Goal: Task Accomplishment & Management: Use online tool/utility

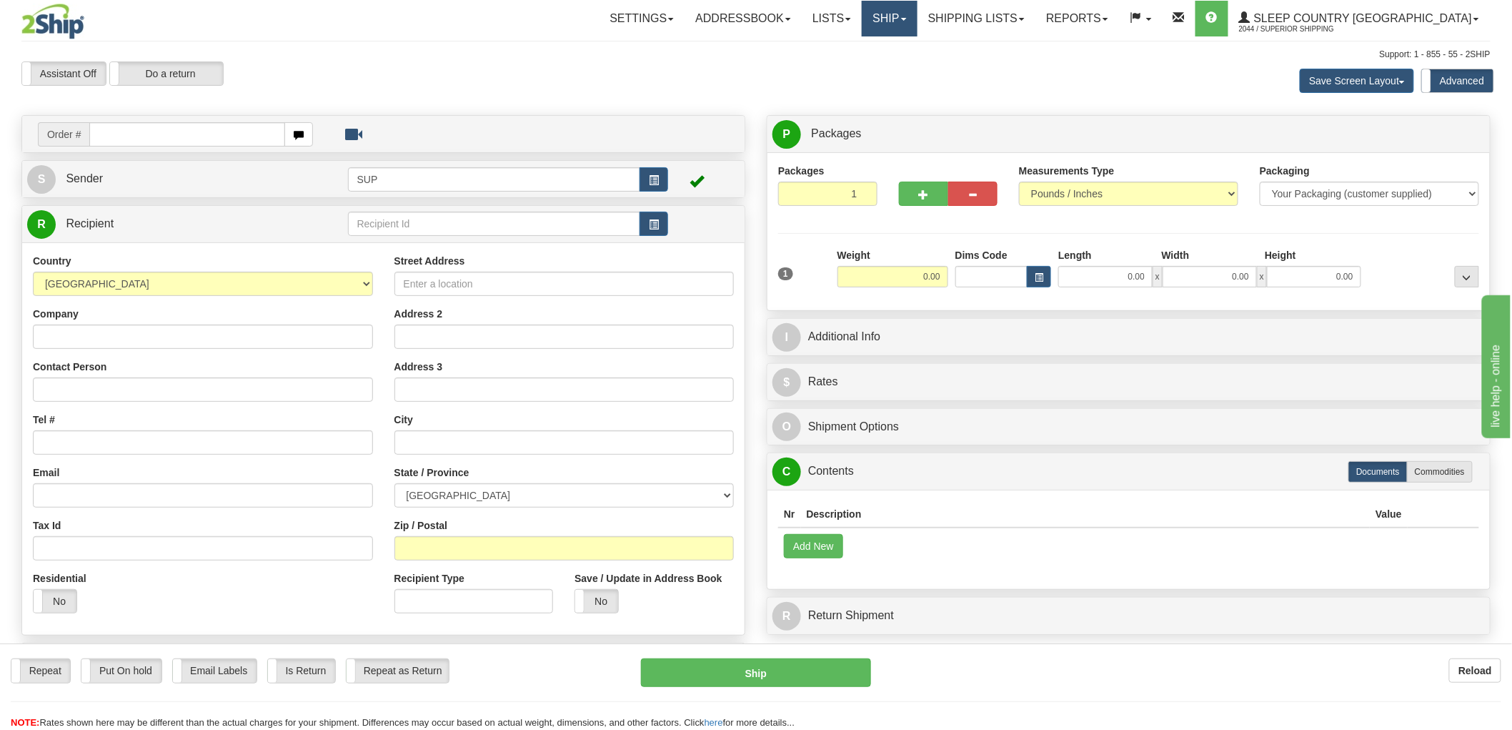
click at [917, 21] on link "Ship" at bounding box center [889, 19] width 55 height 36
click at [903, 66] on span "OnHold / Order Queue" at bounding box center [852, 68] width 101 height 11
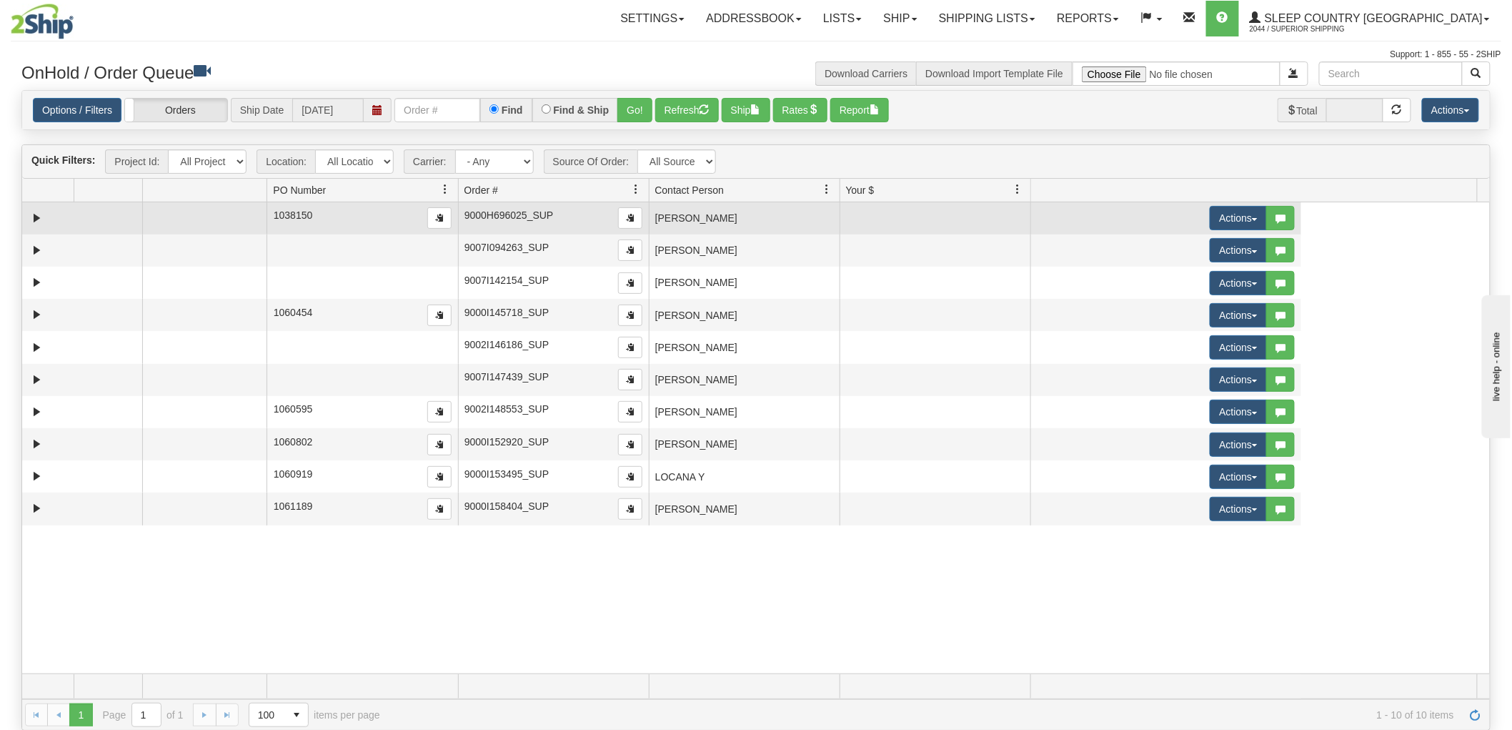
drag, startPoint x: 376, startPoint y: 192, endPoint x: 195, endPoint y: 222, distance: 183.4
click at [195, 222] on div "Quick Filters: Project Id: All Projects Location: All Locations SUP Carrier: - …" at bounding box center [755, 437] width 1469 height 586
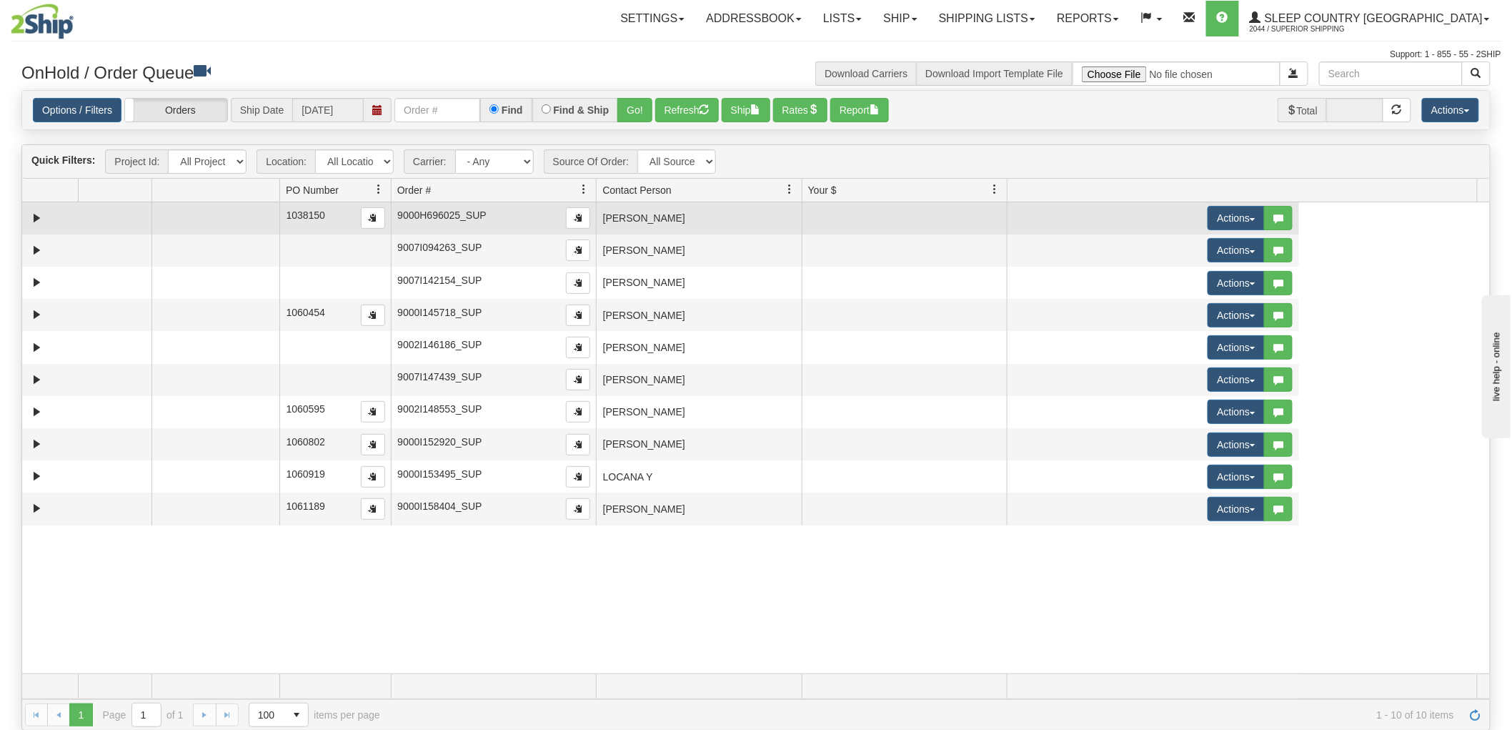
drag, startPoint x: 512, startPoint y: 192, endPoint x: 331, endPoint y: 216, distance: 183.2
click at [331, 216] on div "Quick Filters: Project Id: All Projects Location: All Locations SUP Carrier: - …" at bounding box center [755, 437] width 1469 height 586
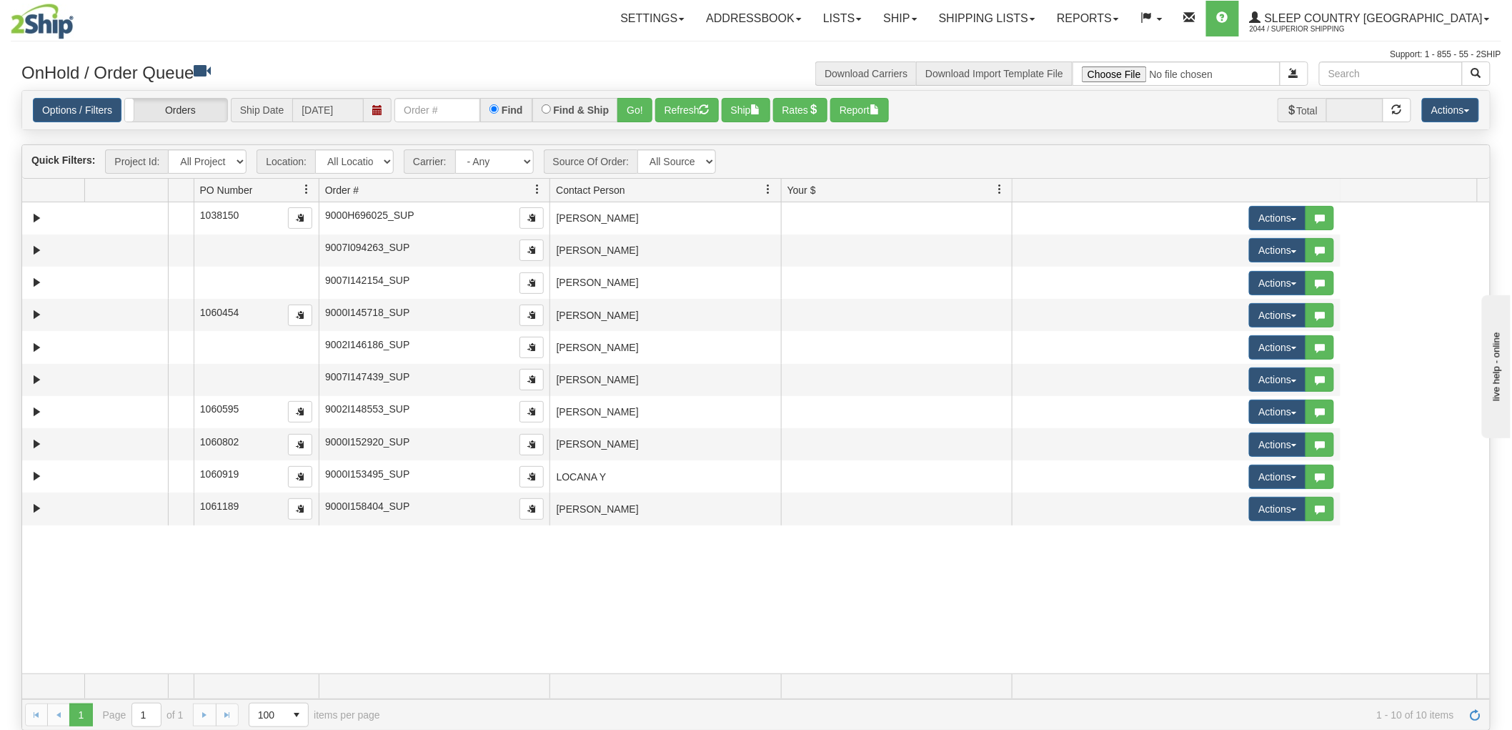
drag, startPoint x: 313, startPoint y: 189, endPoint x: 169, endPoint y: 194, distance: 143.8
click at [169, 194] on div "Aggregation Group Id Id Location Request Id Reply Id PO Number Order # Source O…" at bounding box center [750, 190] width 1456 height 23
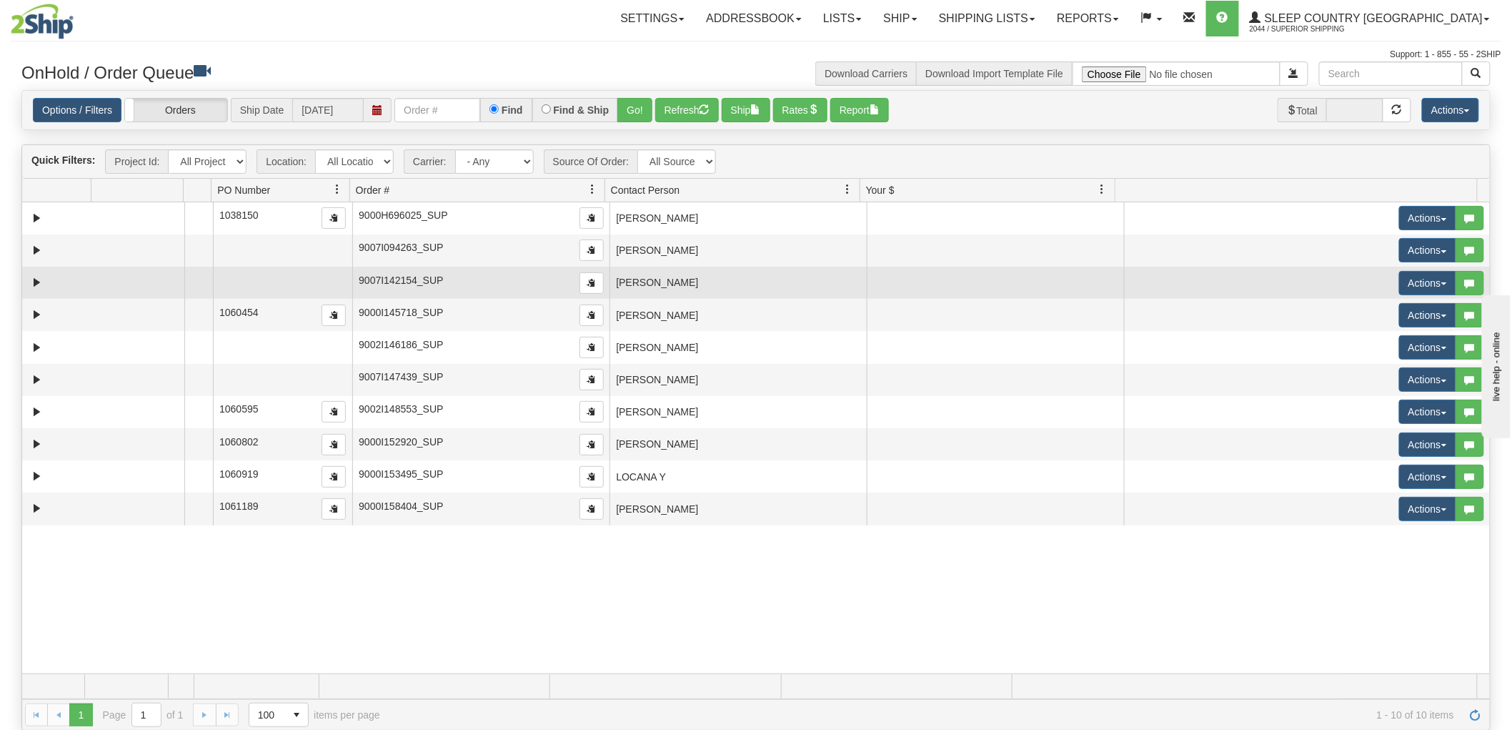
click at [698, 287] on td "Susan Noble" at bounding box center [738, 283] width 257 height 32
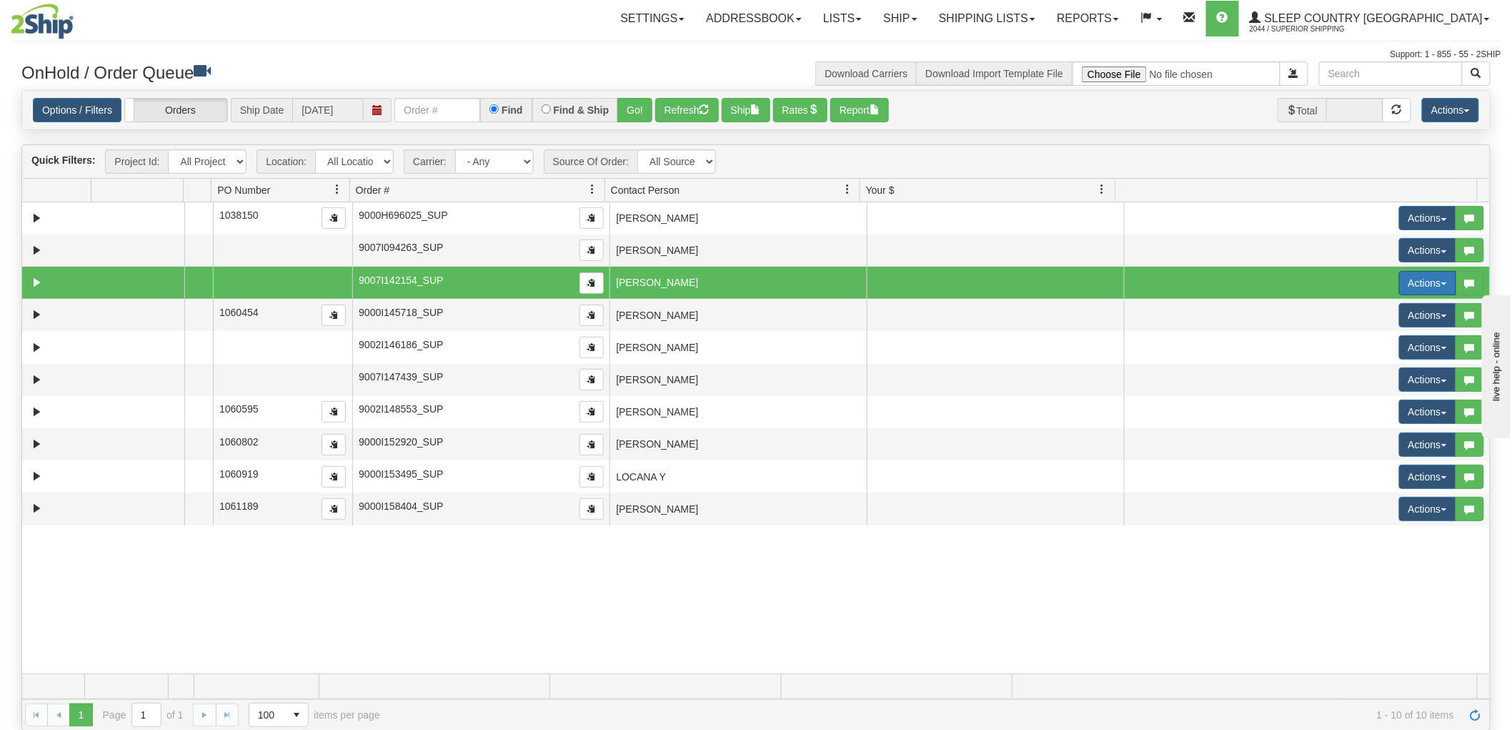
click at [1402, 284] on button "Actions" at bounding box center [1427, 283] width 57 height 24
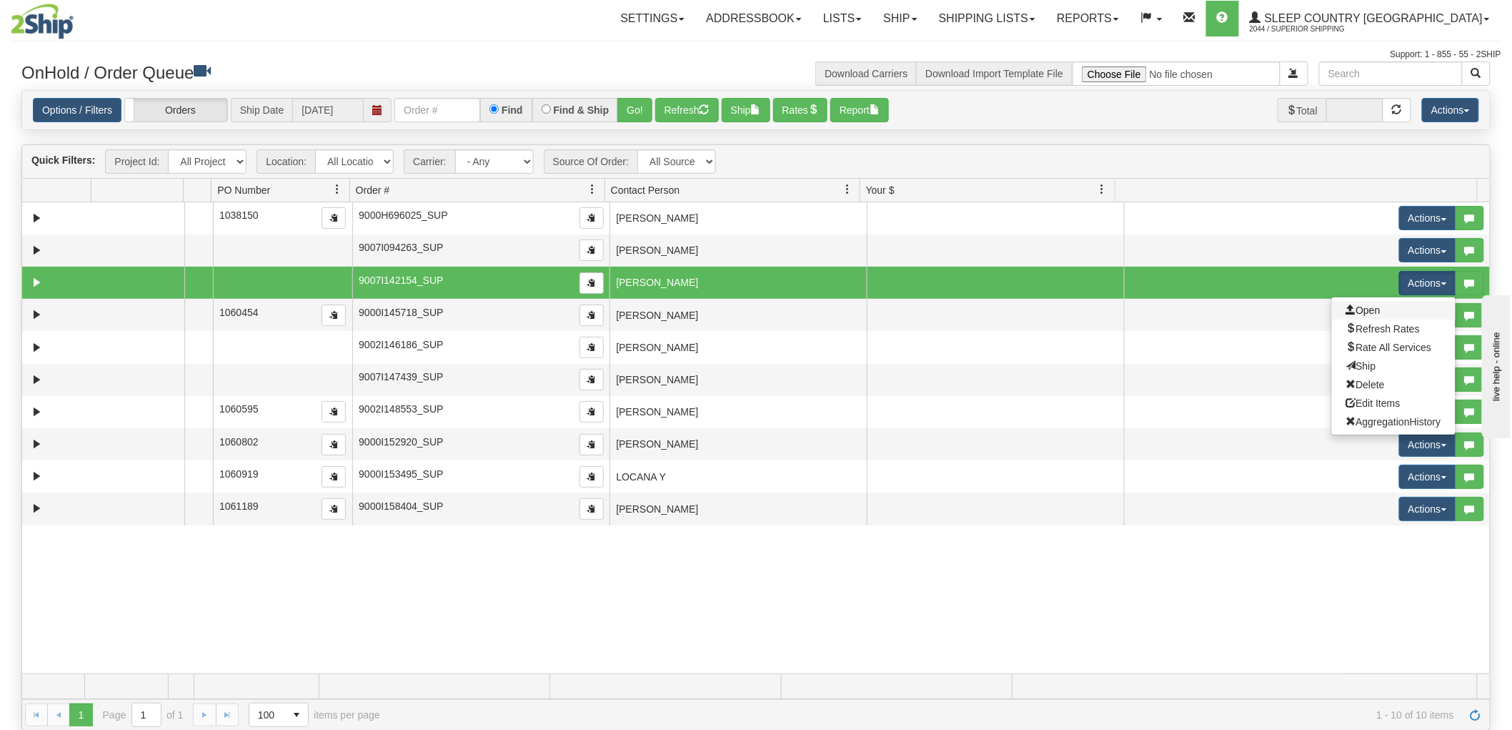
click at [1378, 307] on link "Open" at bounding box center [1394, 310] width 124 height 19
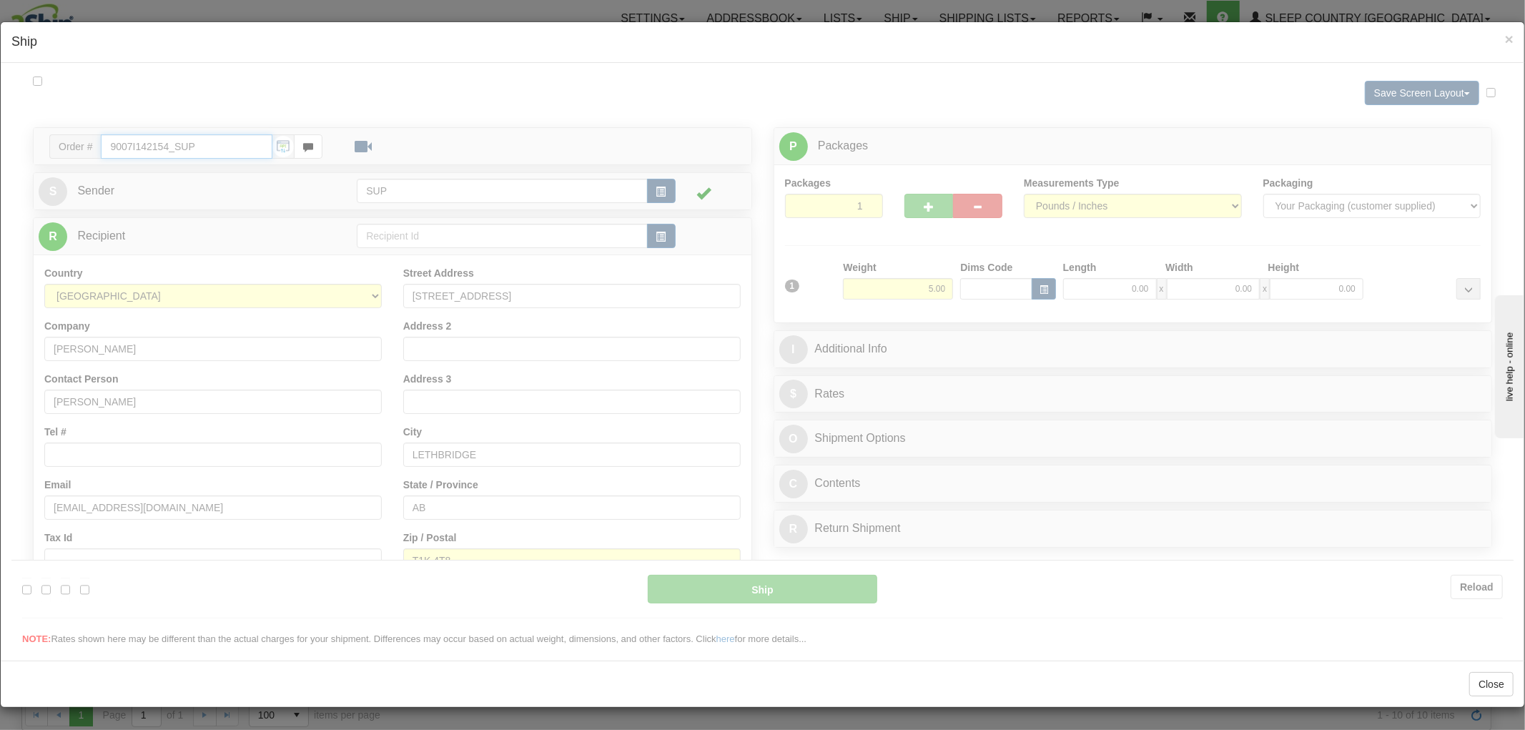
type input "15:04"
type input "16:00"
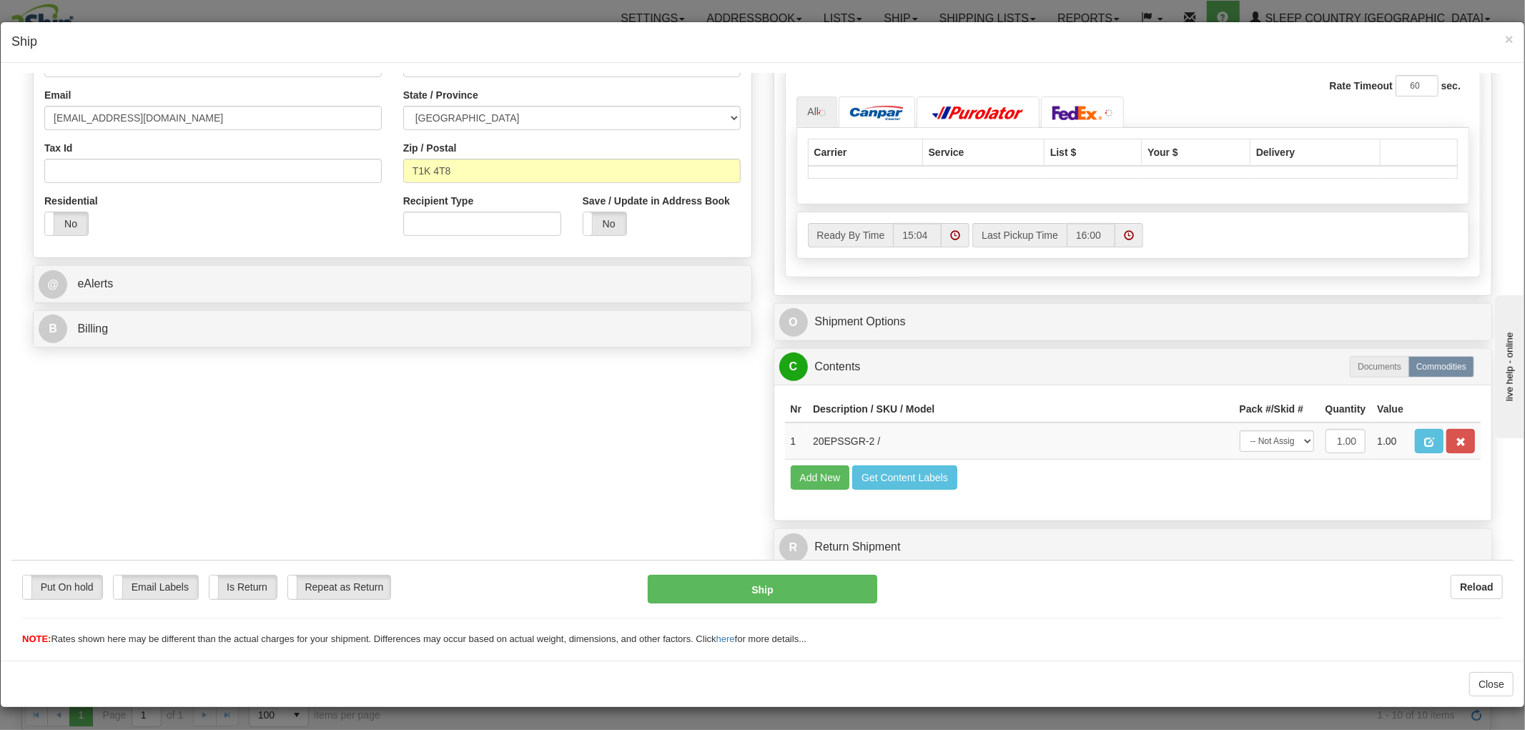
scroll to position [417, 0]
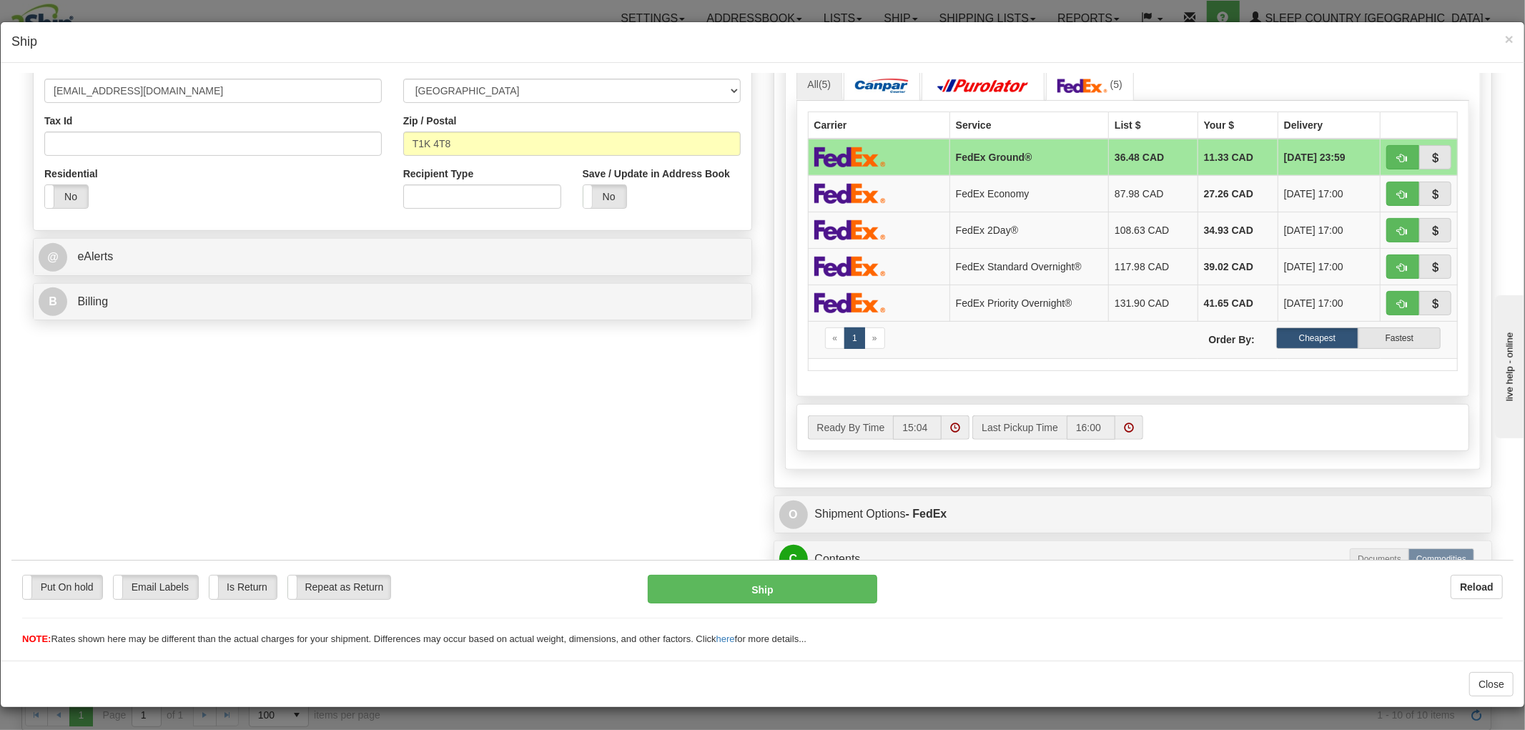
click at [1267, 430] on div "Ready By Time 15:04 Last Pickup Time 16:00" at bounding box center [1133, 427] width 672 height 24
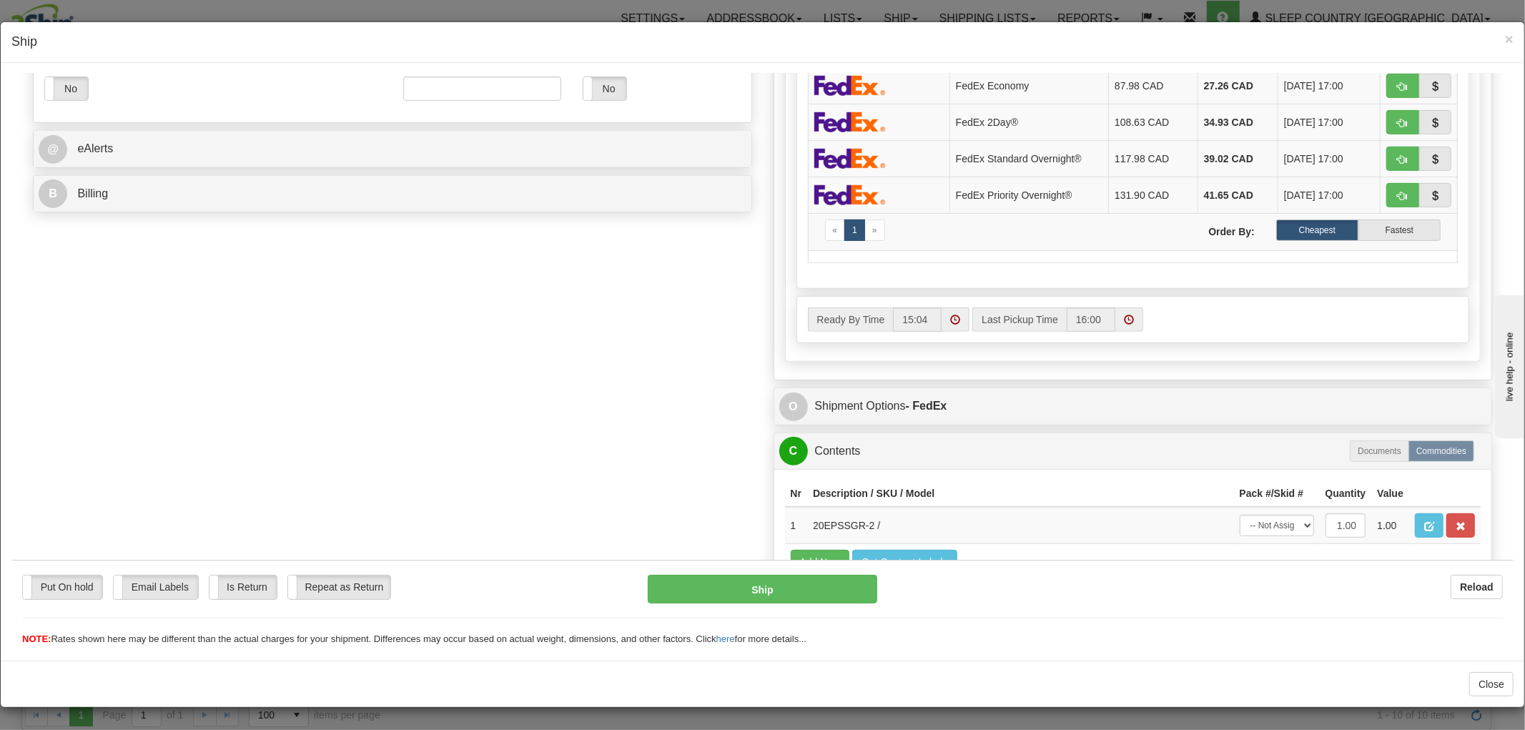
scroll to position [639, 0]
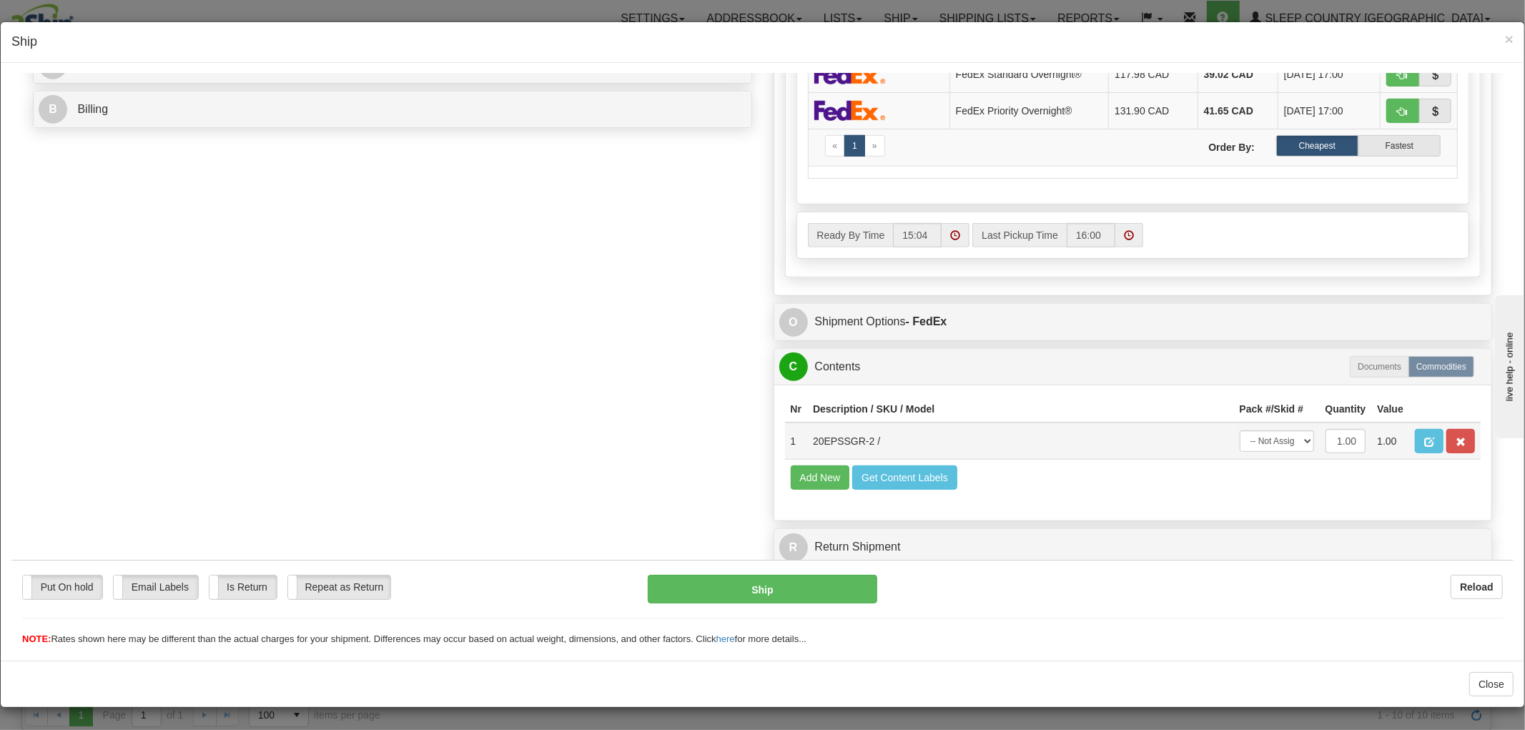
click at [1251, 440] on td "-- Not Assigned -- Package 1" at bounding box center [1277, 440] width 86 height 37
click at [1253, 430] on select "-- Not Assigned -- Package 1" at bounding box center [1276, 440] width 74 height 21
select select "0"
click at [1239, 430] on select "-- Not Assigned -- Package 1" at bounding box center [1276, 440] width 74 height 21
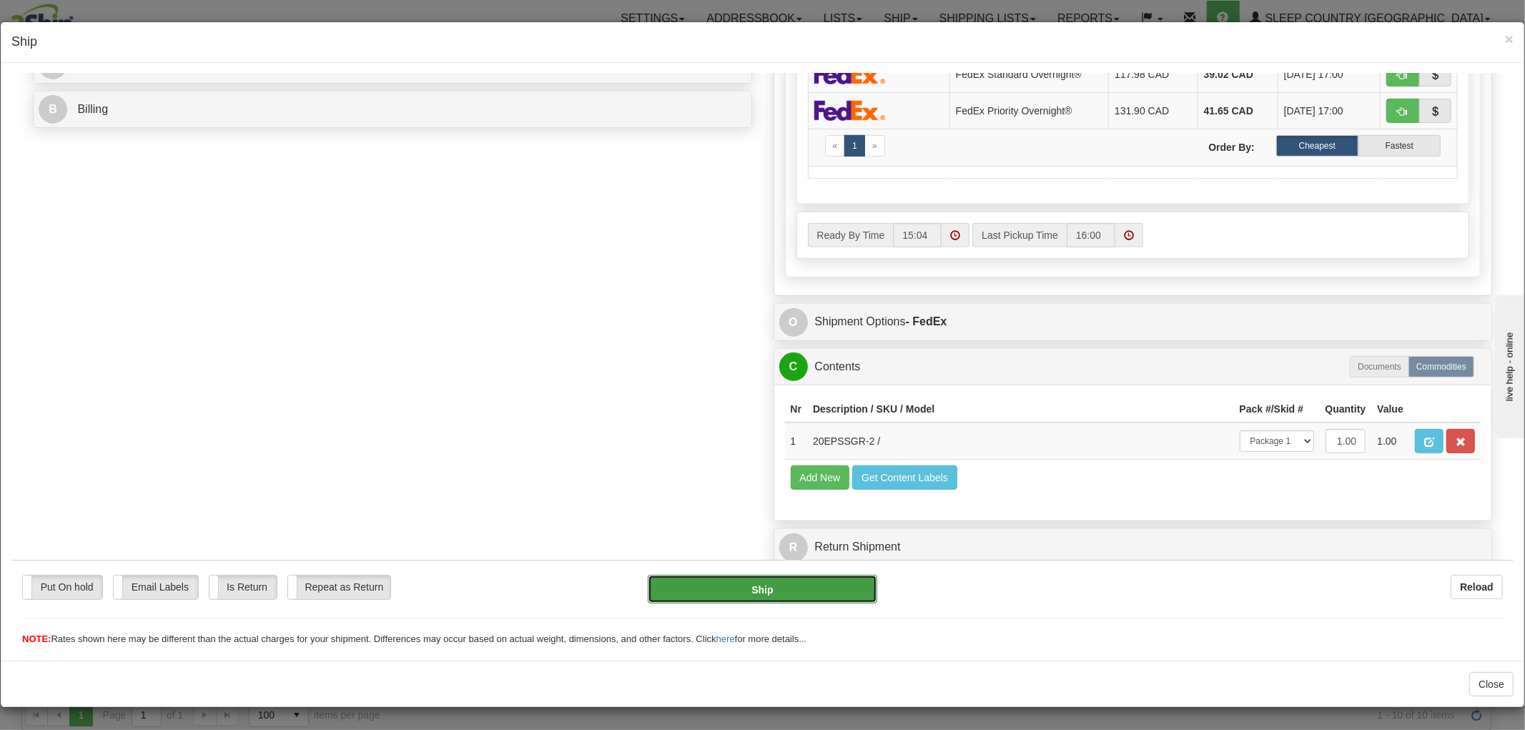
click at [798, 590] on button "Ship" at bounding box center [762, 588] width 229 height 29
type input "92"
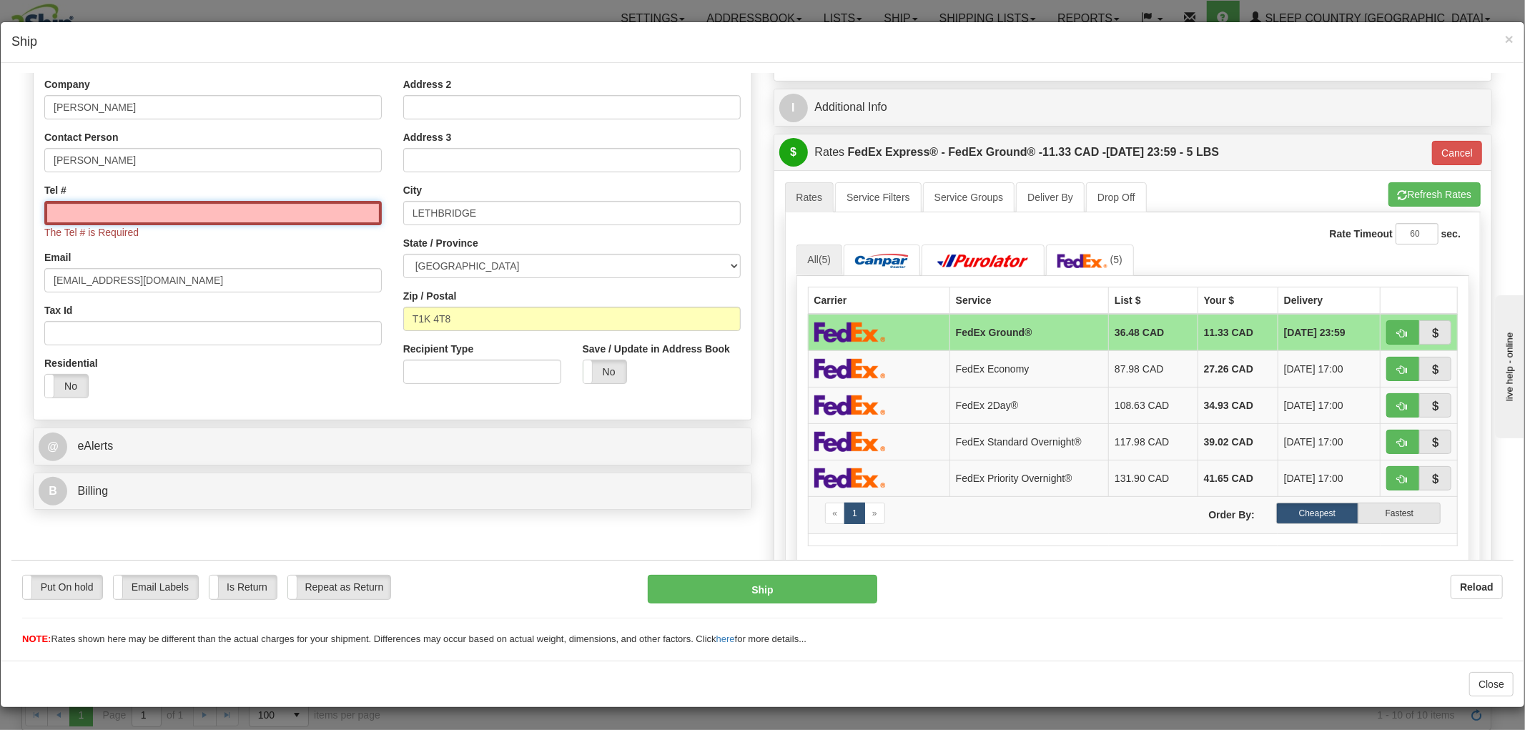
click at [305, 217] on input "Tel #" at bounding box center [212, 212] width 337 height 24
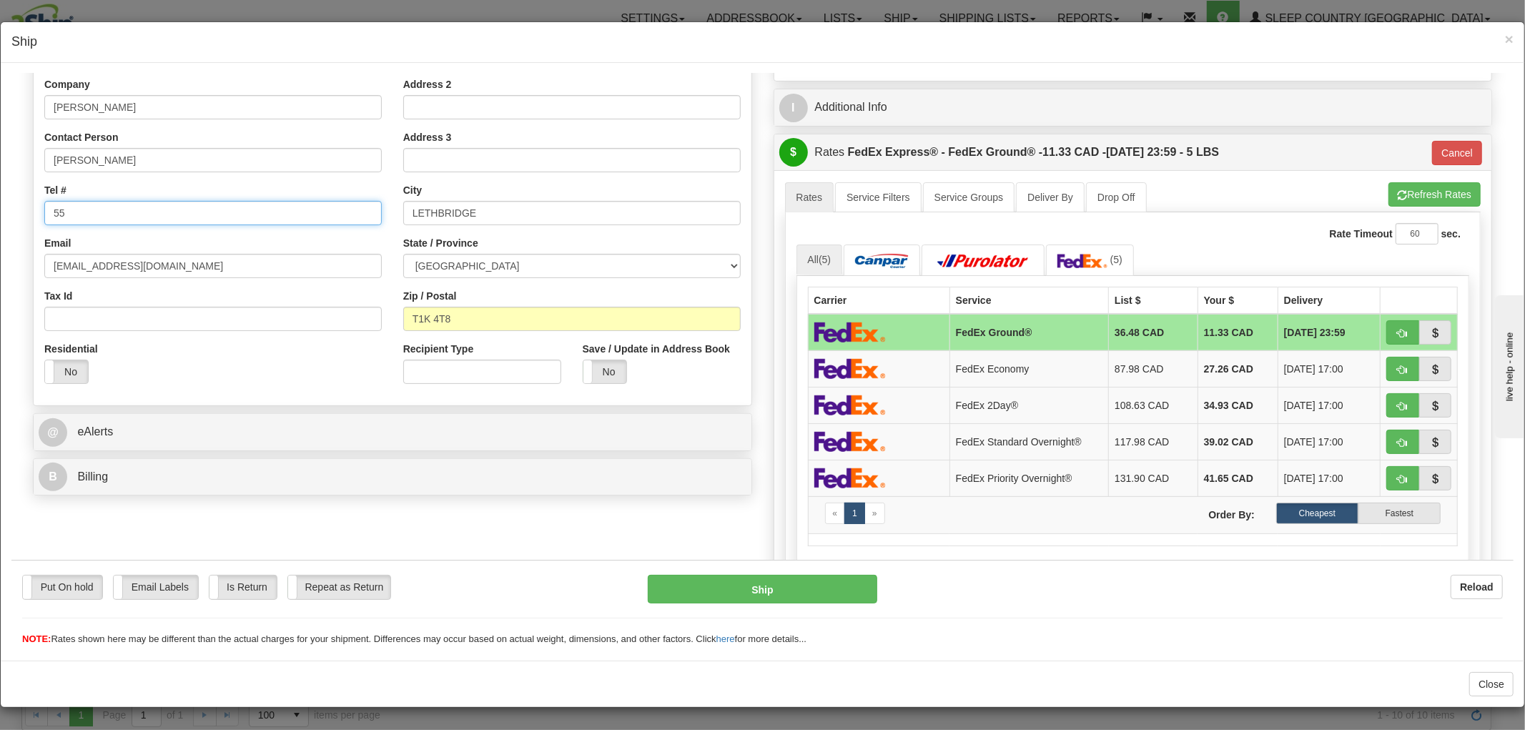
type input "5"
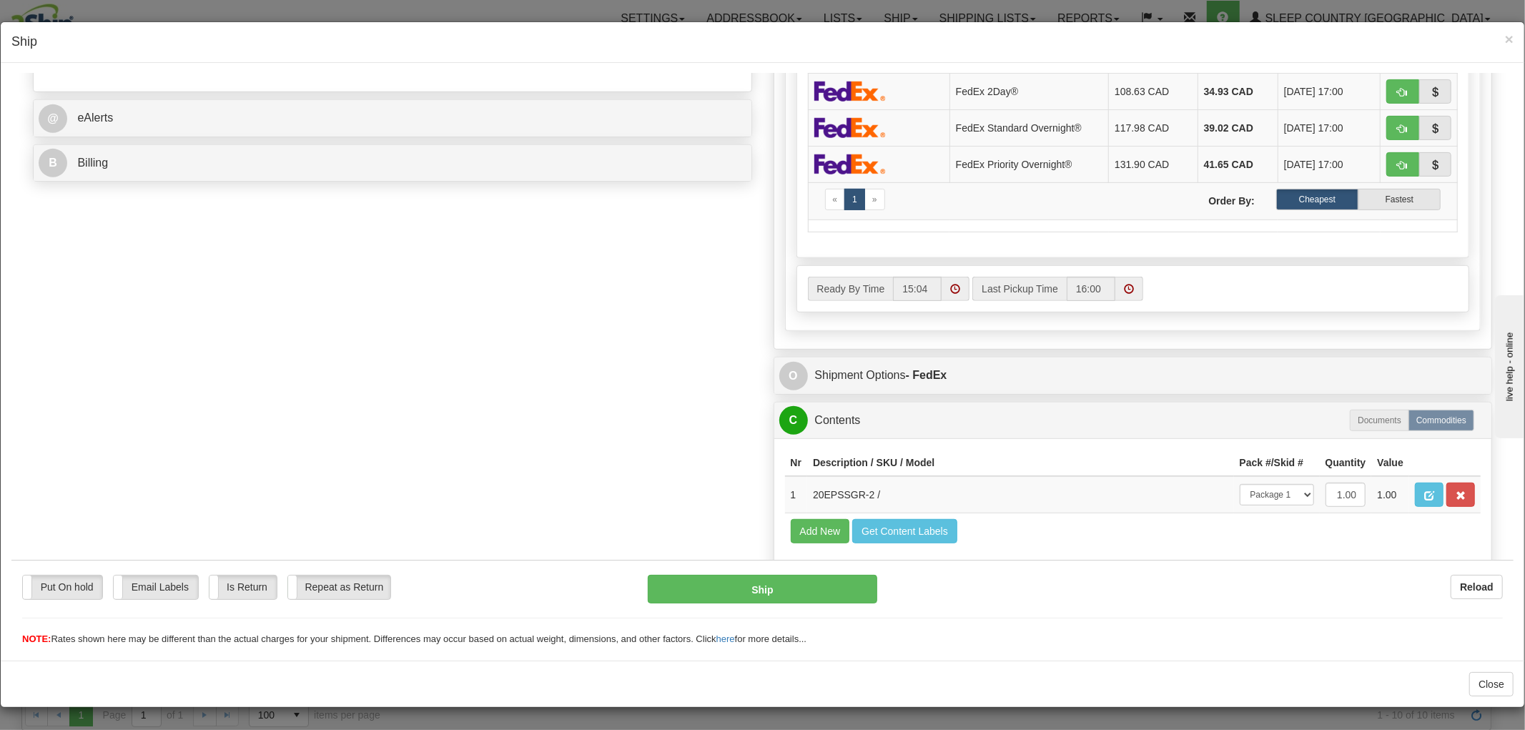
scroll to position [639, 0]
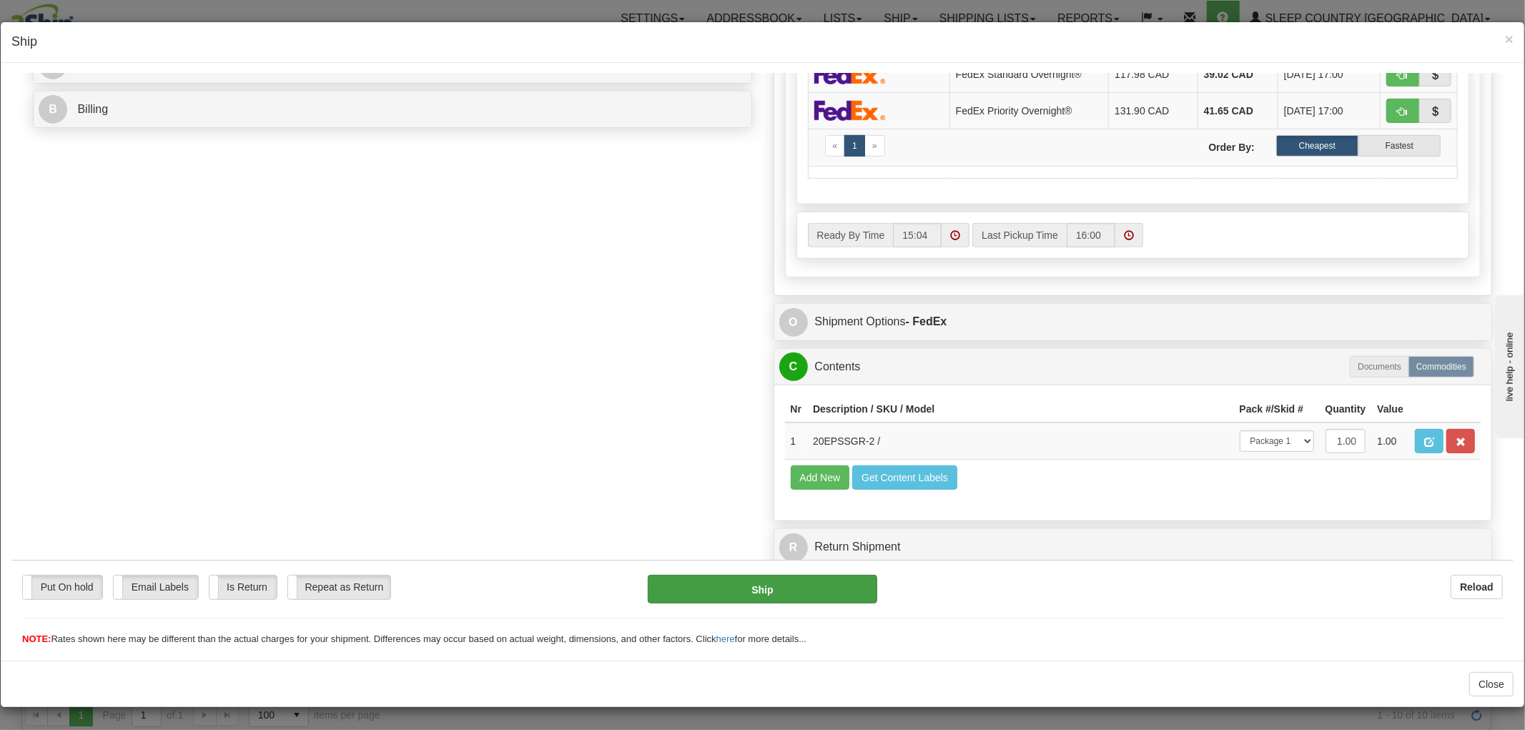
type input "5555555555"
click at [727, 589] on button "Ship" at bounding box center [762, 588] width 229 height 29
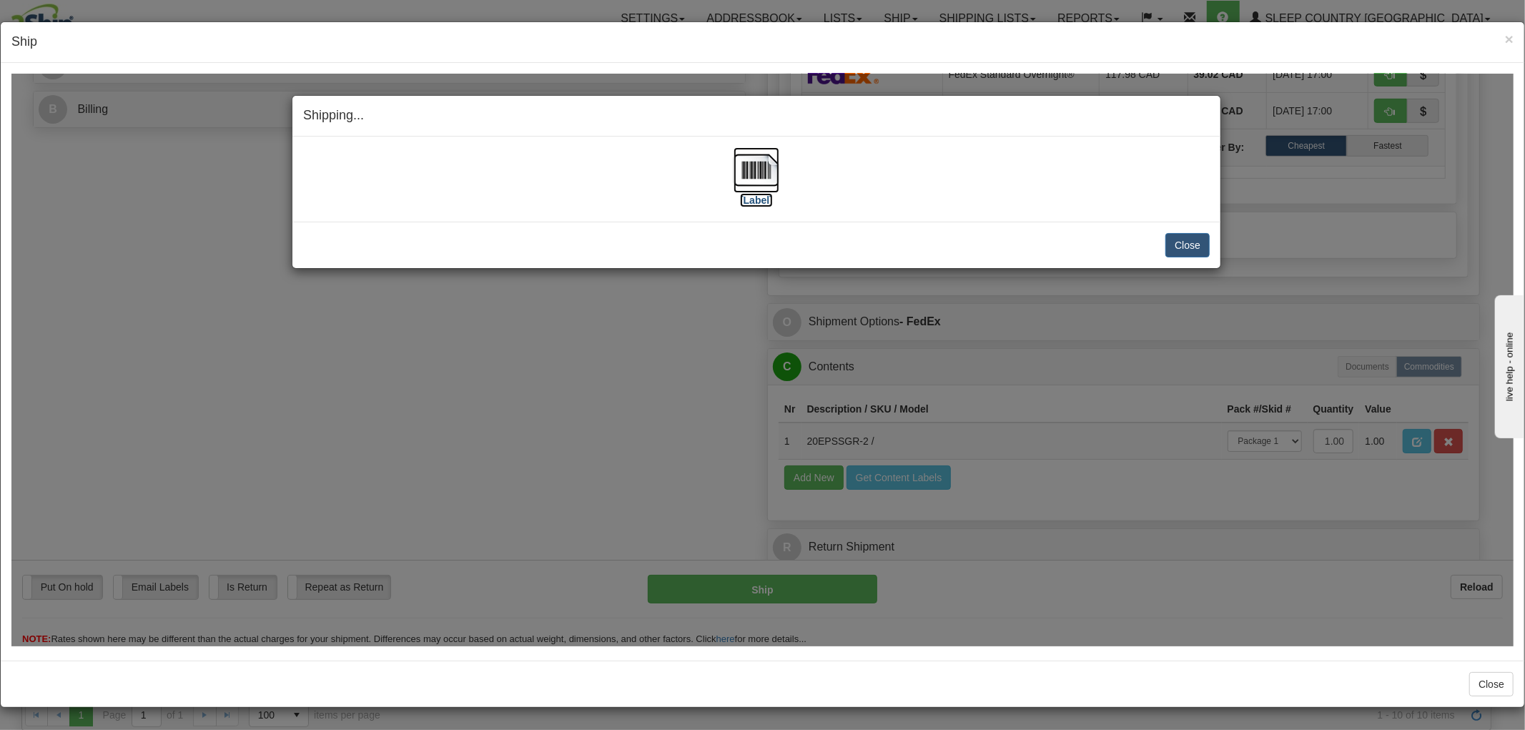
click at [749, 165] on img at bounding box center [756, 170] width 46 height 46
click at [1178, 250] on button "Close" at bounding box center [1187, 244] width 44 height 24
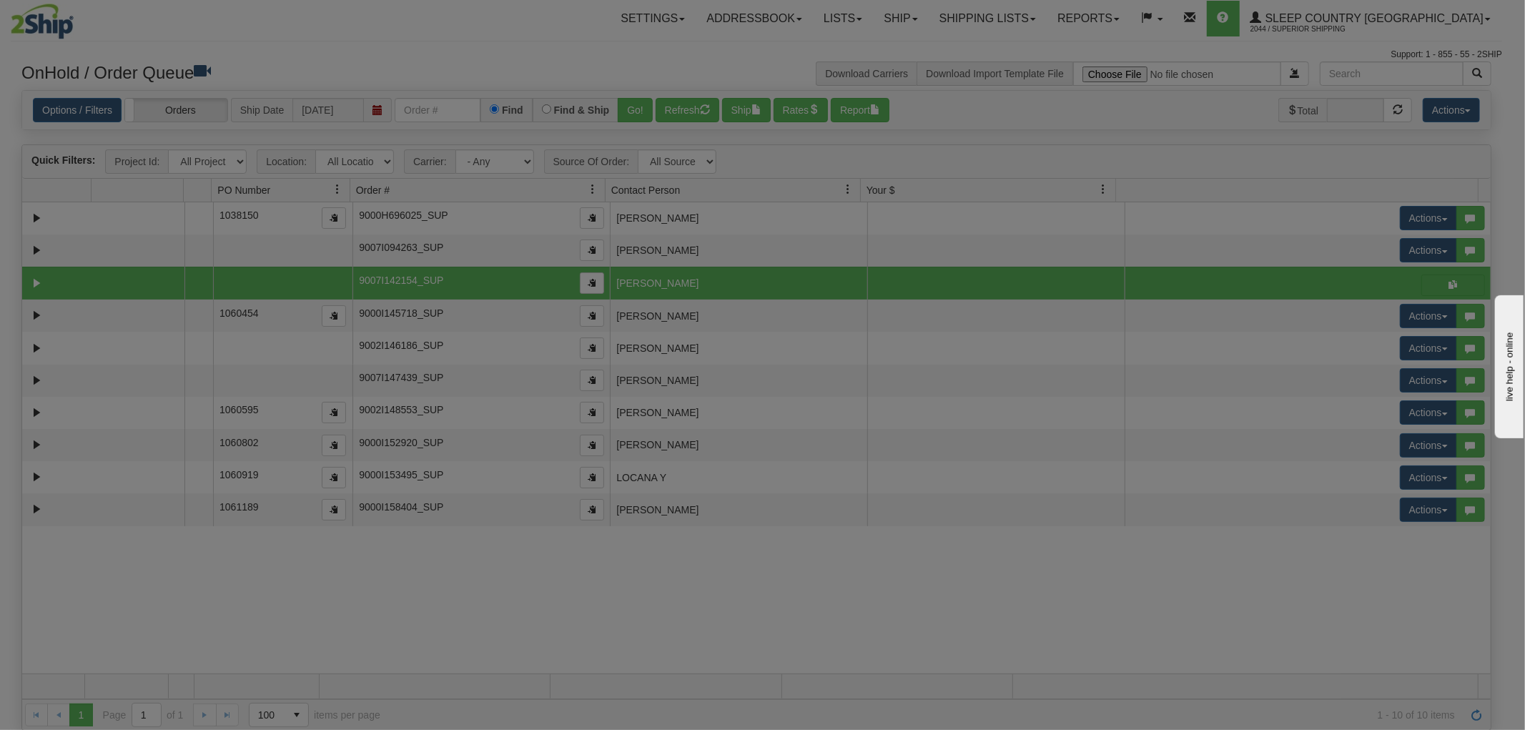
scroll to position [0, 0]
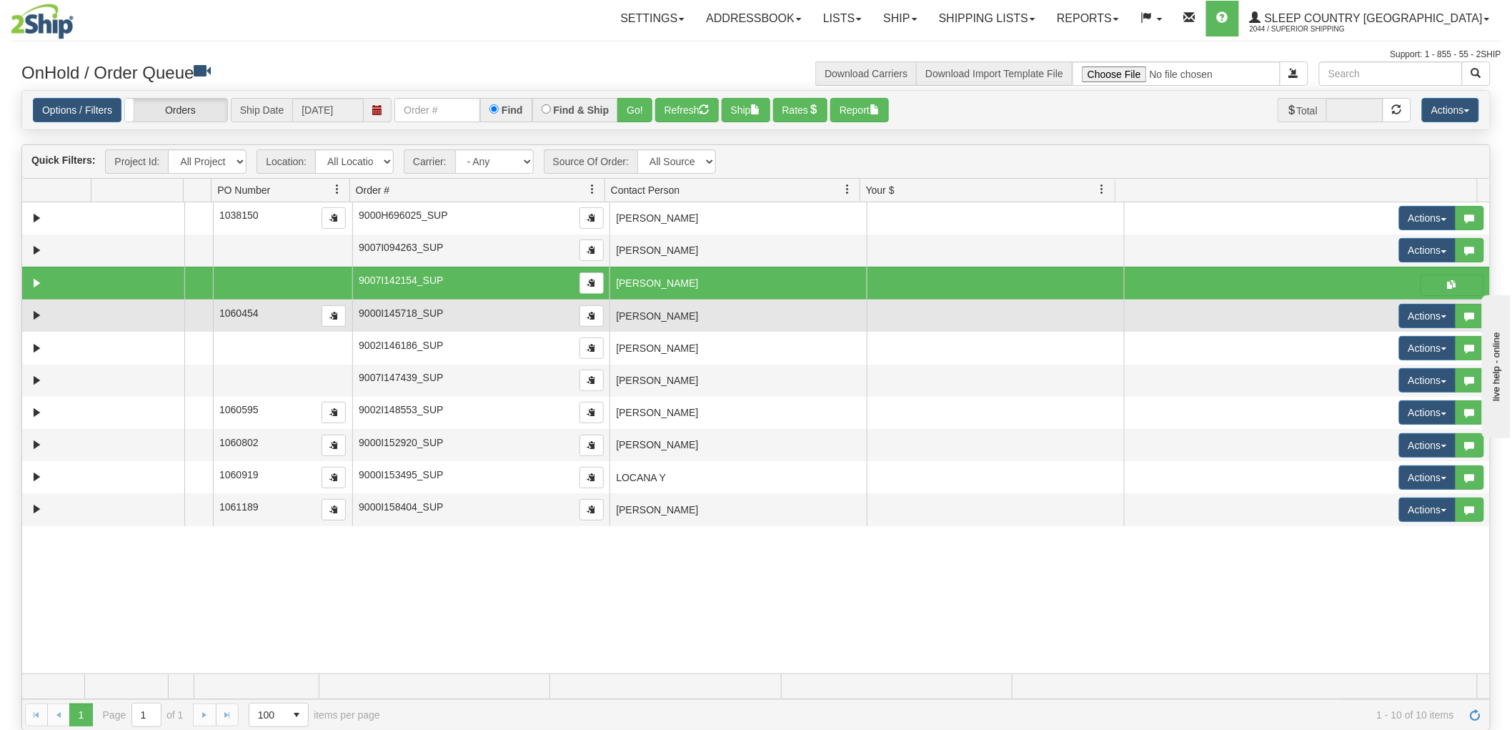
click at [645, 317] on td "SHERRI ROGERS" at bounding box center [738, 315] width 257 height 32
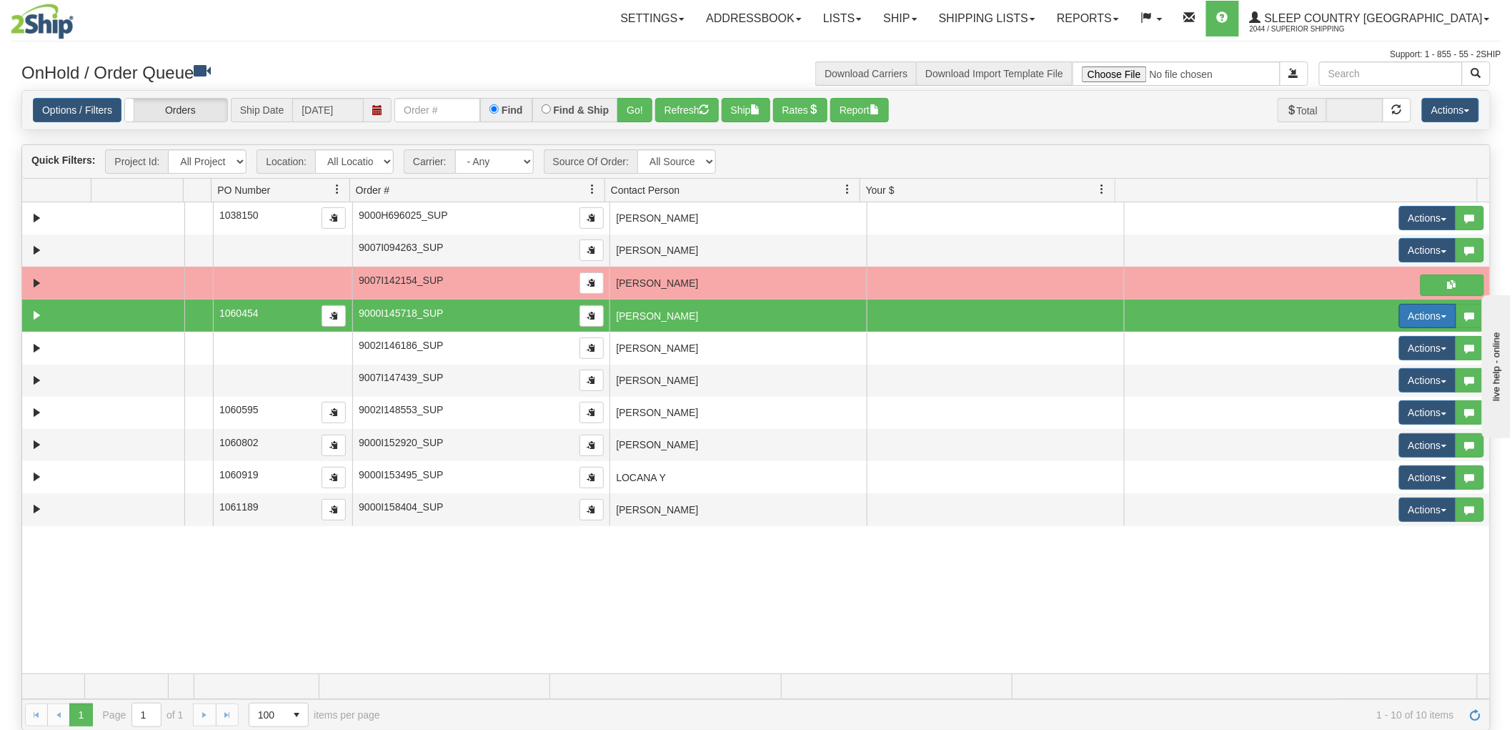
click at [1402, 309] on button "Actions" at bounding box center [1427, 316] width 57 height 24
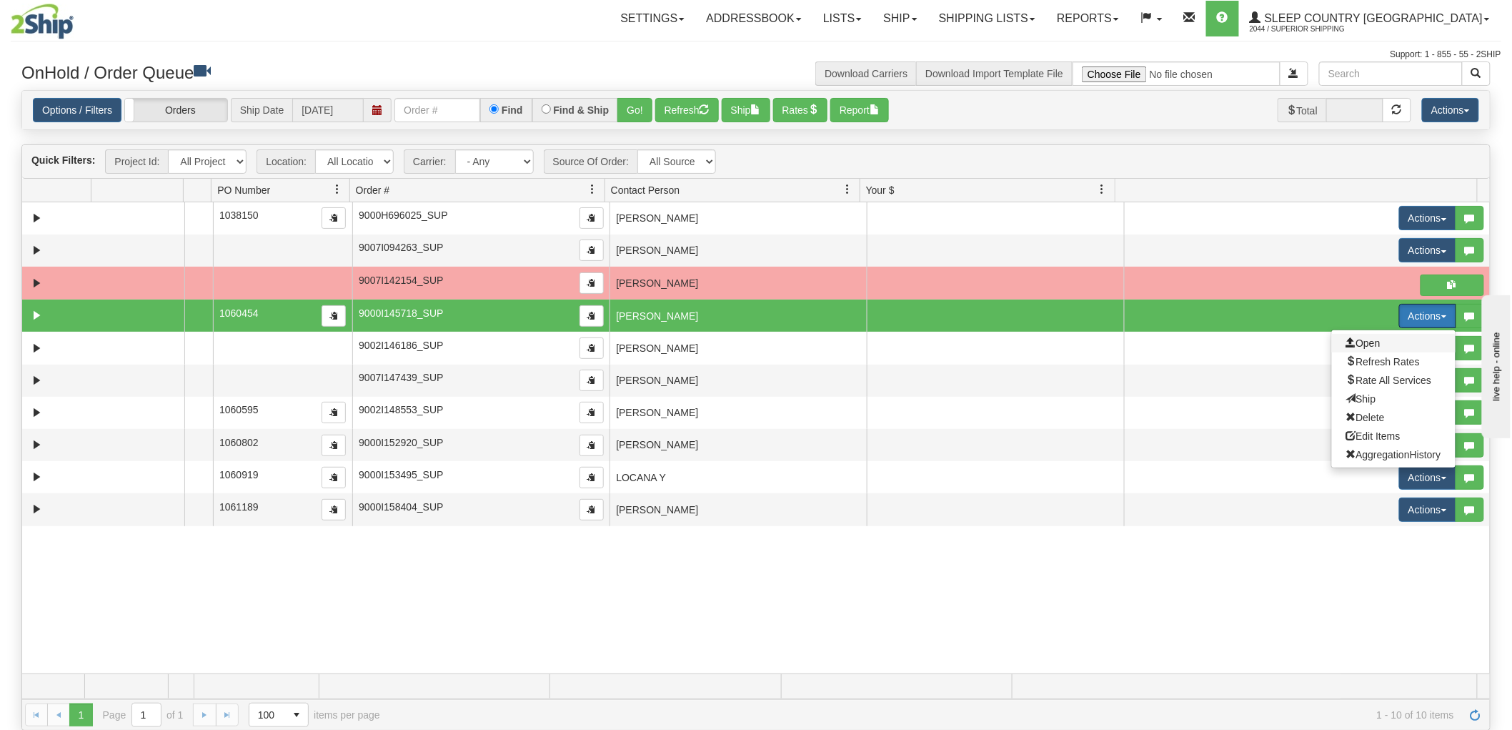
click at [1347, 339] on span "Open" at bounding box center [1364, 342] width 34 height 11
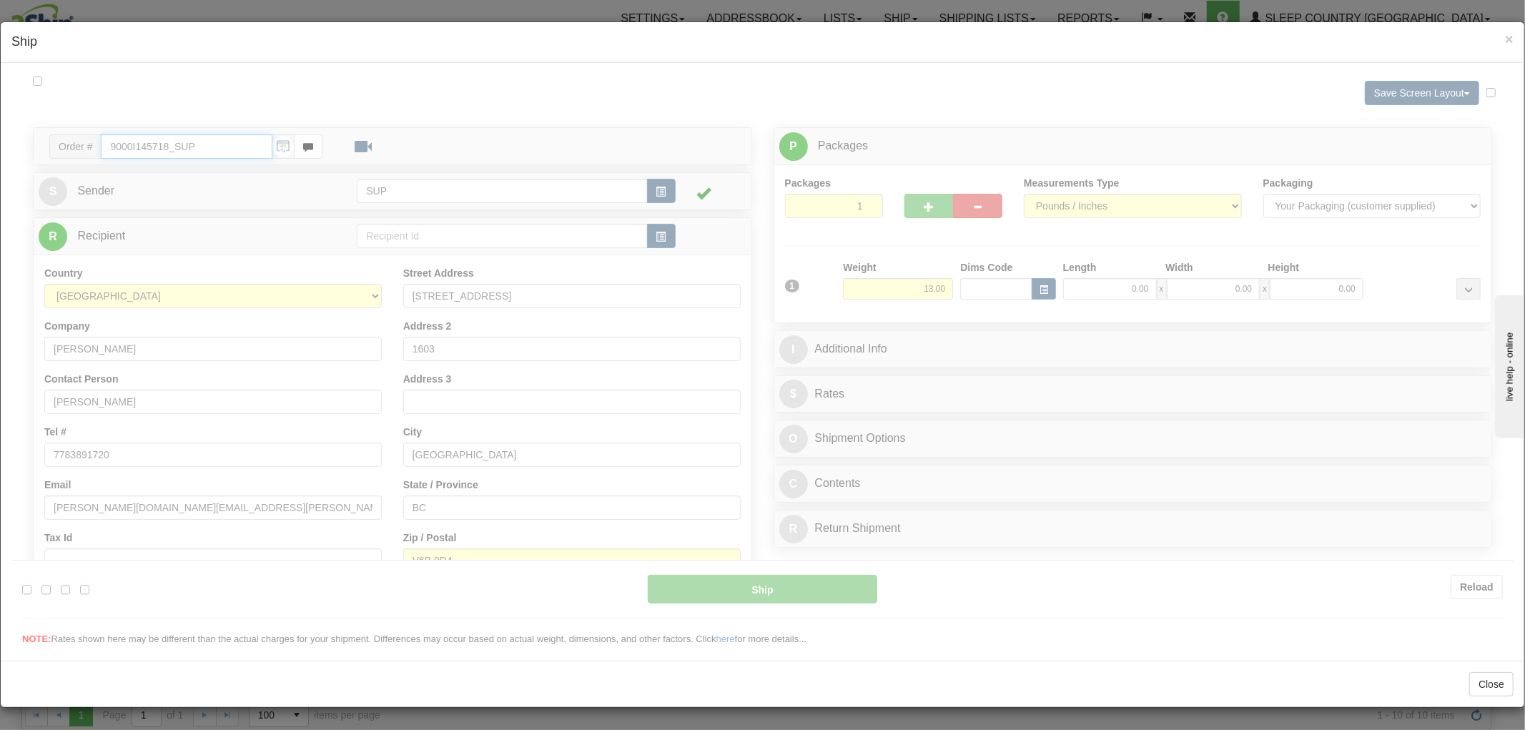
type input "15:05"
type input "16:00"
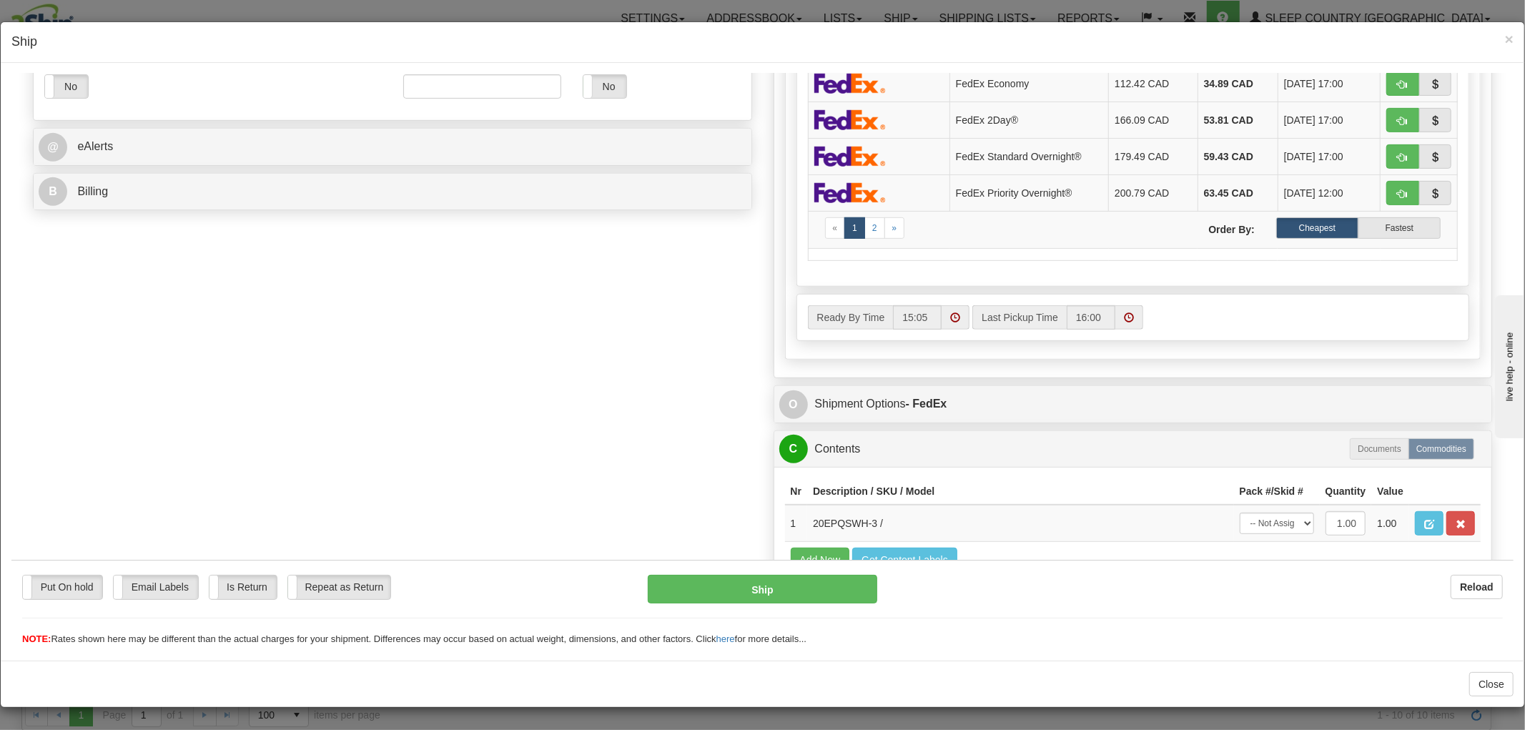
scroll to position [639, 0]
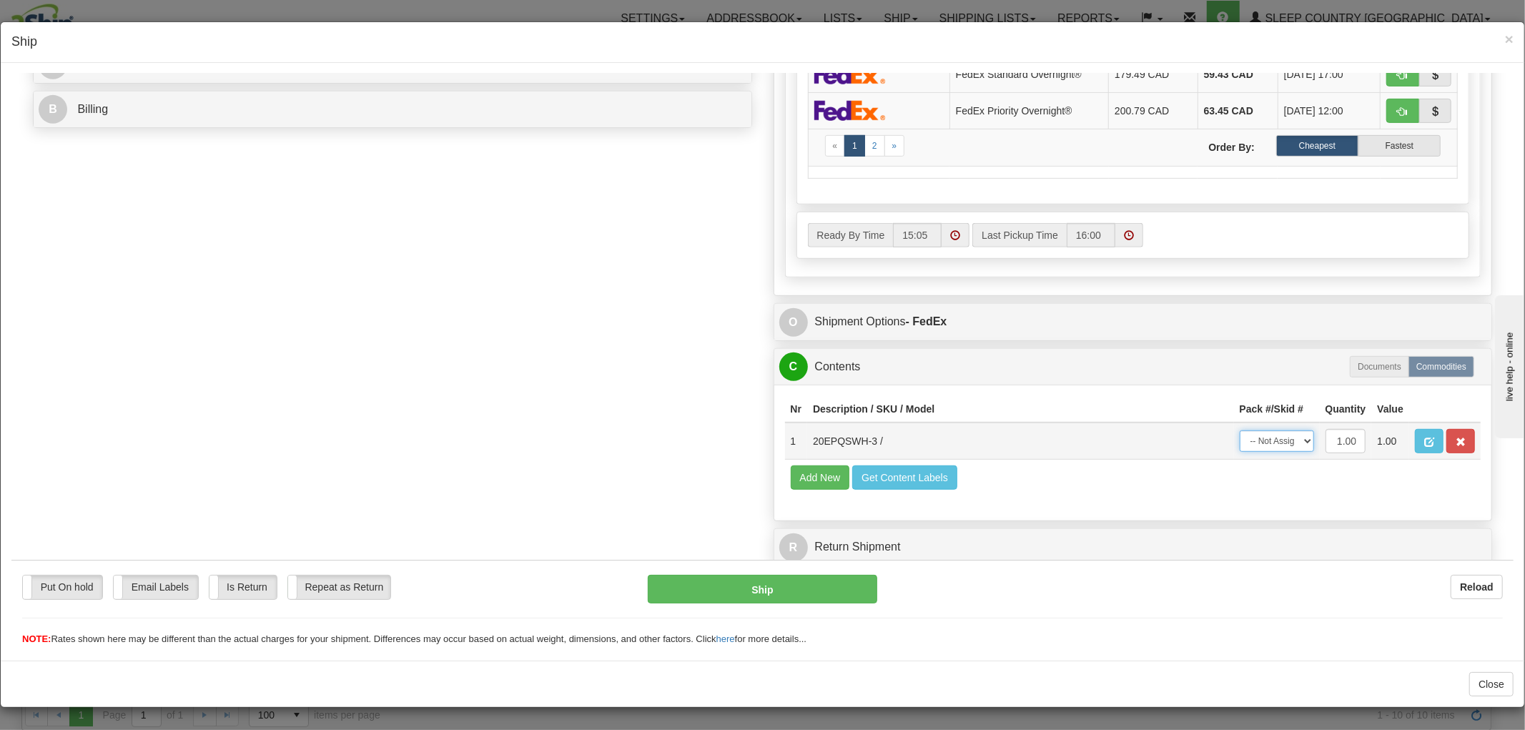
click at [1242, 430] on select "-- Not Assigned -- Package 1" at bounding box center [1276, 440] width 74 height 21
select select "0"
click at [1239, 430] on select "-- Not Assigned -- Package 1" at bounding box center [1276, 440] width 74 height 21
click at [798, 584] on button "Ship" at bounding box center [762, 588] width 229 height 29
type input "92"
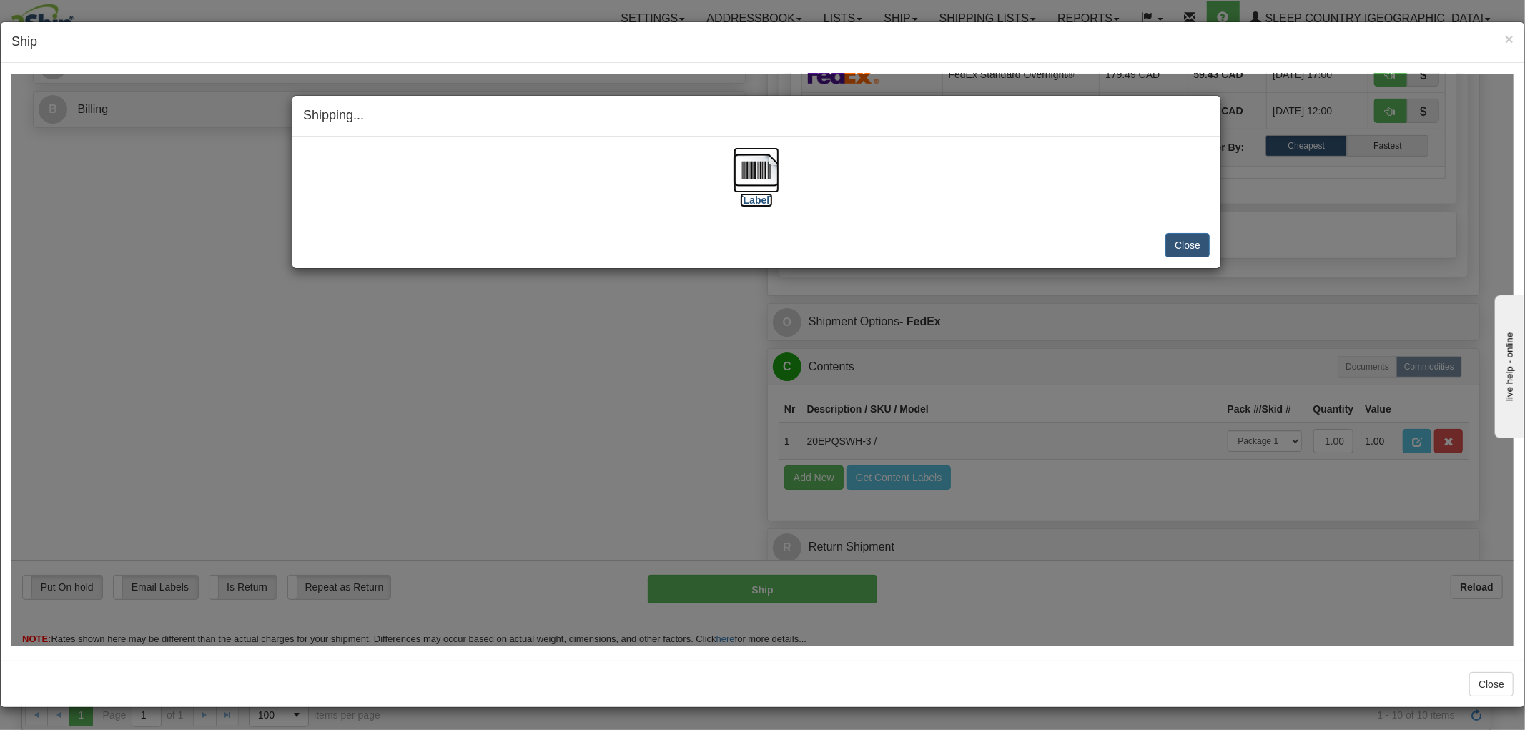
click at [763, 172] on img at bounding box center [756, 170] width 46 height 46
click at [1195, 249] on button "Close" at bounding box center [1187, 244] width 44 height 24
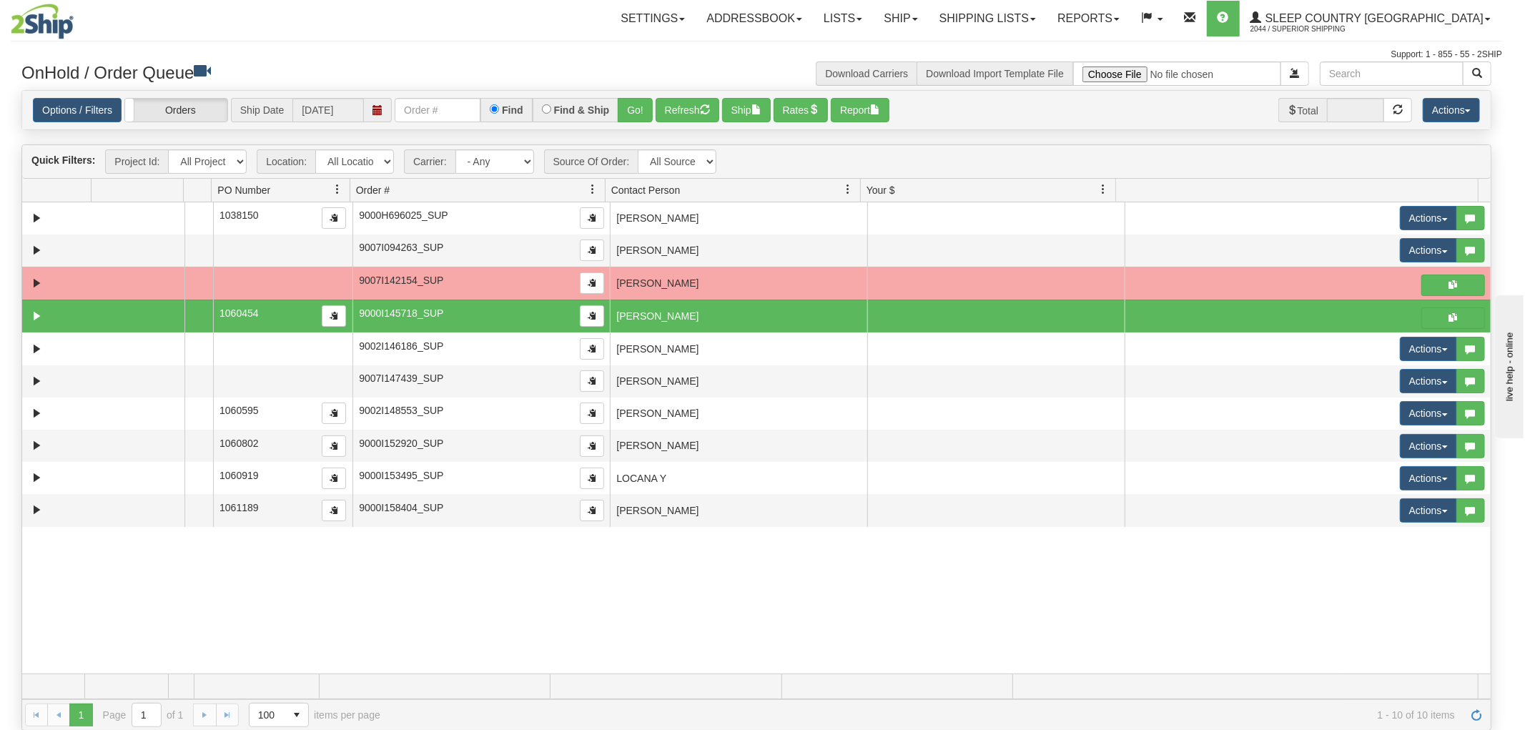
scroll to position [0, 0]
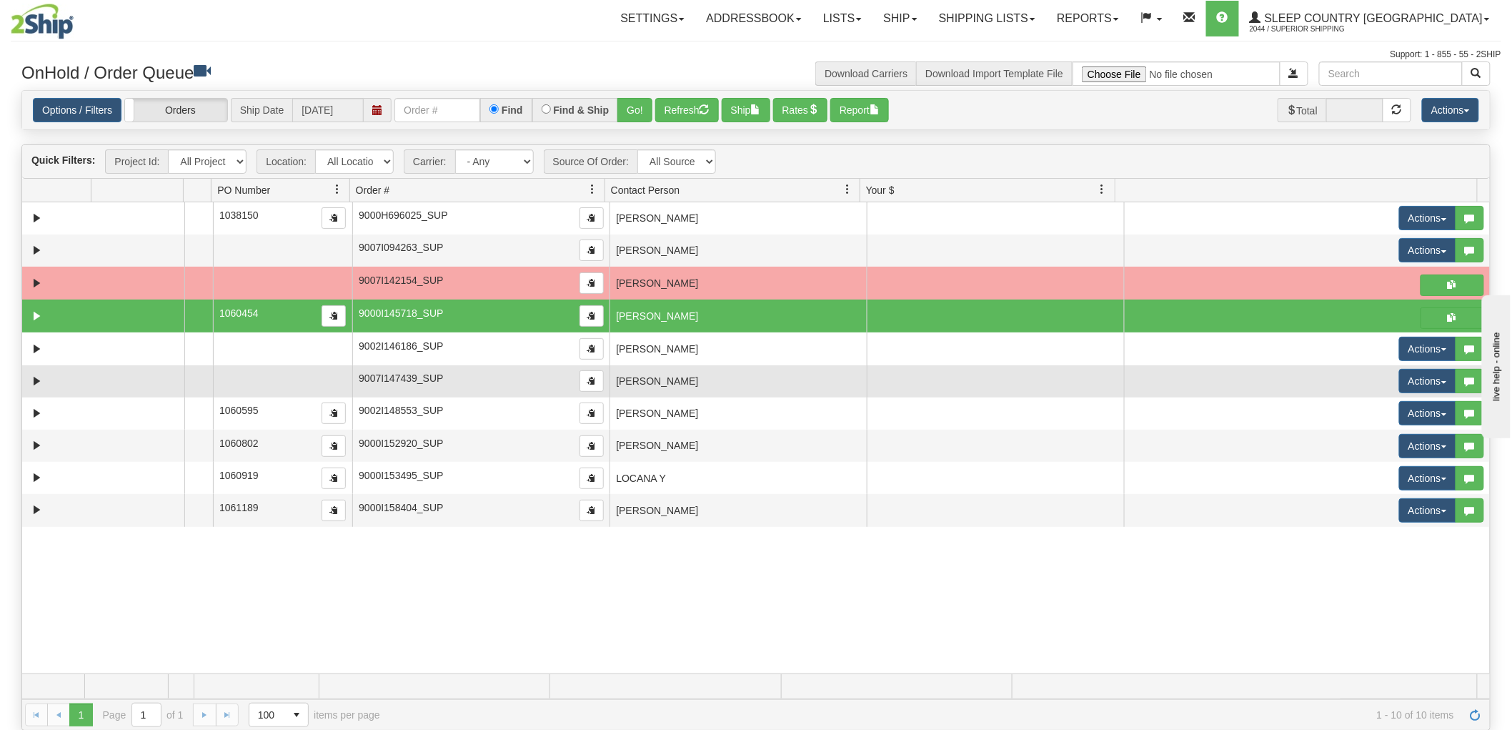
click at [695, 390] on td "LAURIE MATIYEK" at bounding box center [738, 381] width 257 height 32
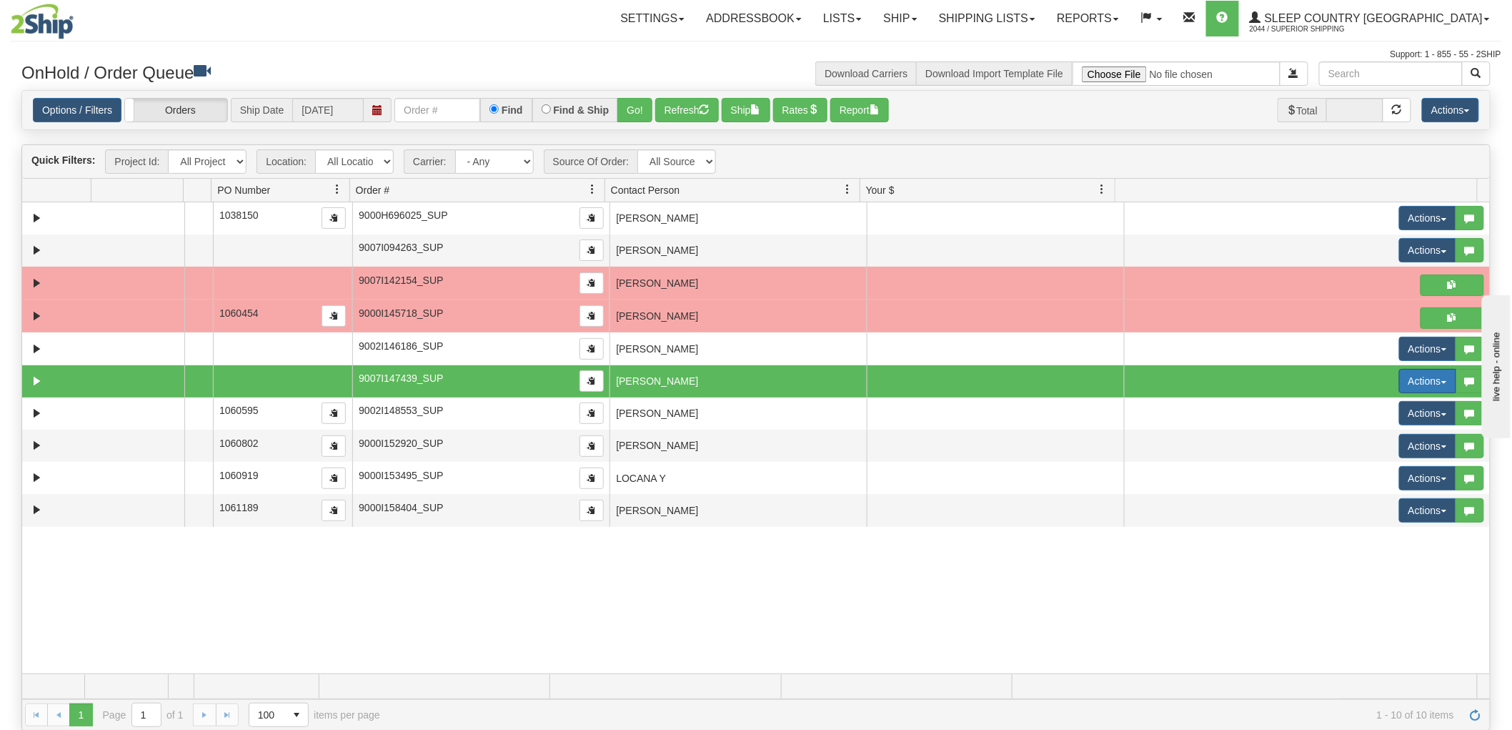
click at [1399, 393] on button "Actions" at bounding box center [1427, 381] width 57 height 24
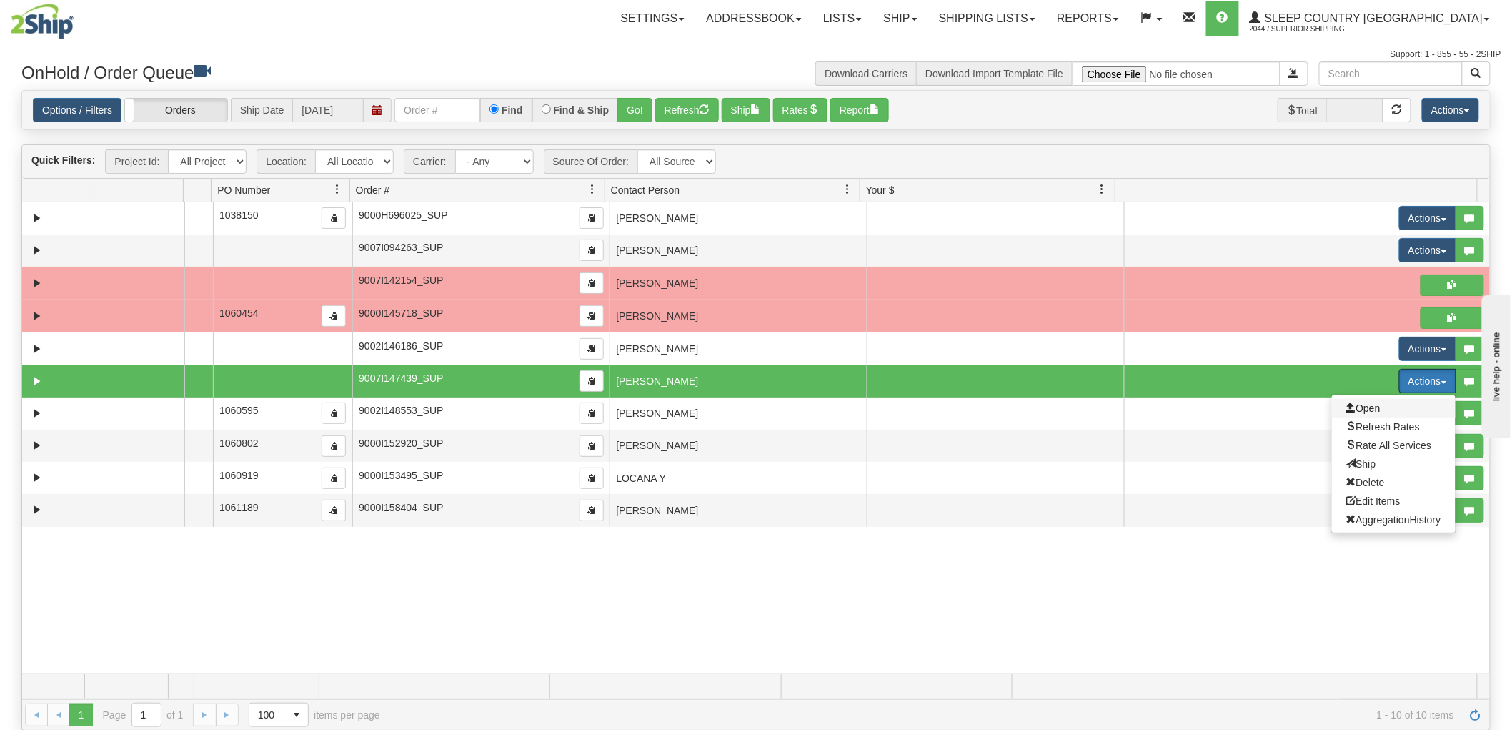
click at [1359, 411] on span "Open" at bounding box center [1364, 407] width 34 height 11
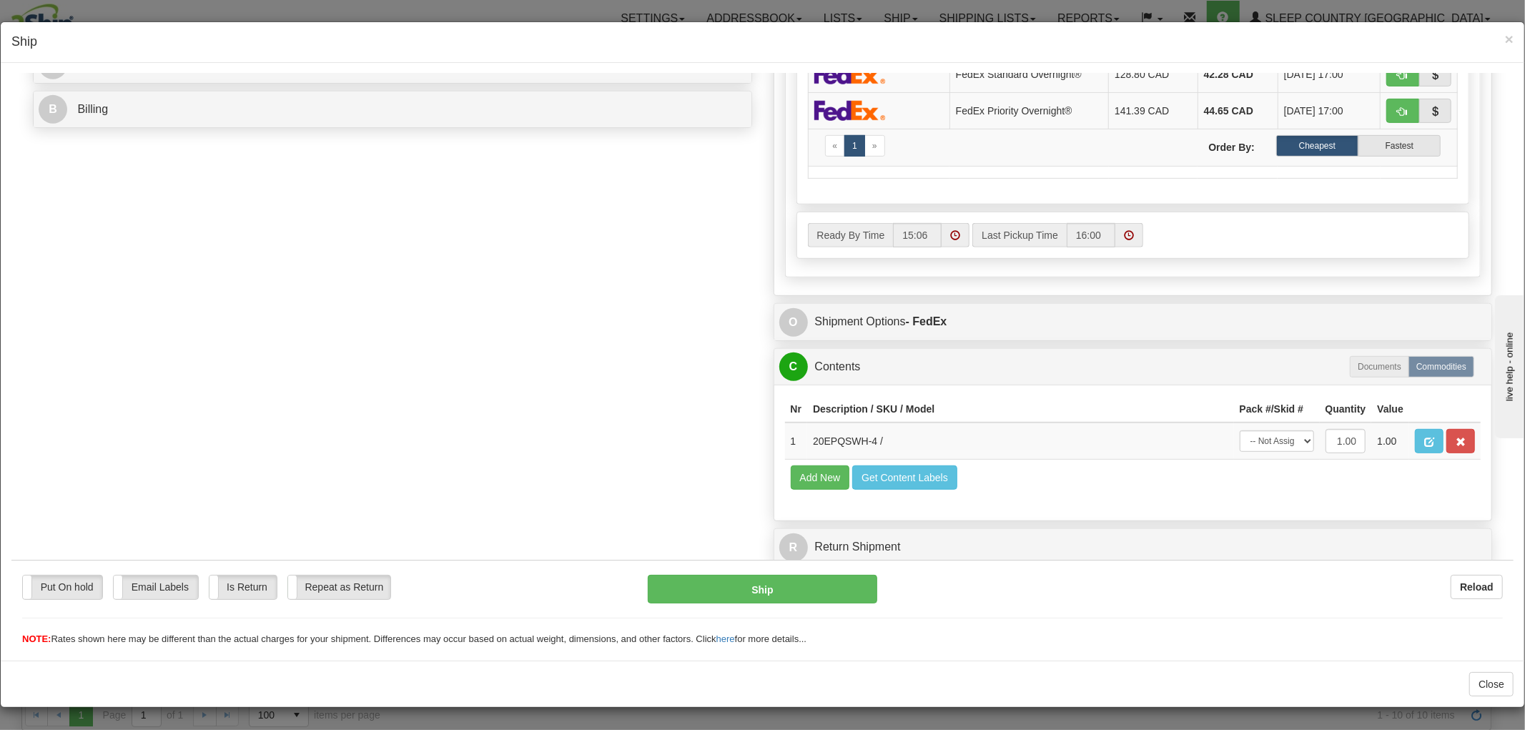
scroll to position [639, 0]
click at [1259, 430] on select "-- Not Assigned -- Package 1" at bounding box center [1276, 440] width 74 height 21
select select "0"
click at [1239, 430] on select "-- Not Assigned -- Package 1" at bounding box center [1276, 440] width 74 height 21
click at [785, 601] on button "Ship" at bounding box center [762, 588] width 229 height 29
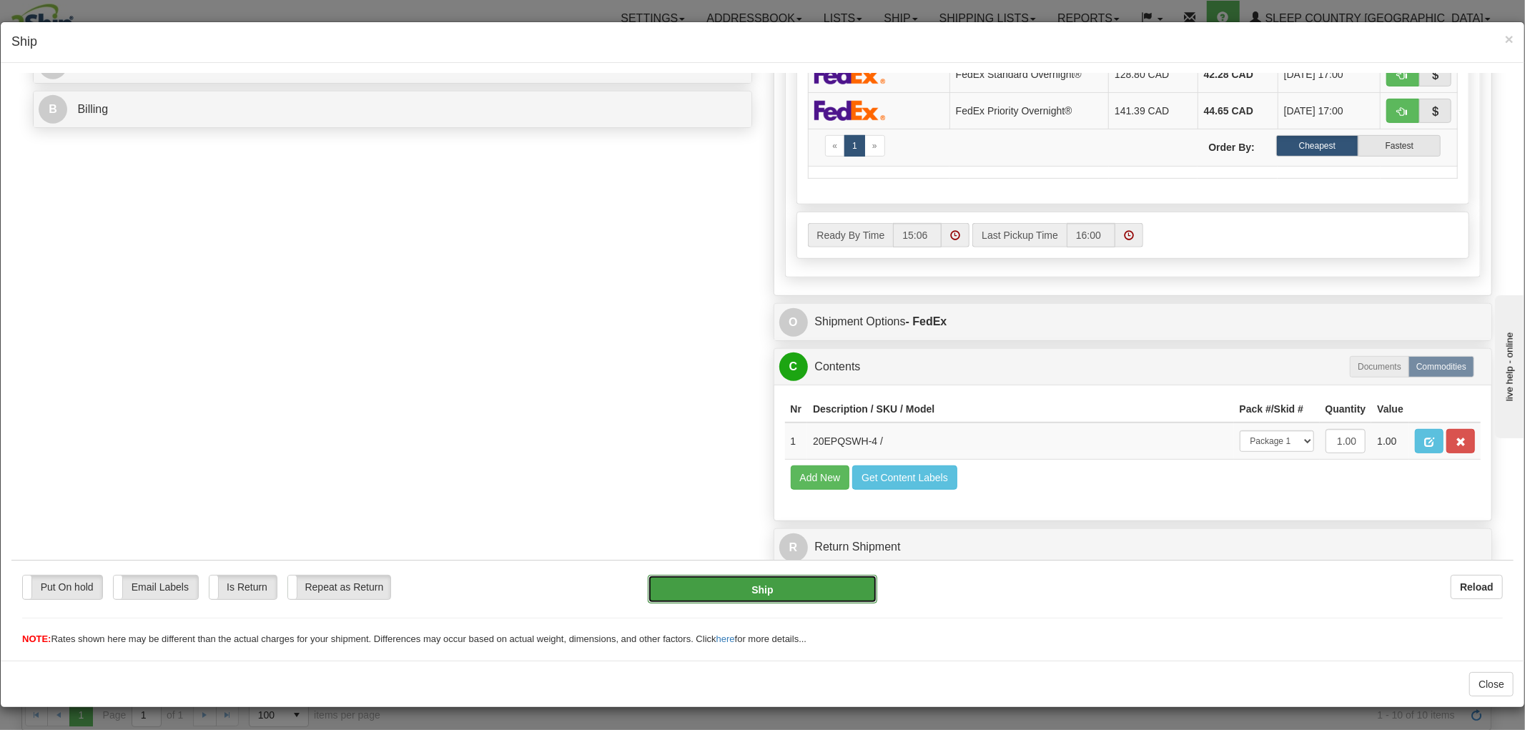
type input "92"
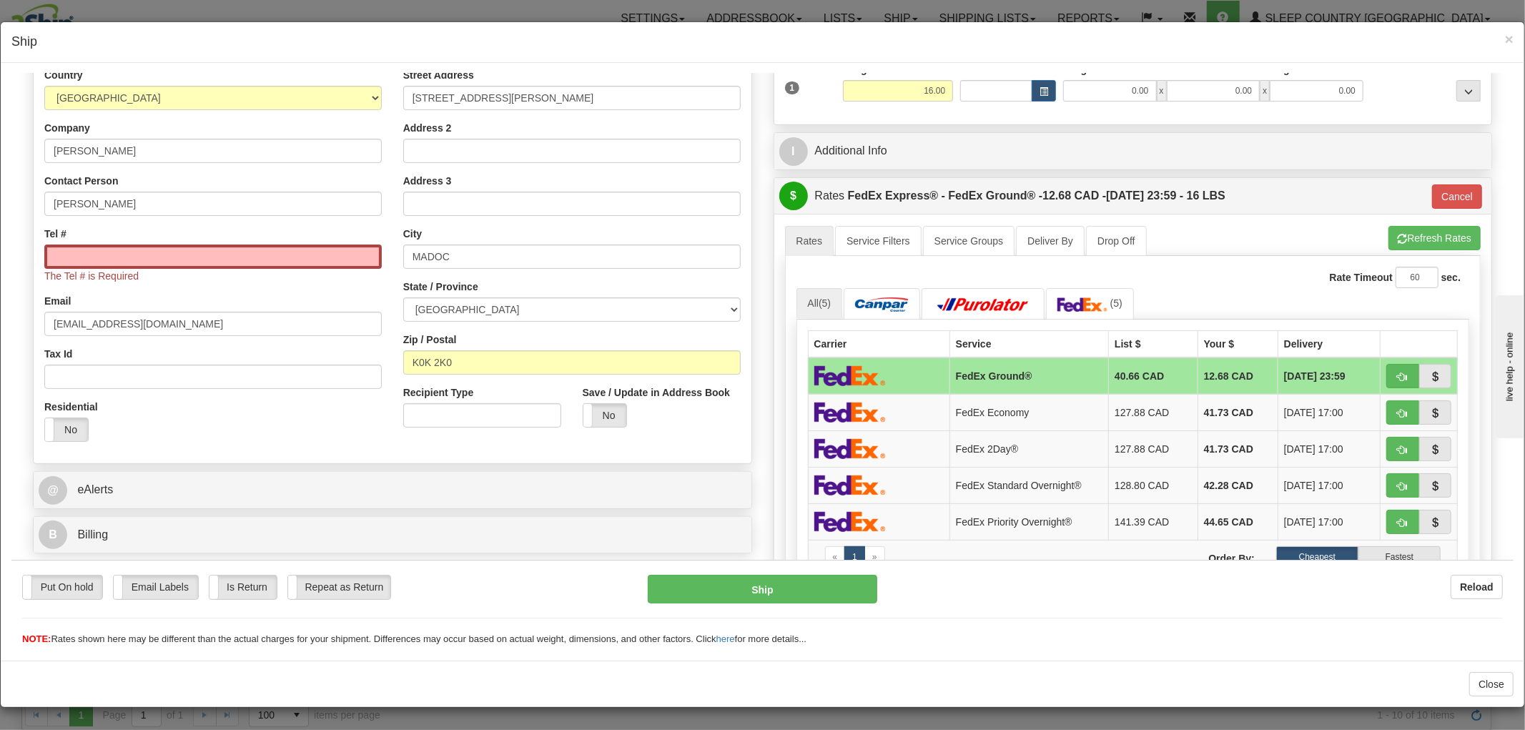
scroll to position [83, 0]
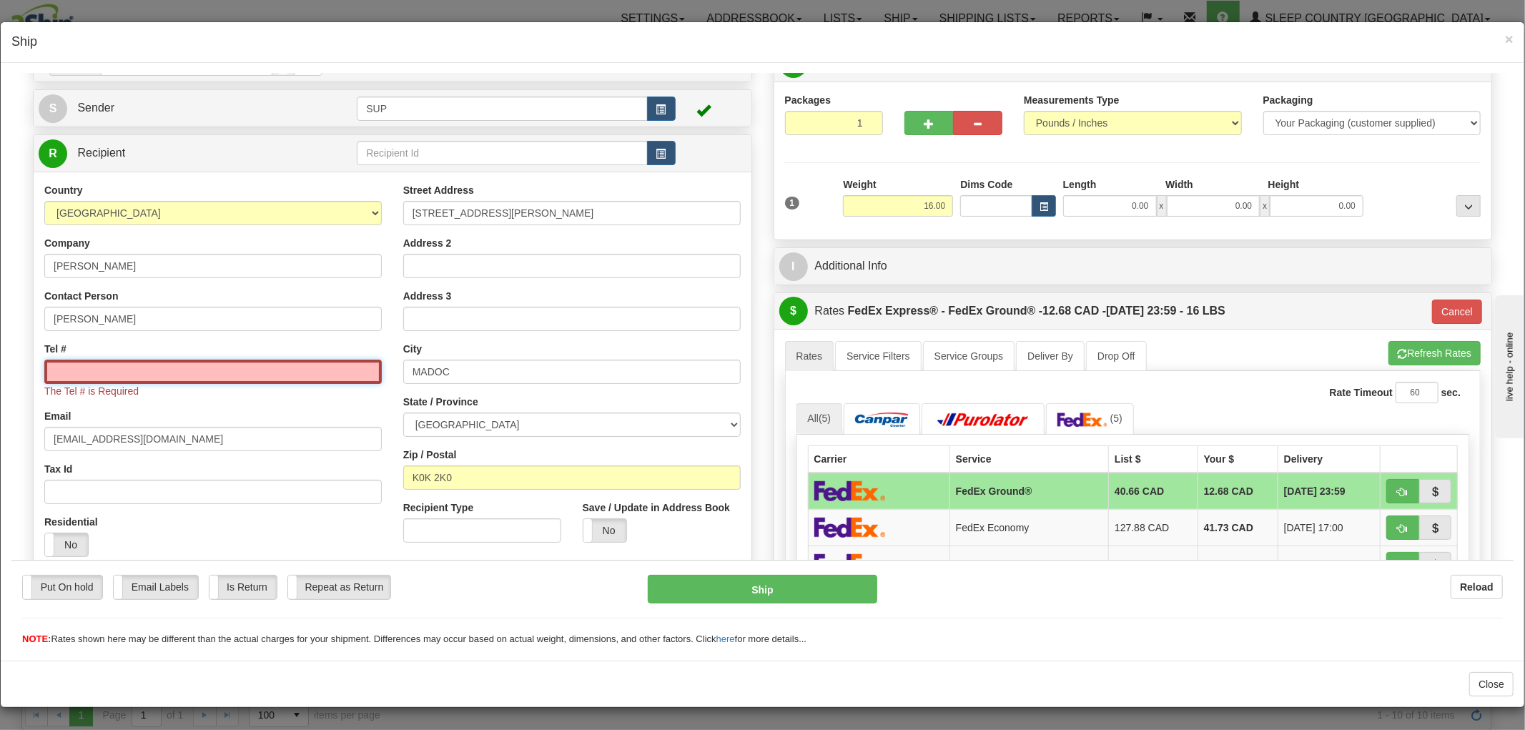
click at [319, 372] on input "Tel #" at bounding box center [212, 371] width 337 height 24
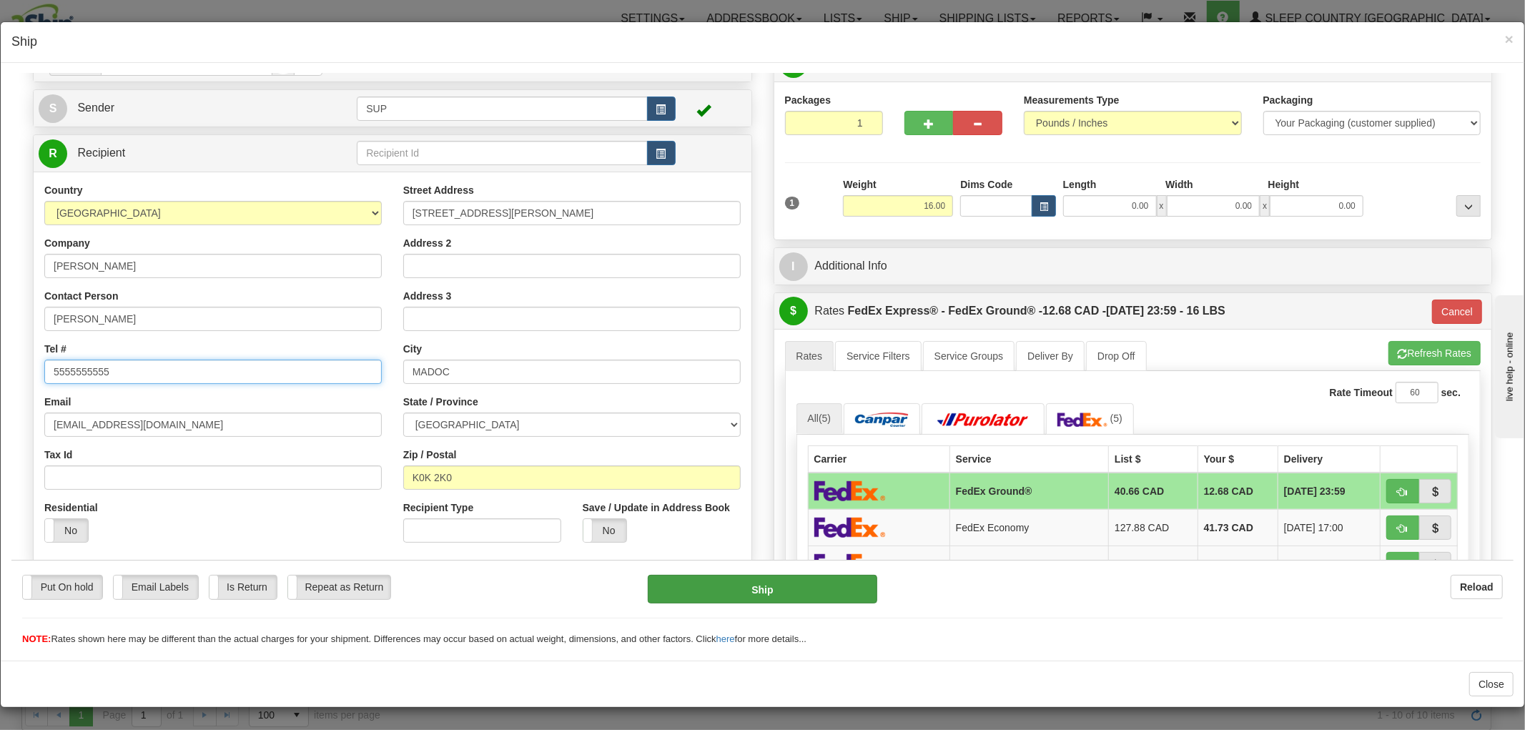
type input "5555555555"
click at [689, 600] on button "Ship" at bounding box center [762, 588] width 229 height 29
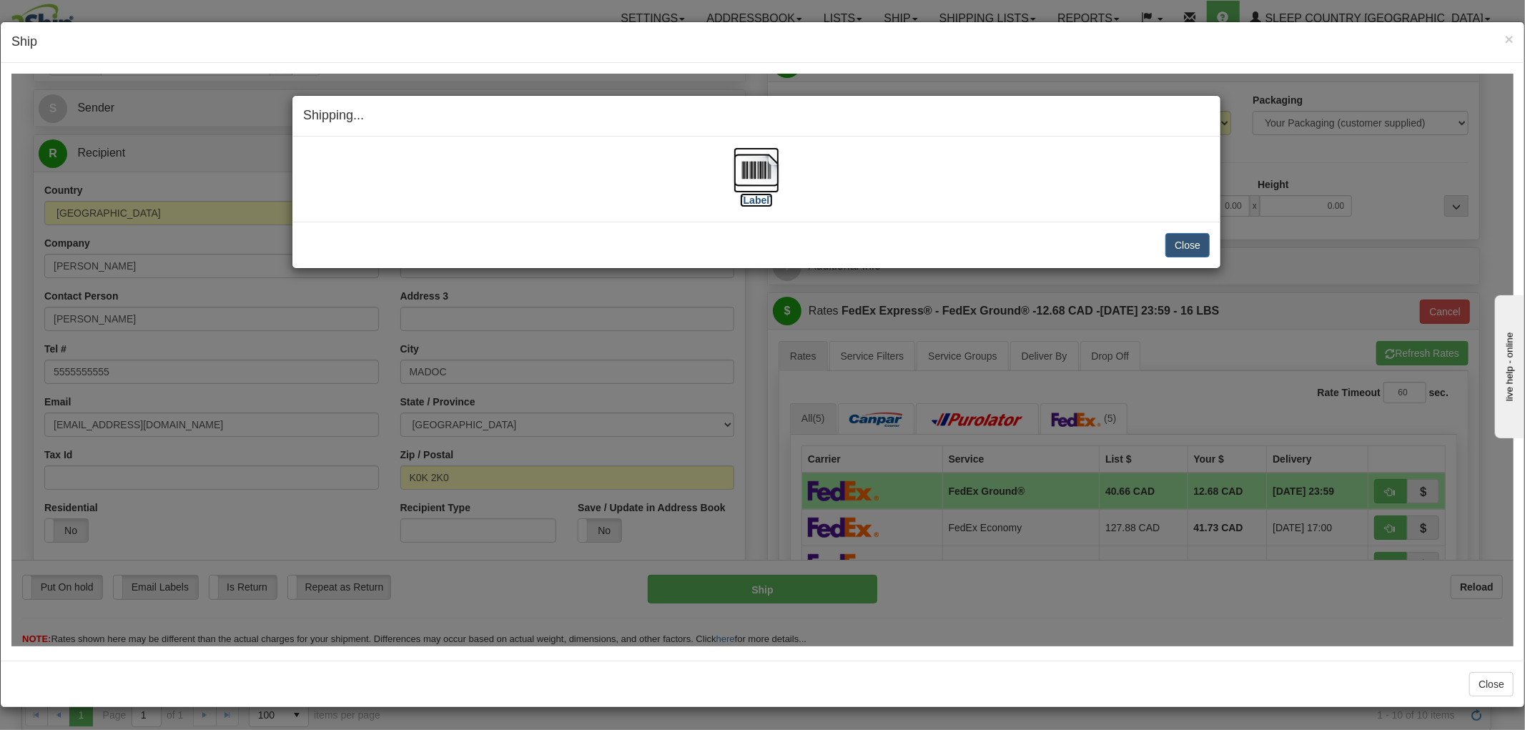
click at [753, 178] on img at bounding box center [756, 170] width 46 height 46
click at [1186, 243] on button "Close" at bounding box center [1187, 244] width 44 height 24
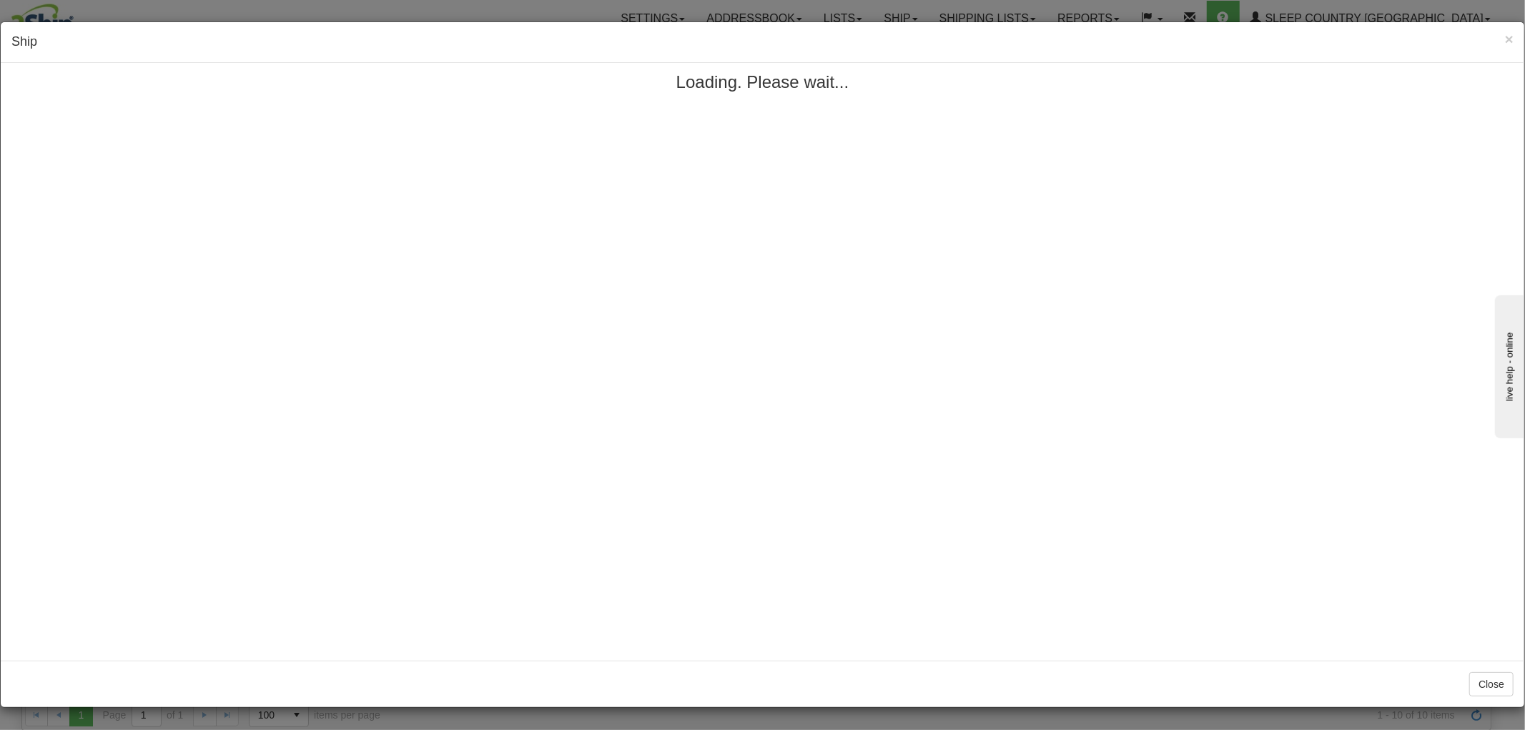
scroll to position [0, 0]
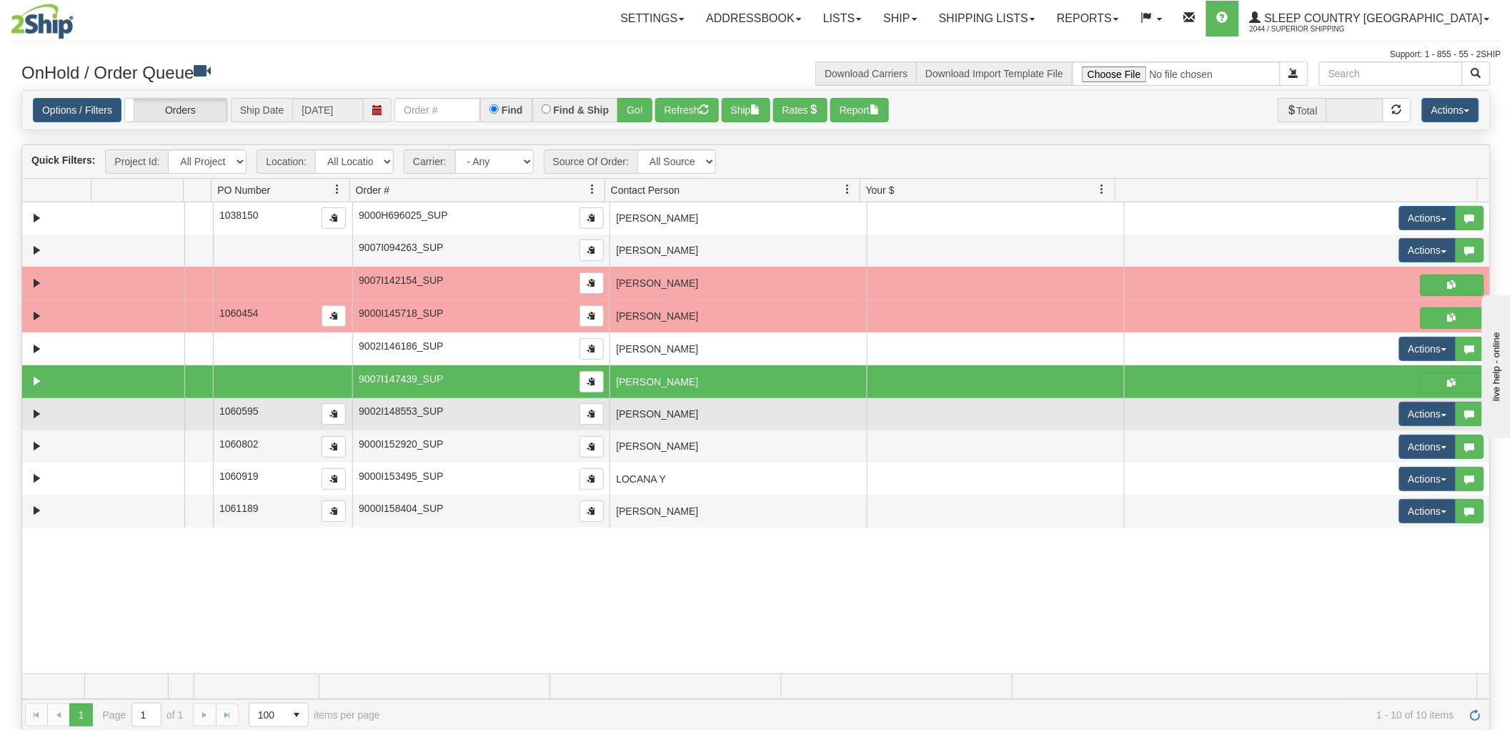
click at [645, 419] on td "ISABELLE GAGNON" at bounding box center [738, 414] width 257 height 32
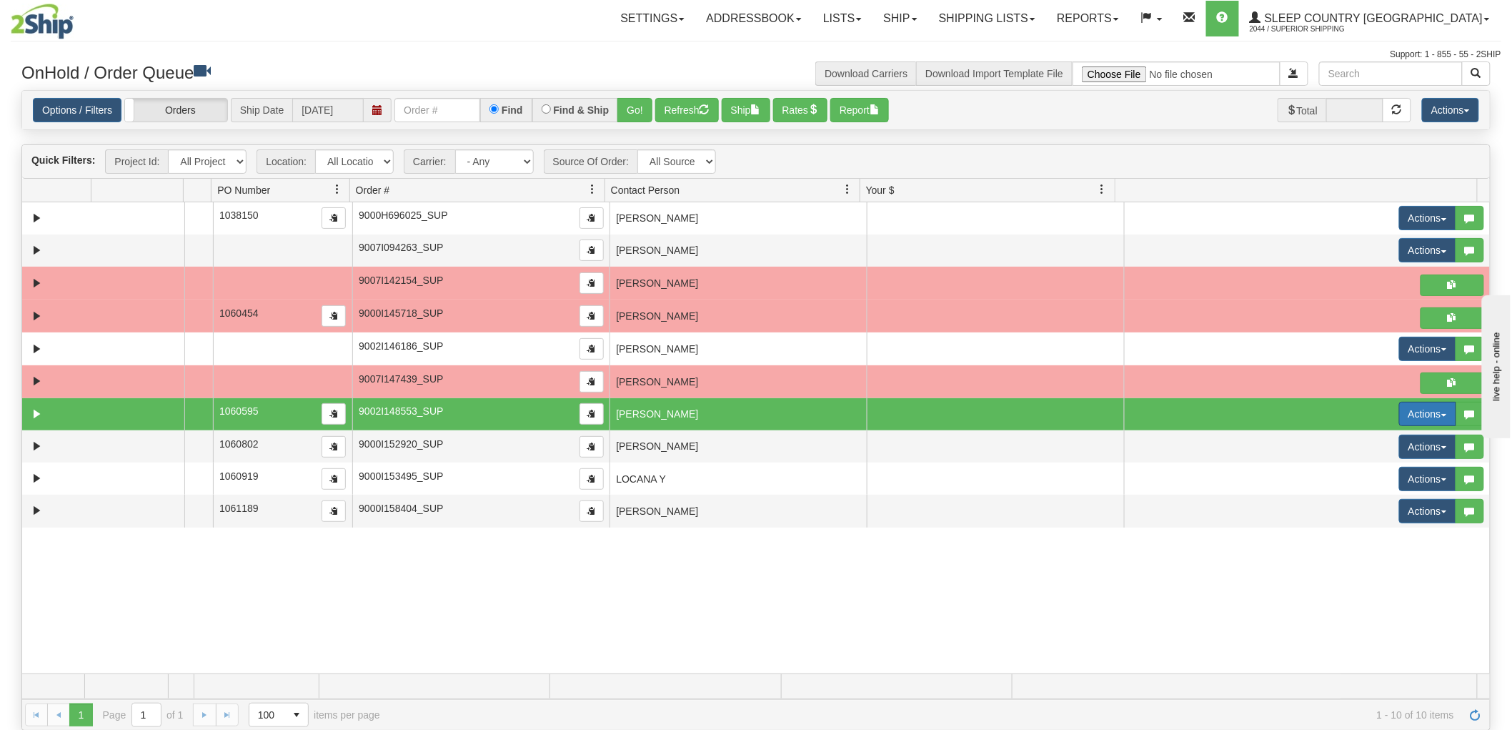
click at [1399, 410] on button "Actions" at bounding box center [1427, 414] width 57 height 24
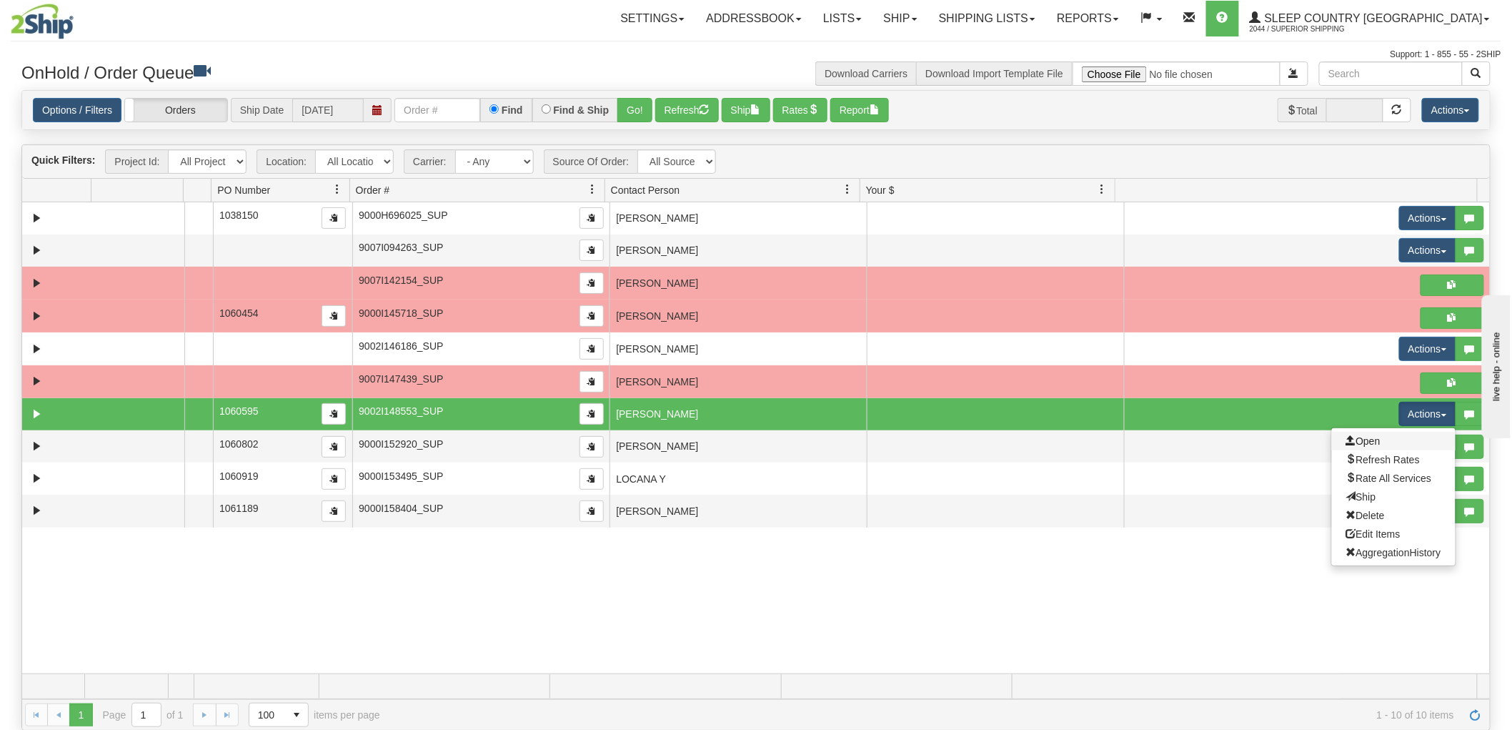
click at [1375, 440] on link "Open" at bounding box center [1394, 441] width 124 height 19
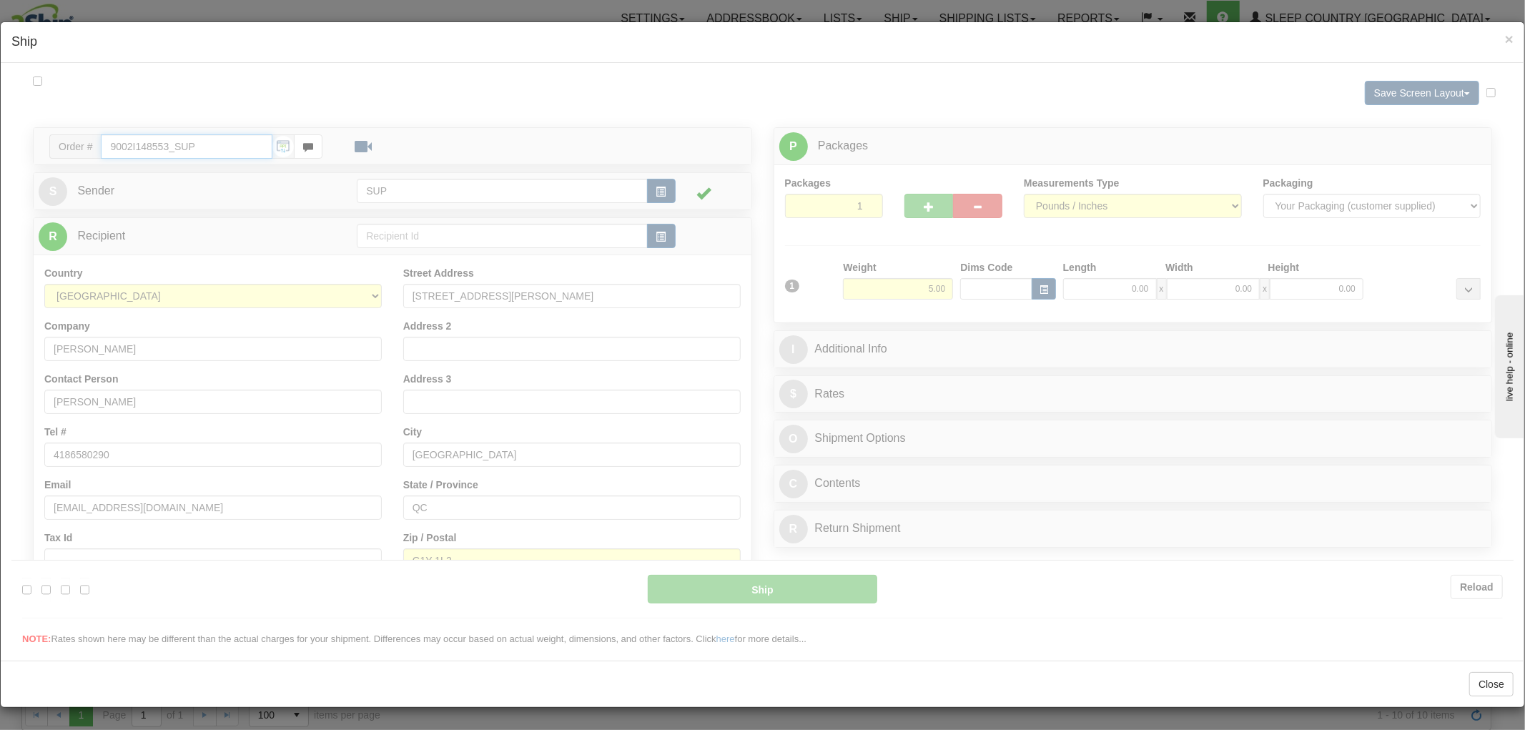
type input "15:07"
type input "16:00"
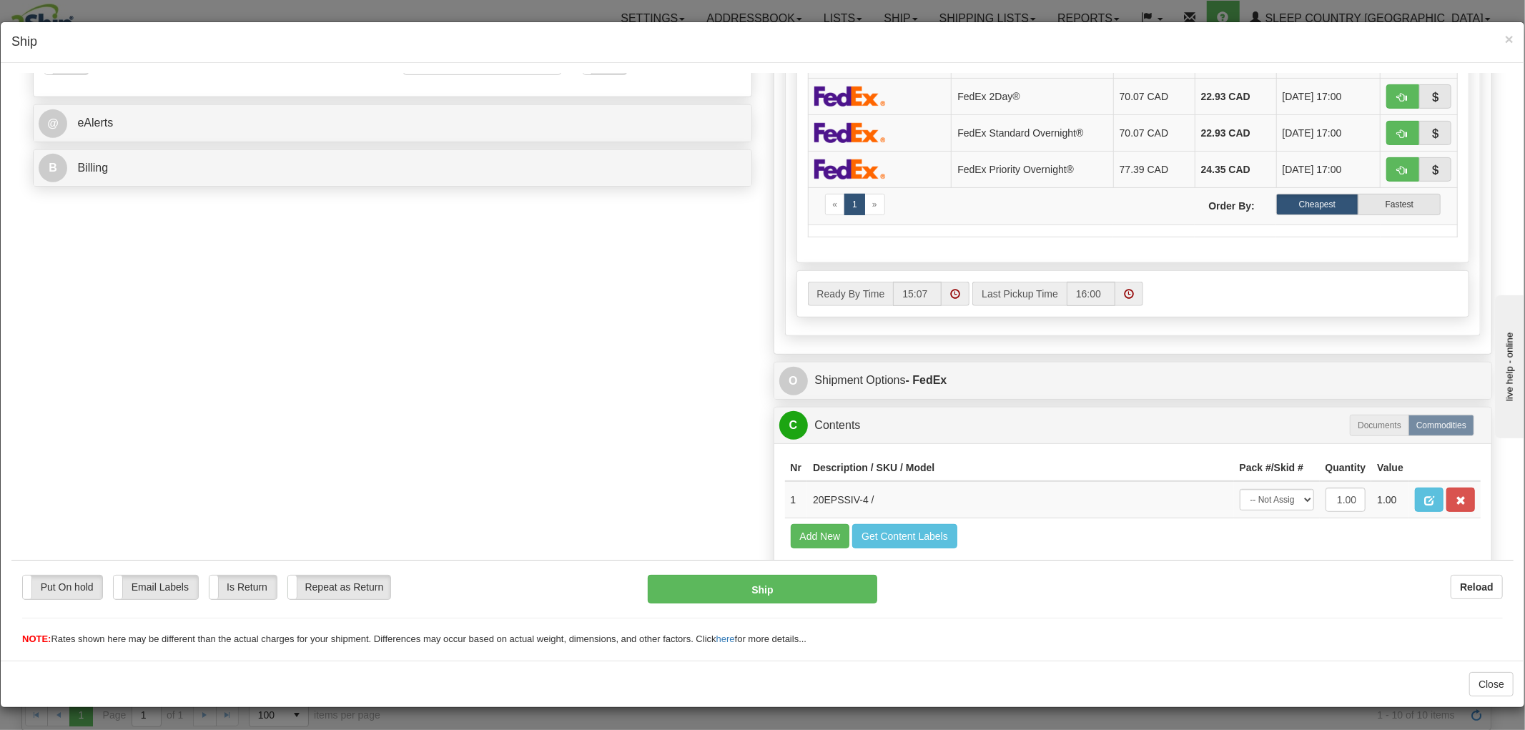
scroll to position [639, 0]
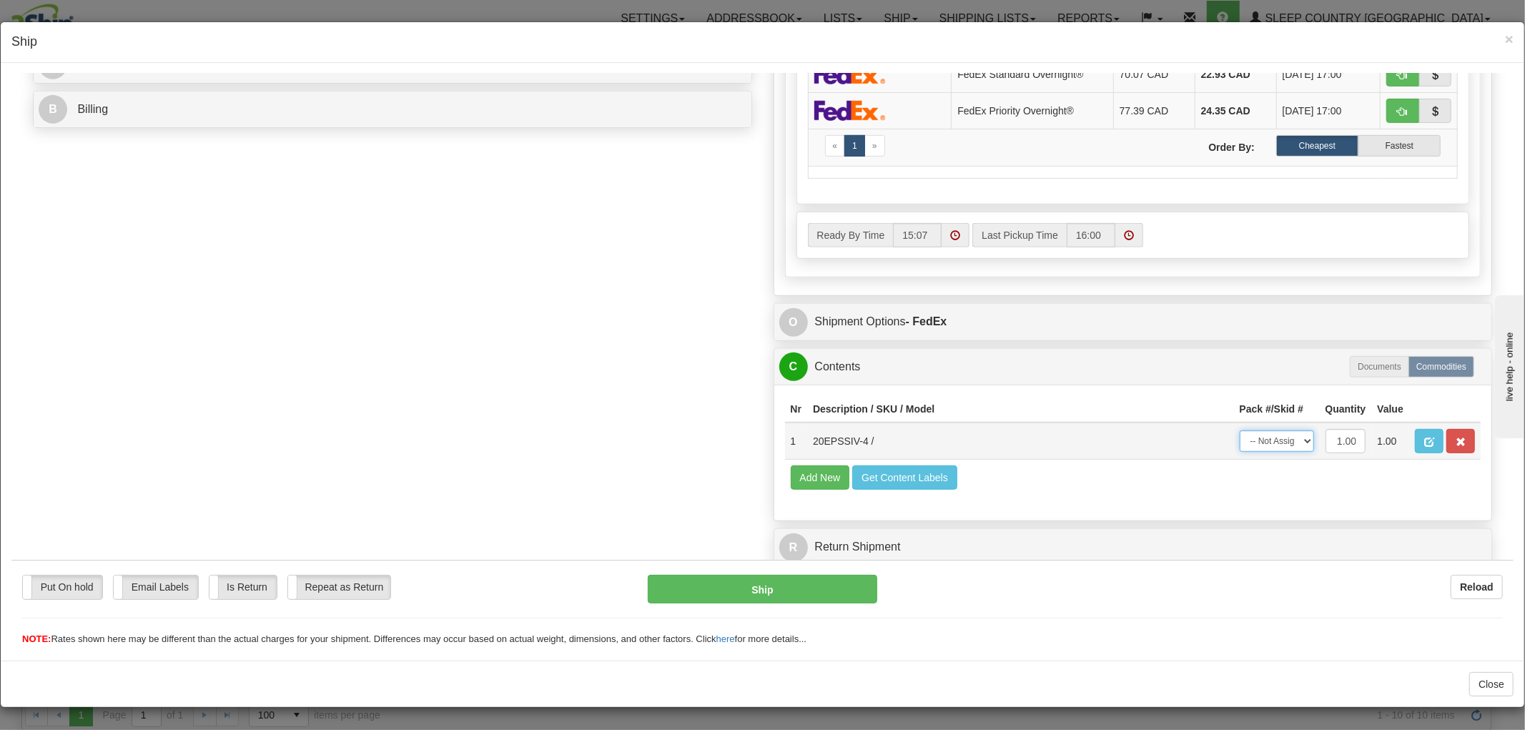
click at [1259, 430] on select "-- Not Assigned -- Package 1" at bounding box center [1276, 440] width 74 height 21
select select "0"
click at [1239, 430] on select "-- Not Assigned -- Package 1" at bounding box center [1276, 440] width 74 height 21
click at [813, 598] on button "Ship" at bounding box center [762, 588] width 229 height 29
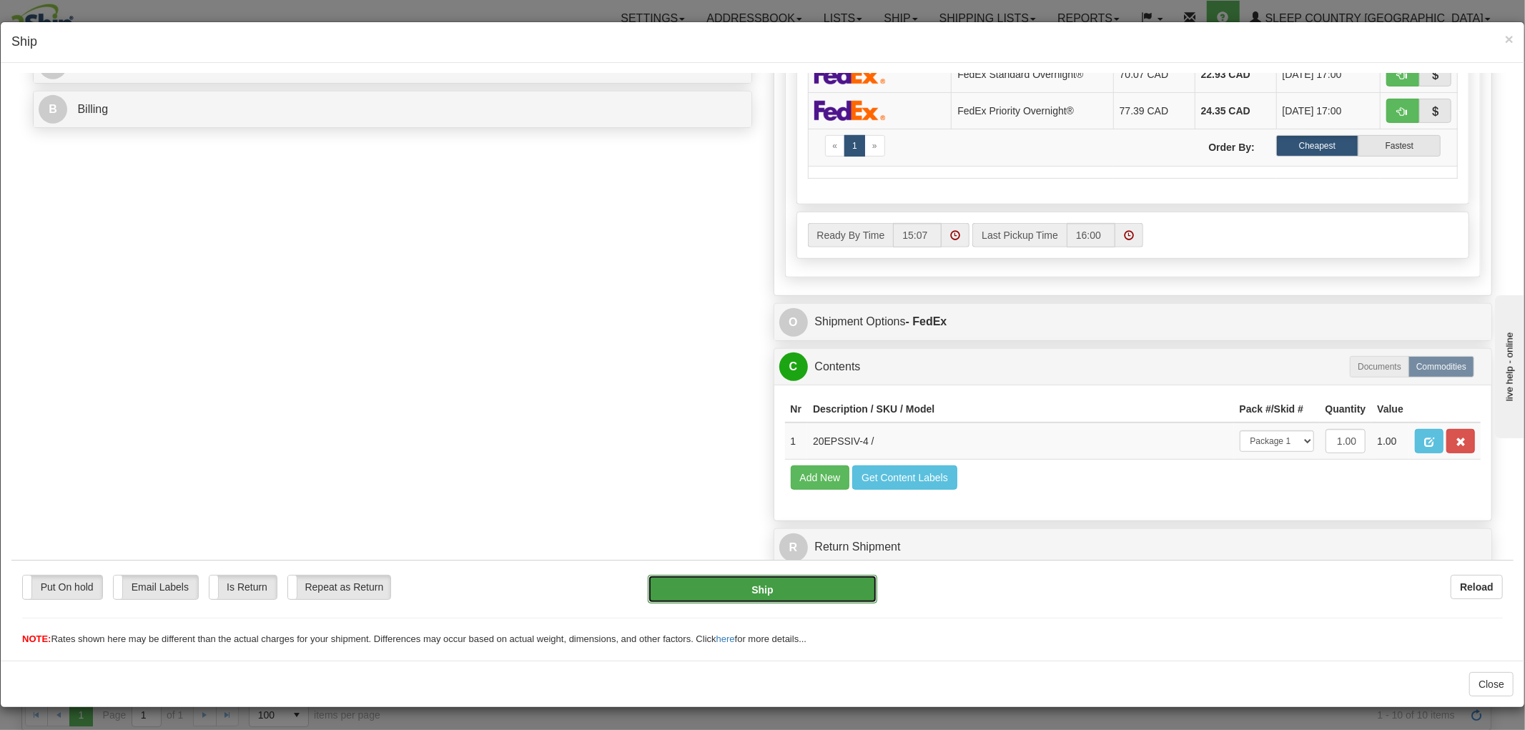
type input "92"
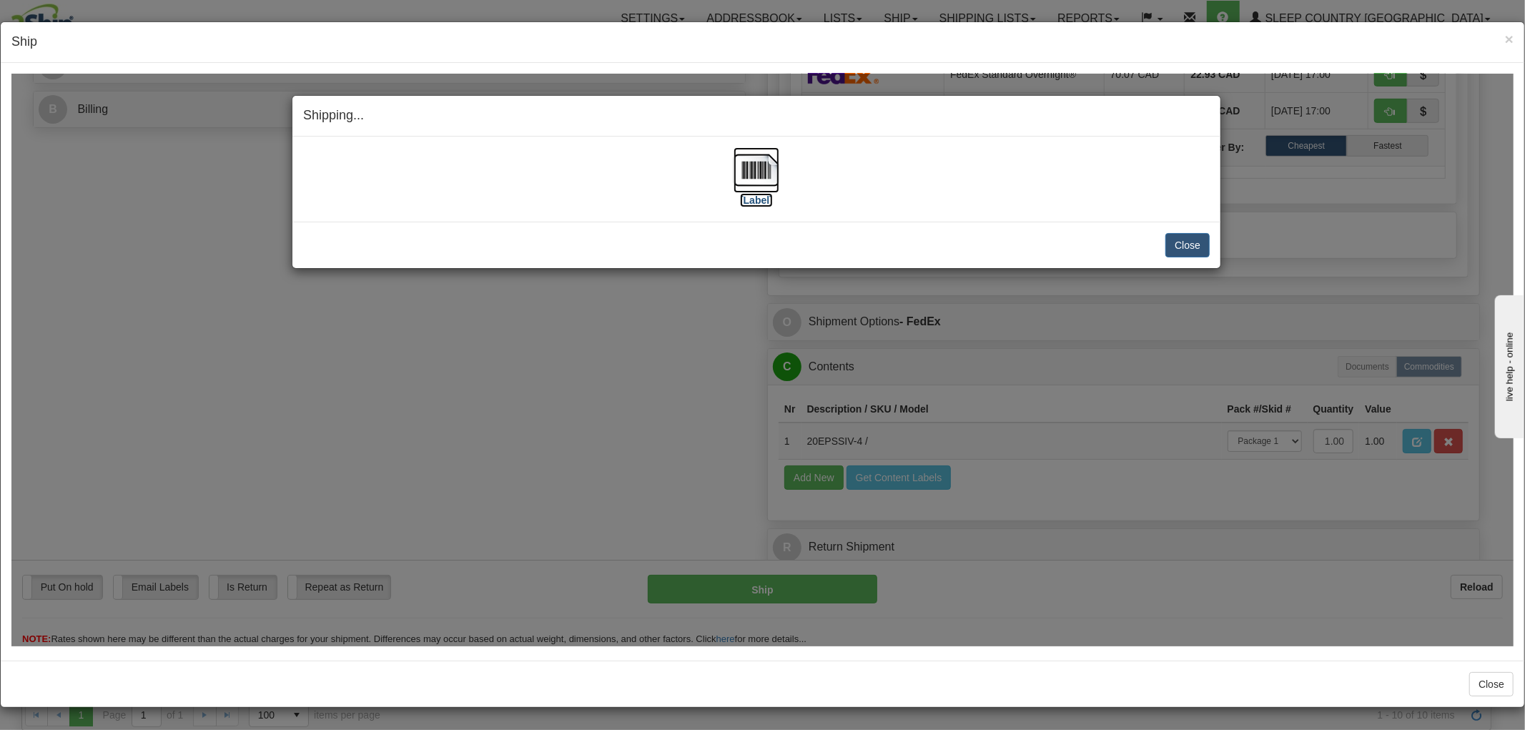
click at [754, 151] on img at bounding box center [756, 170] width 46 height 46
click at [1176, 246] on button "Close" at bounding box center [1187, 244] width 44 height 24
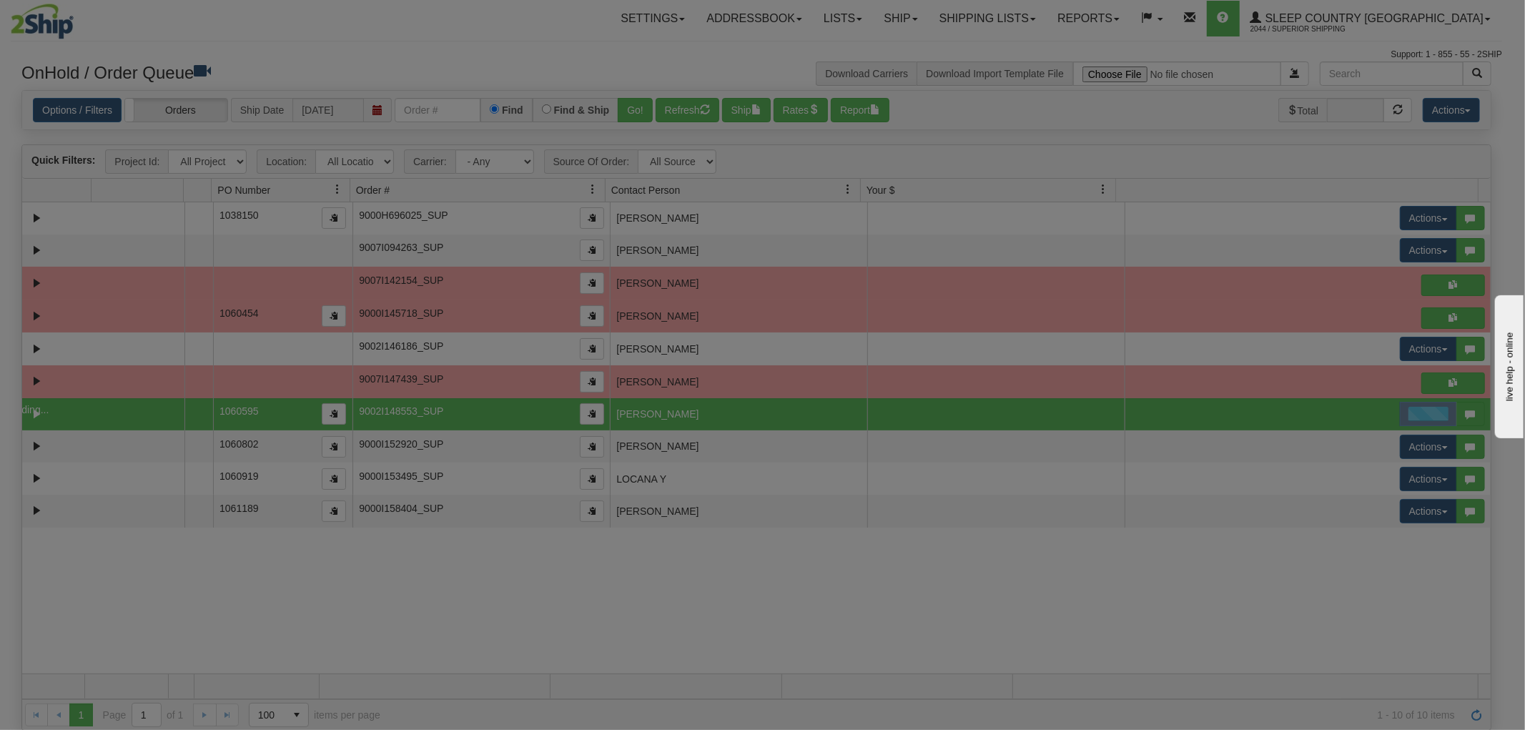
scroll to position [0, 0]
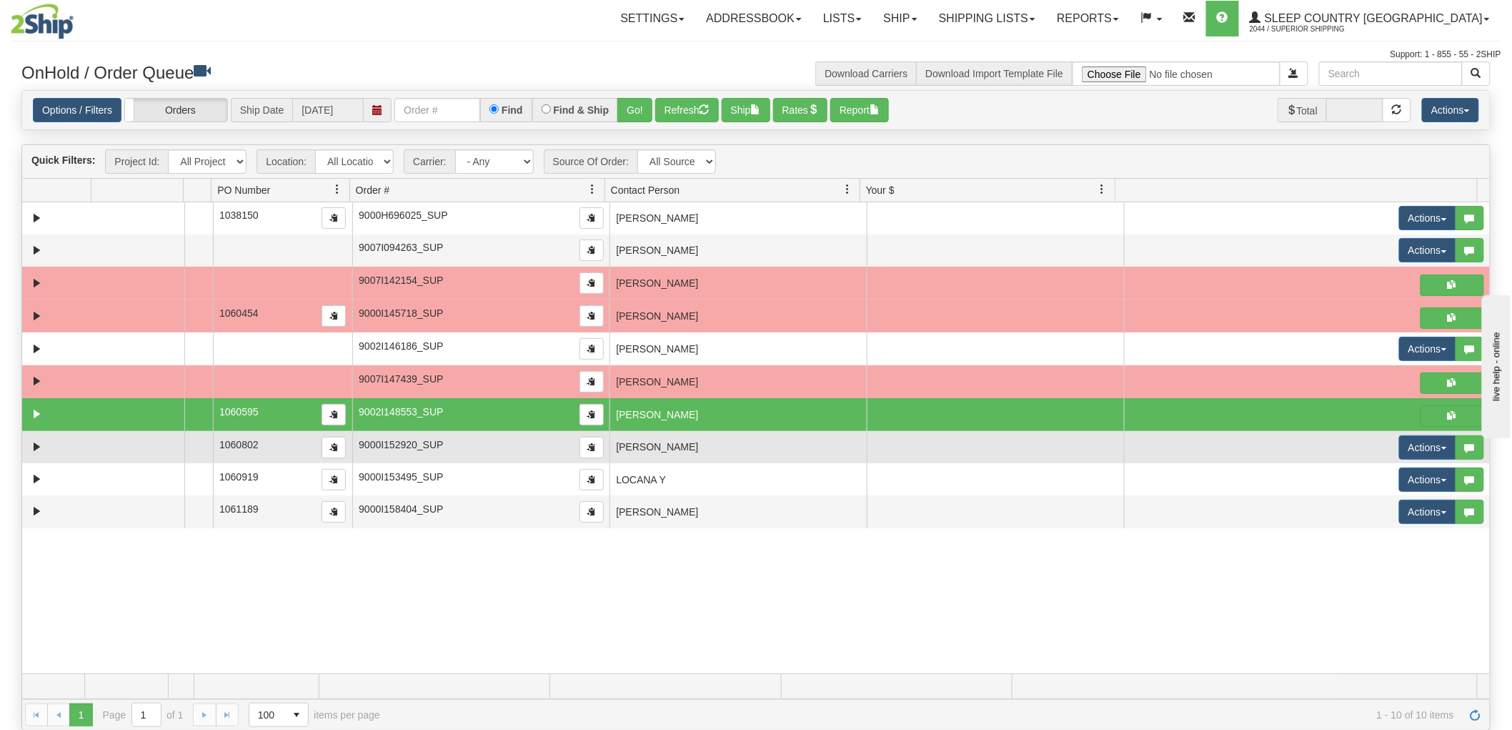
click at [720, 451] on td "KIMBERLEY PHILLIPS" at bounding box center [738, 447] width 257 height 32
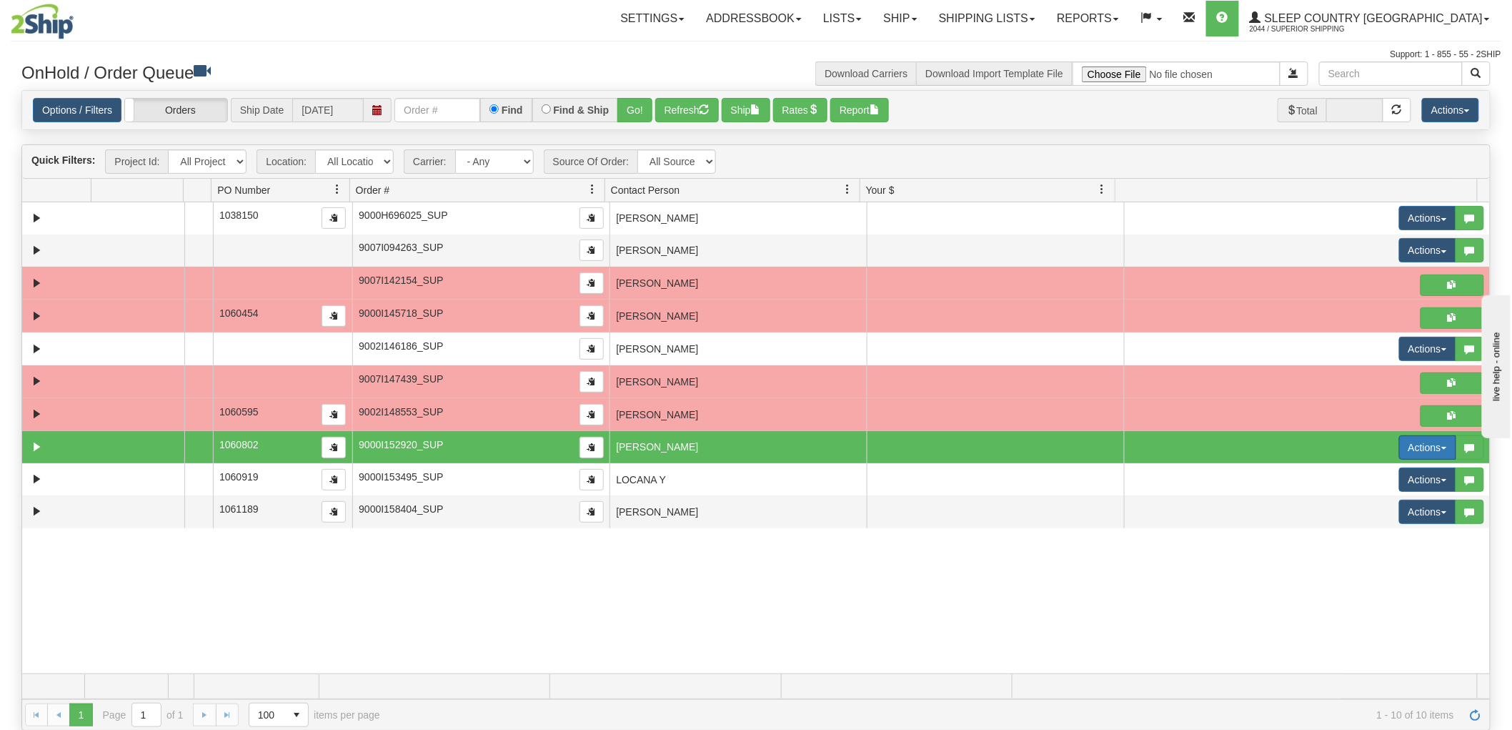
click at [1399, 447] on button "Actions" at bounding box center [1427, 447] width 57 height 24
click at [1365, 475] on span "Open" at bounding box center [1364, 474] width 34 height 11
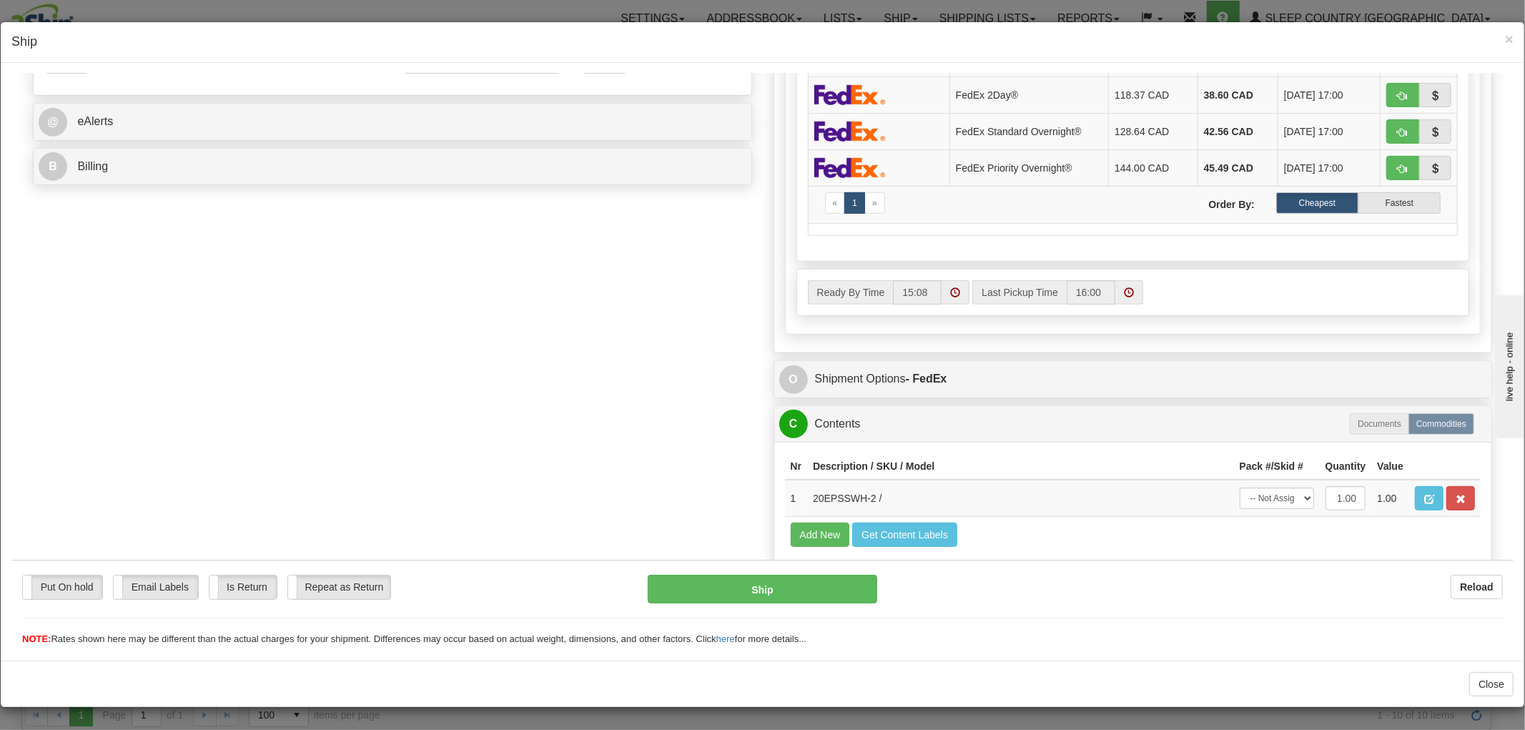
scroll to position [639, 0]
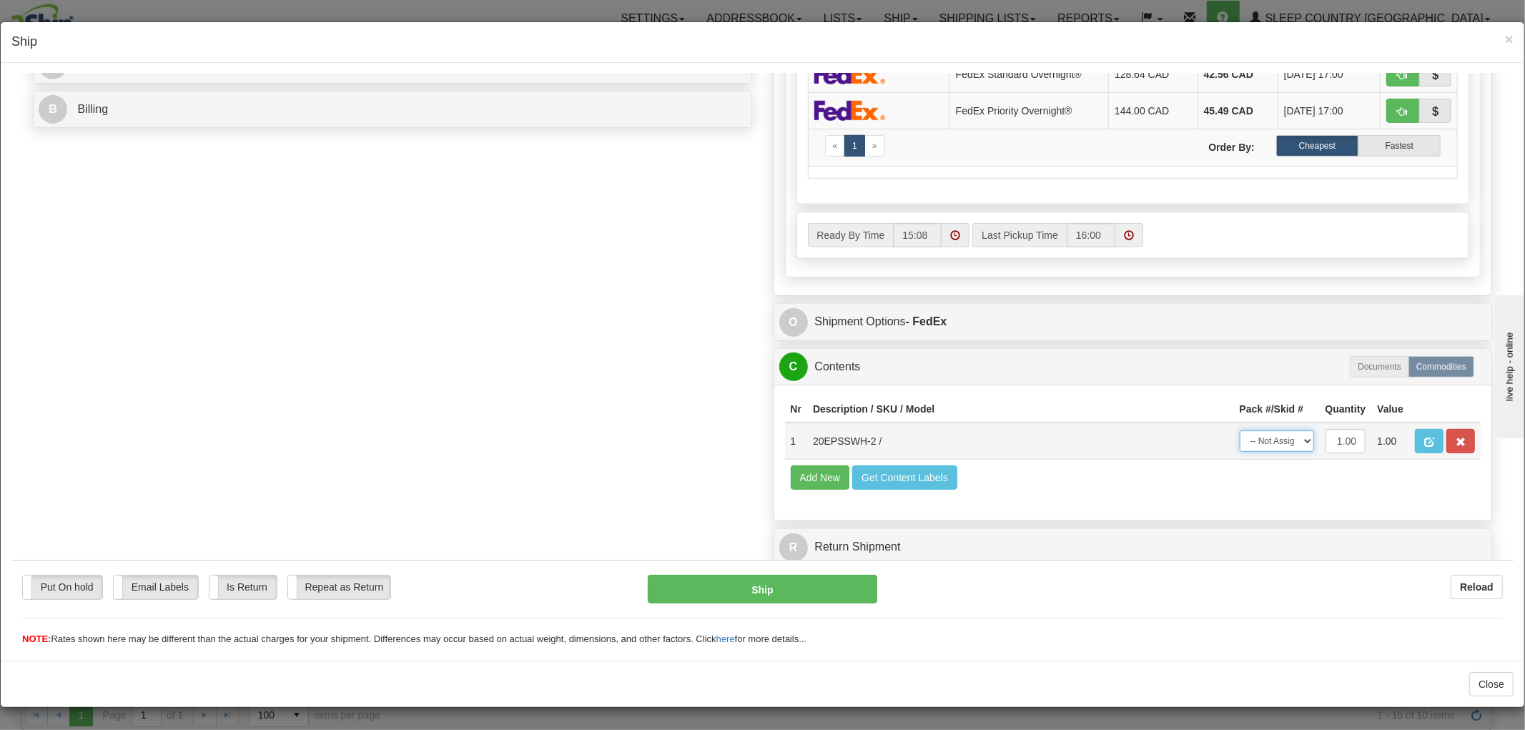
click at [1241, 430] on select "-- Not Assigned -- Package 1" at bounding box center [1276, 440] width 74 height 21
select select "0"
click at [1239, 430] on select "-- Not Assigned -- Package 1" at bounding box center [1276, 440] width 74 height 21
click at [796, 600] on button "Ship" at bounding box center [762, 588] width 229 height 29
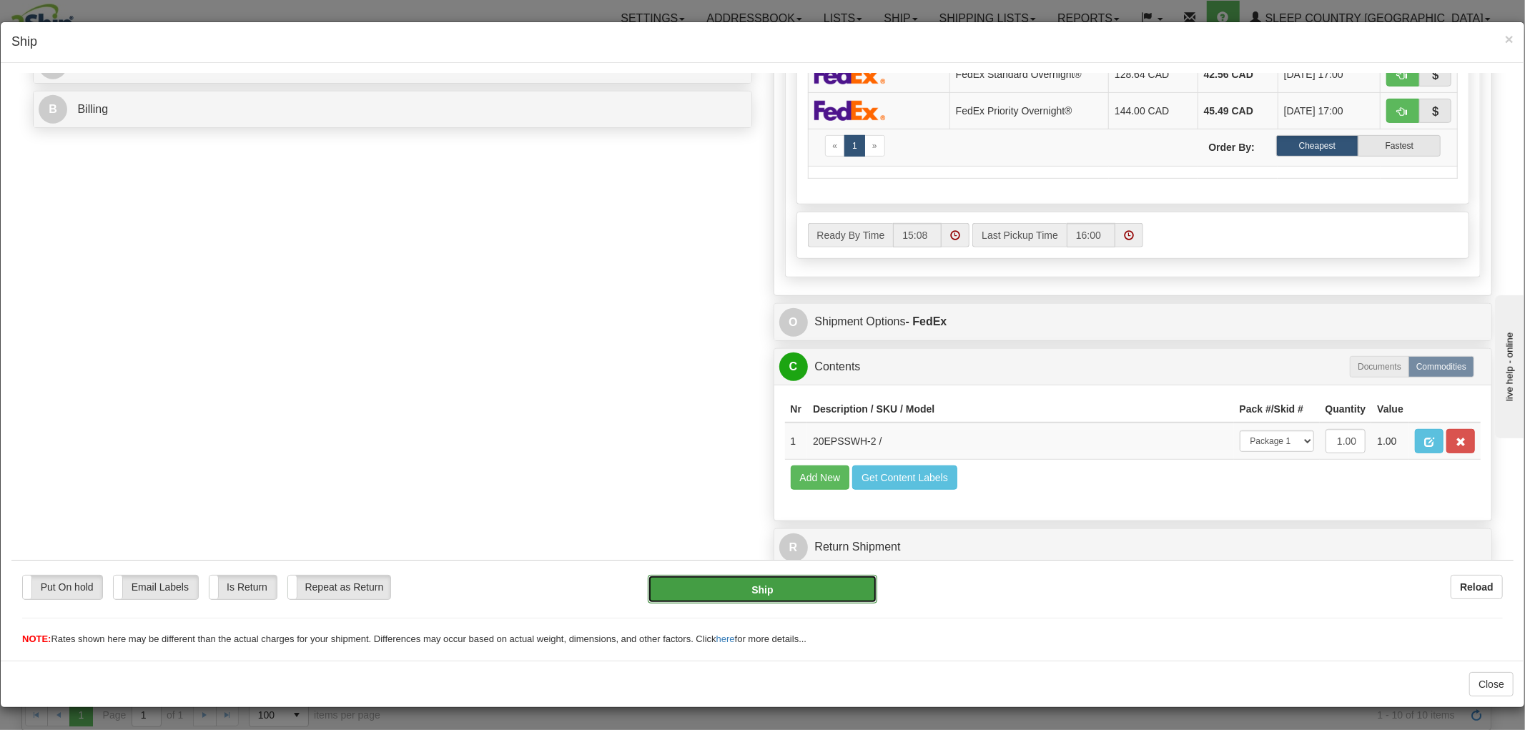
type input "92"
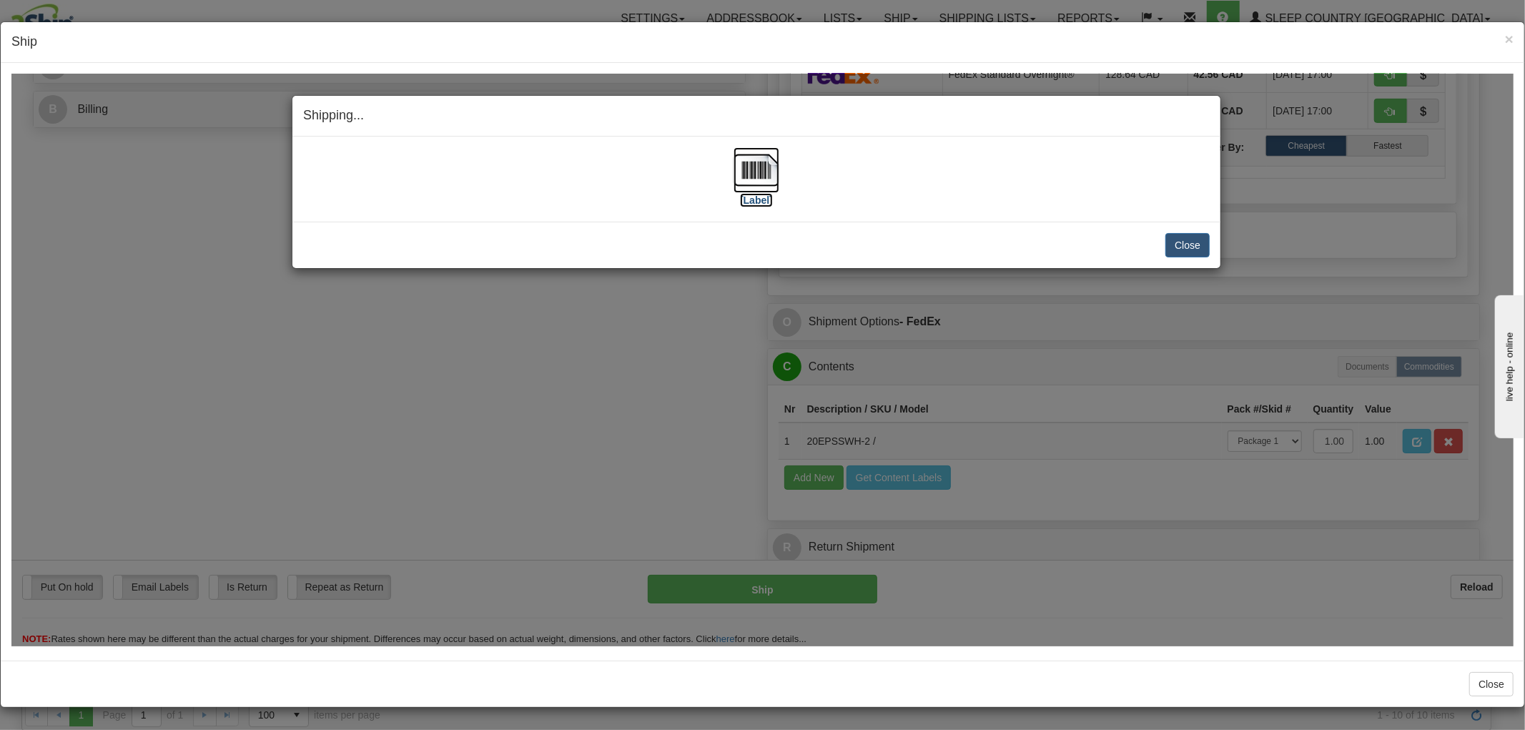
click at [755, 176] on img at bounding box center [756, 170] width 46 height 46
click at [1165, 244] on button "Close" at bounding box center [1187, 244] width 44 height 24
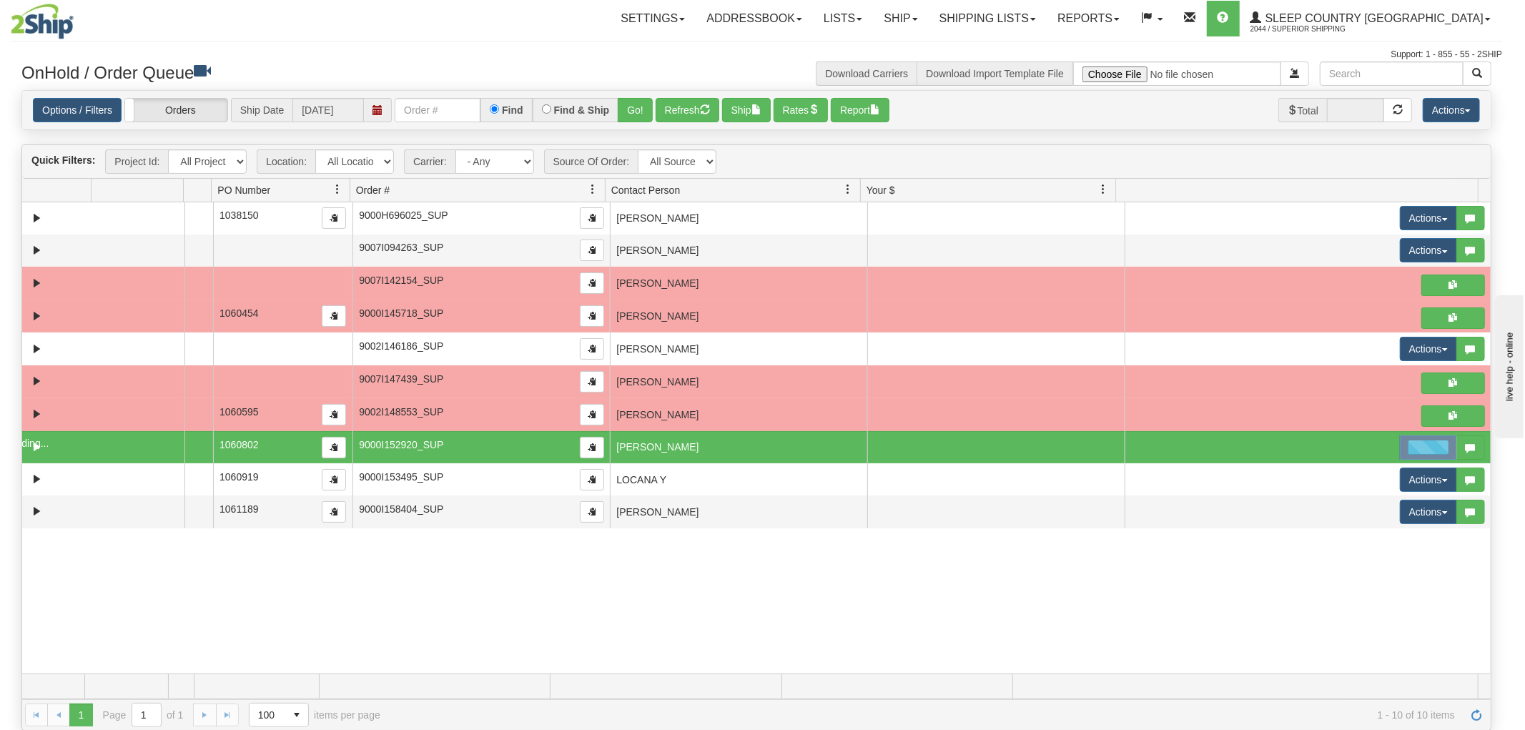
scroll to position [0, 0]
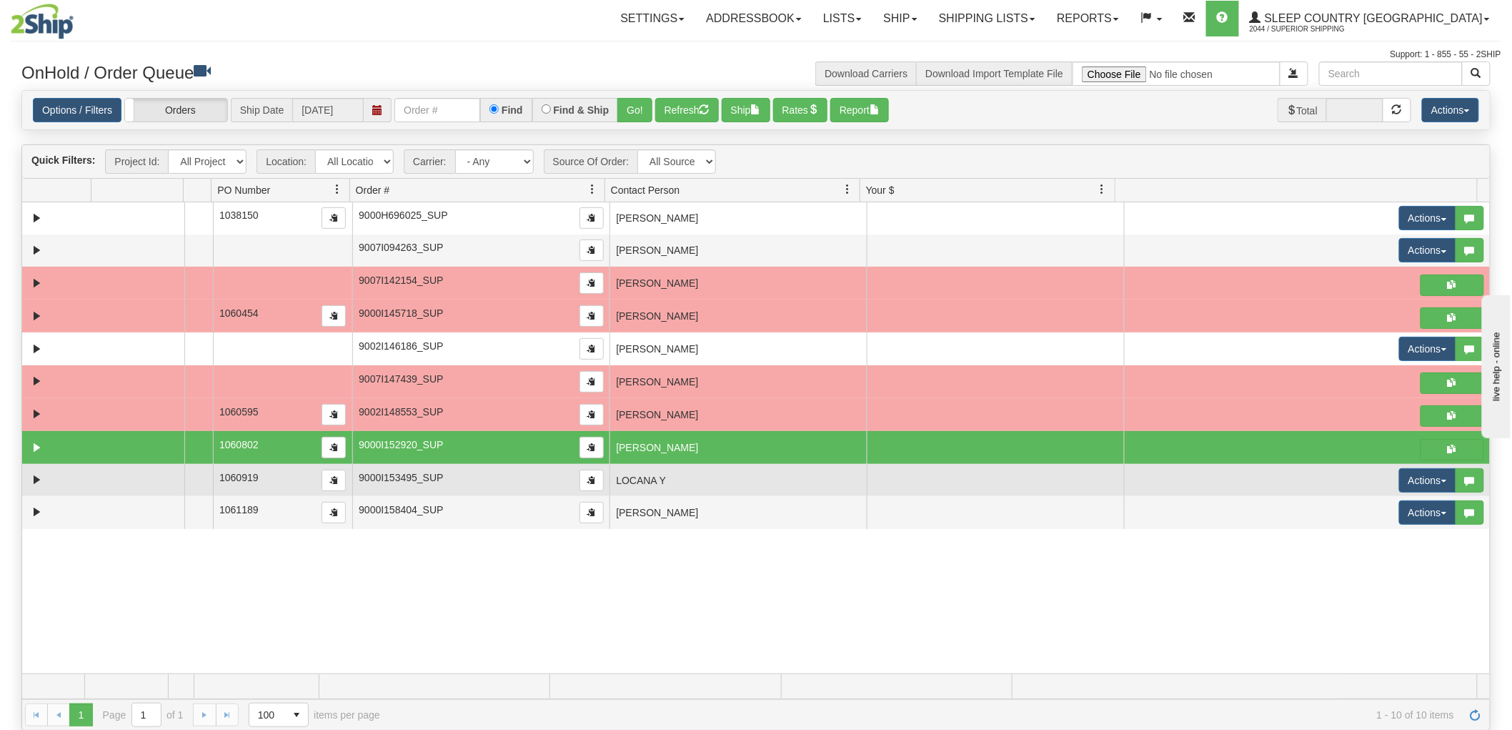
click at [678, 487] on td "LOCANA Y" at bounding box center [738, 480] width 257 height 32
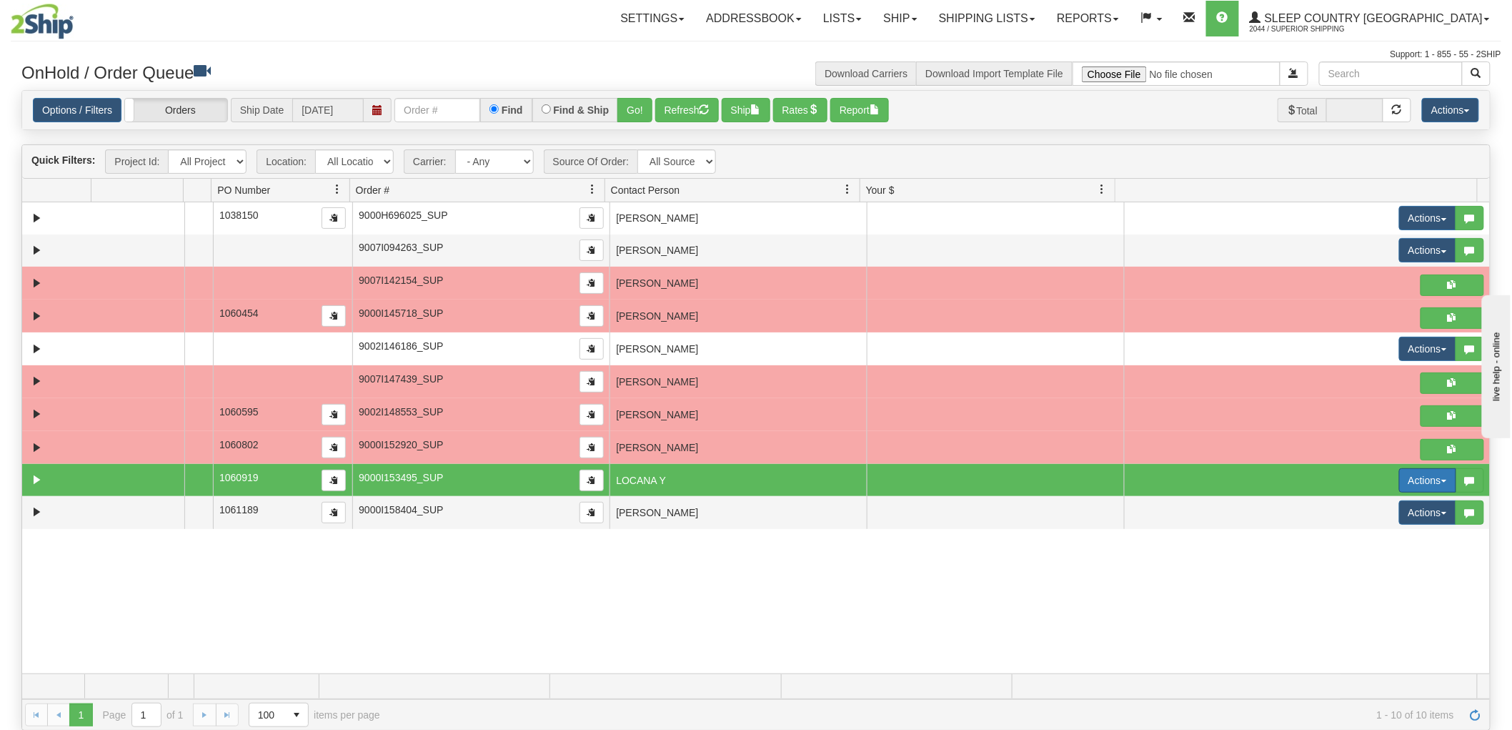
click at [1402, 477] on button "Actions" at bounding box center [1427, 480] width 57 height 24
click at [1367, 505] on span "Open" at bounding box center [1364, 507] width 34 height 11
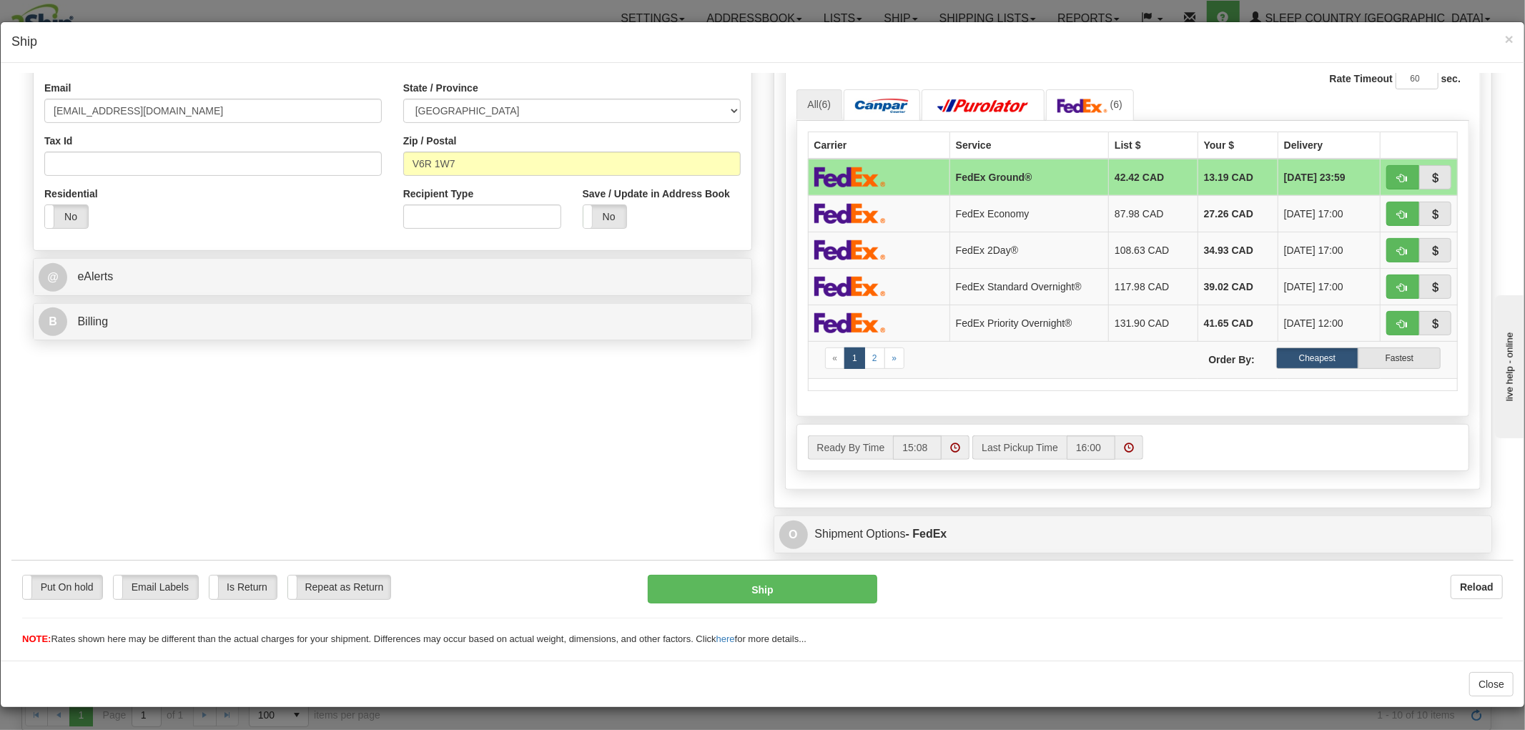
scroll to position [639, 0]
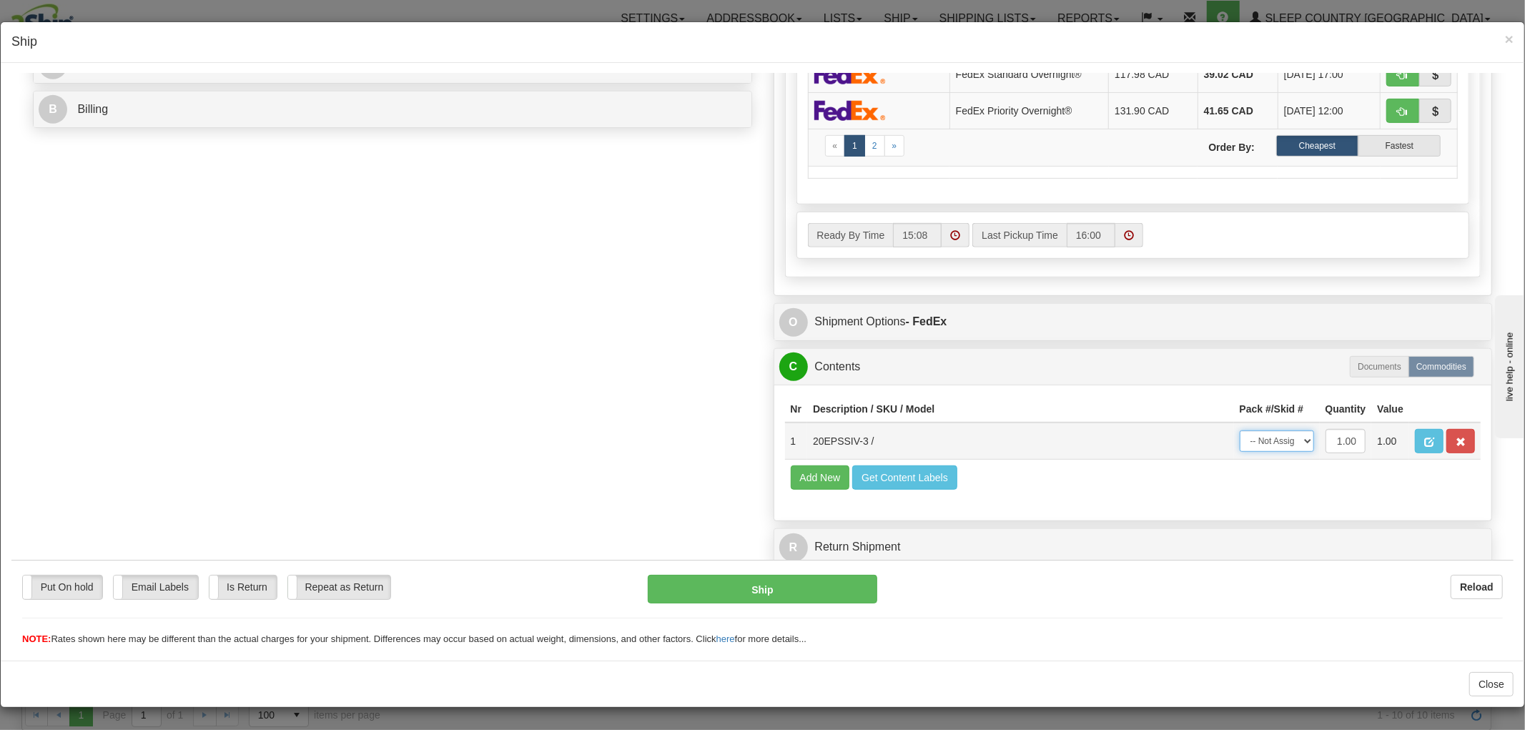
click at [1250, 430] on select "-- Not Assigned -- Package 1" at bounding box center [1276, 440] width 74 height 21
select select "0"
click at [1239, 430] on select "-- Not Assigned -- Package 1" at bounding box center [1276, 440] width 74 height 21
click at [780, 583] on button "Ship" at bounding box center [762, 588] width 229 height 29
type input "92"
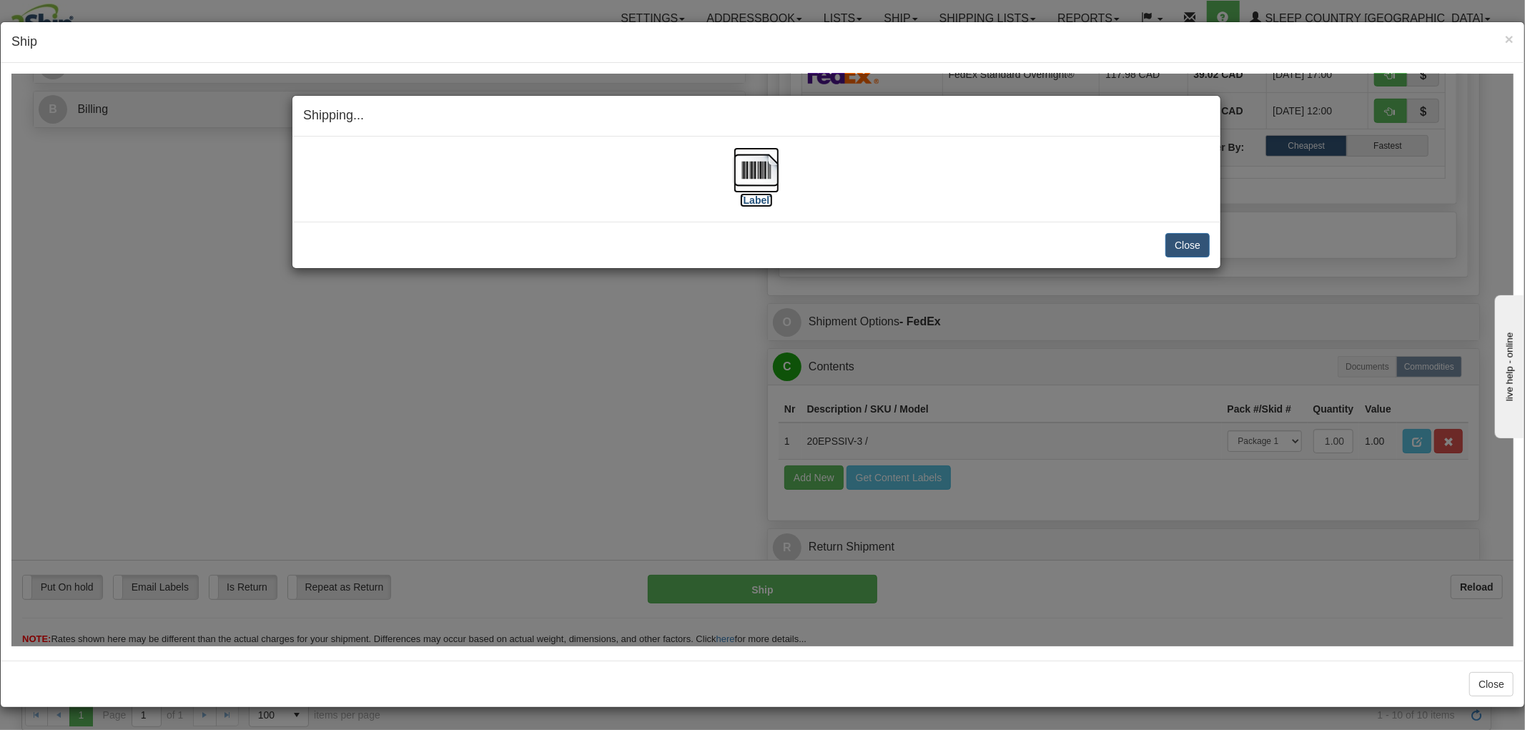
click at [764, 174] on img at bounding box center [756, 170] width 46 height 46
click at [1181, 242] on button "Close" at bounding box center [1187, 244] width 44 height 24
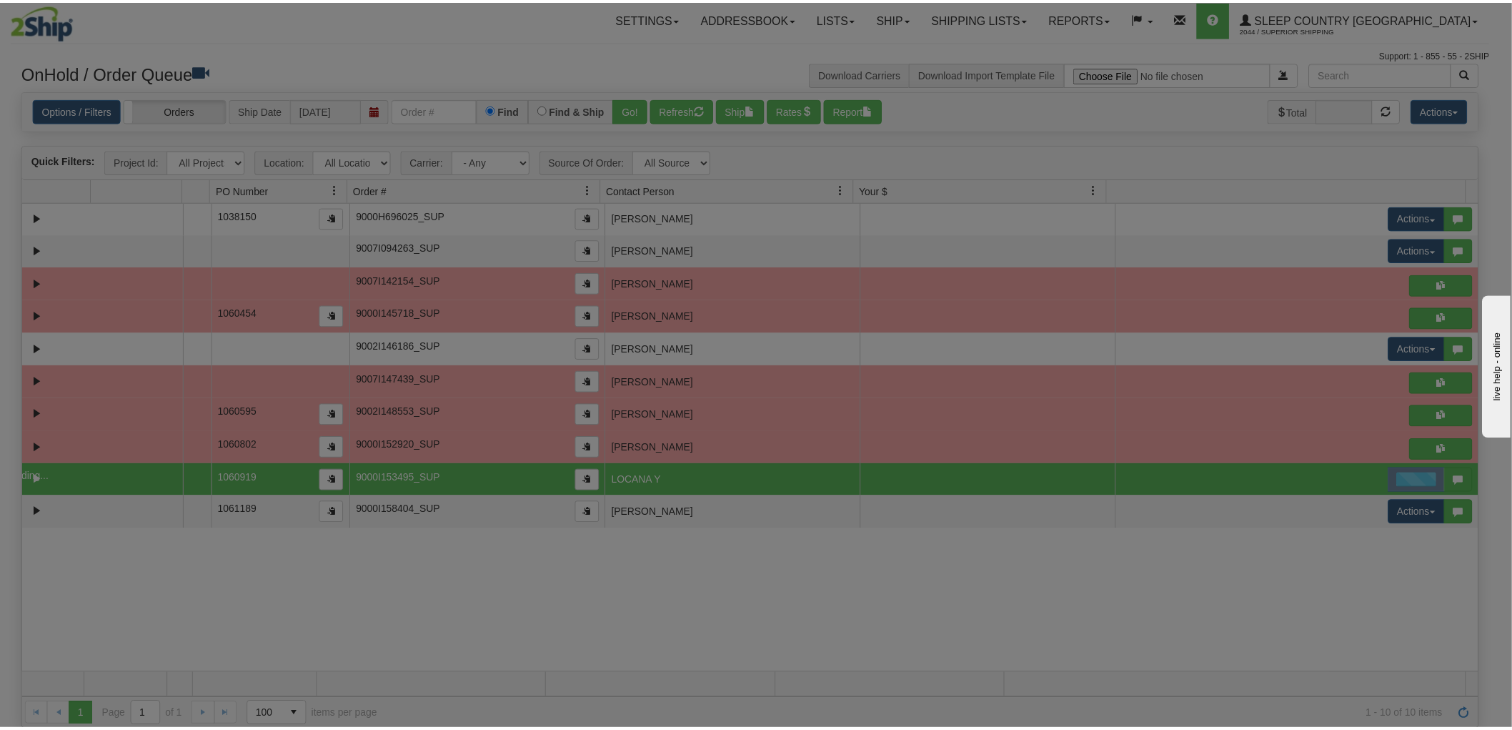
scroll to position [0, 0]
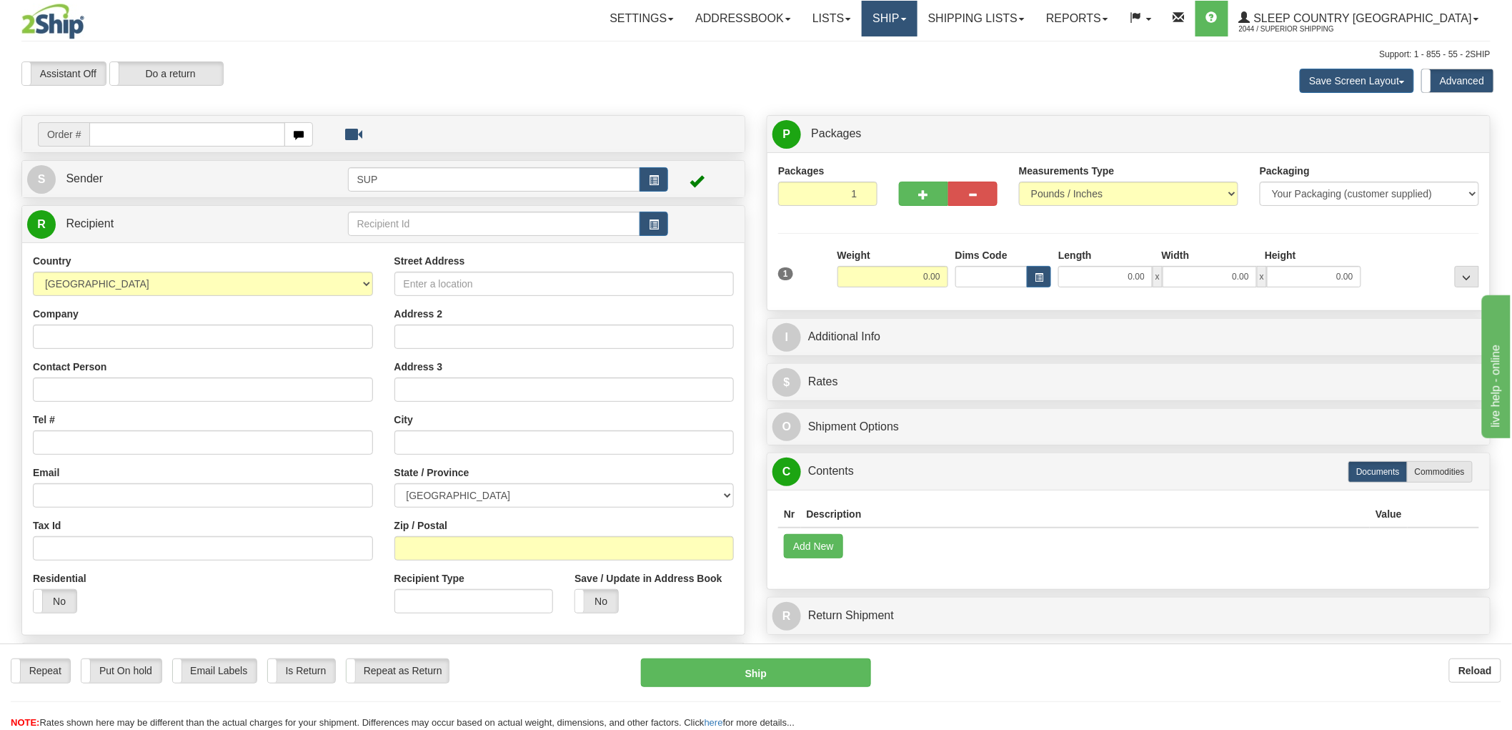
click at [917, 26] on link "Ship" at bounding box center [889, 19] width 55 height 36
click at [903, 68] on span "OnHold / Order Queue" at bounding box center [852, 68] width 101 height 11
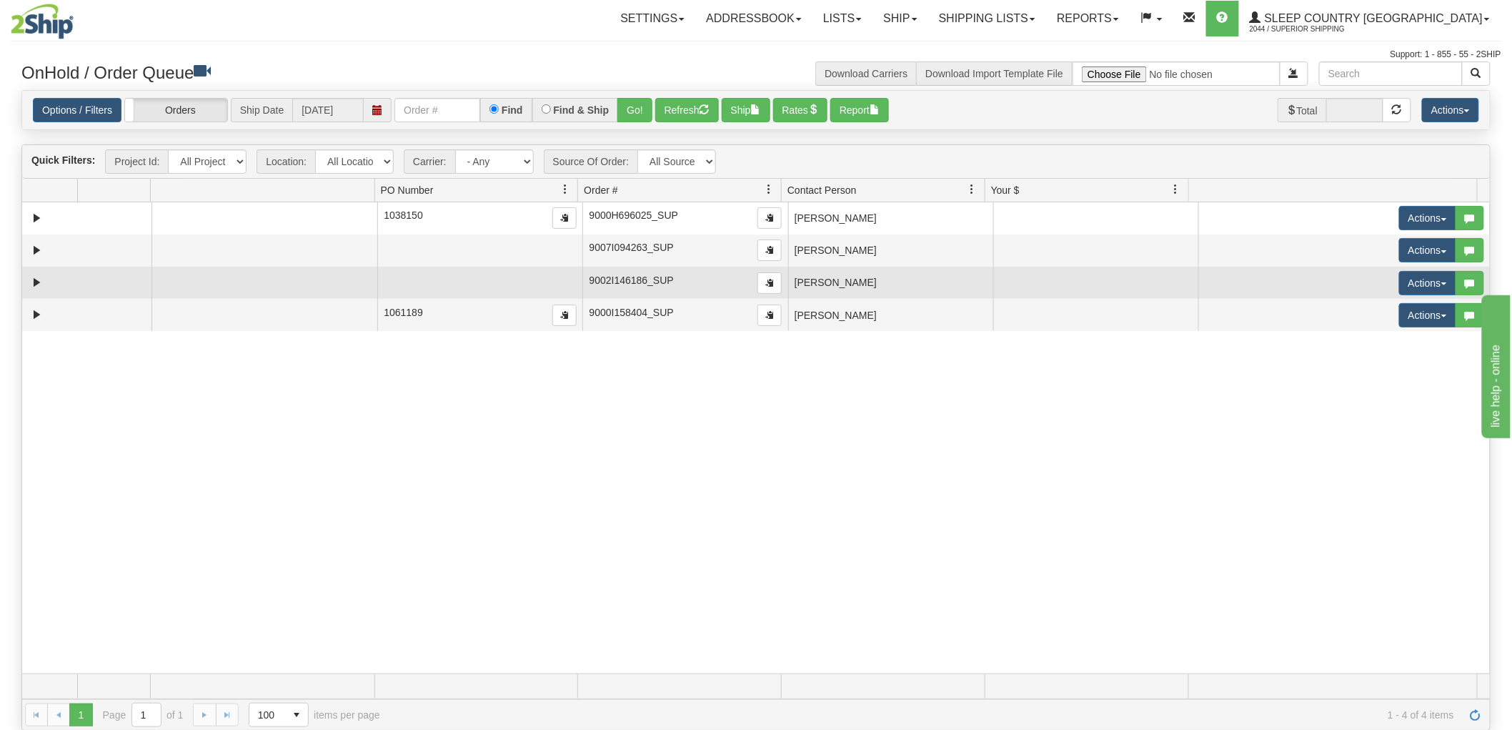
click at [860, 284] on td "[PERSON_NAME]" at bounding box center [890, 283] width 205 height 32
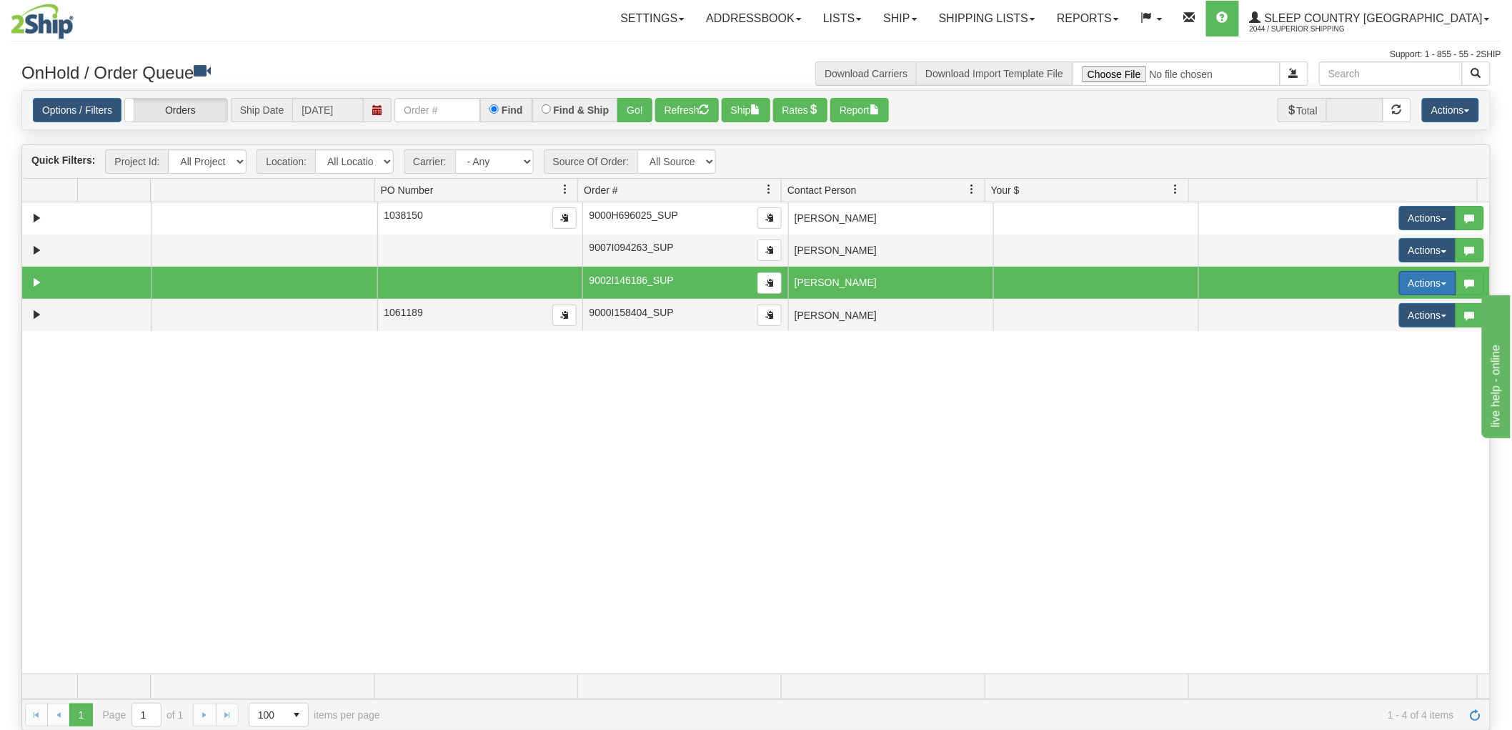
click at [1399, 282] on button "Actions" at bounding box center [1427, 283] width 57 height 24
click at [1361, 382] on span "Delete" at bounding box center [1366, 384] width 39 height 11
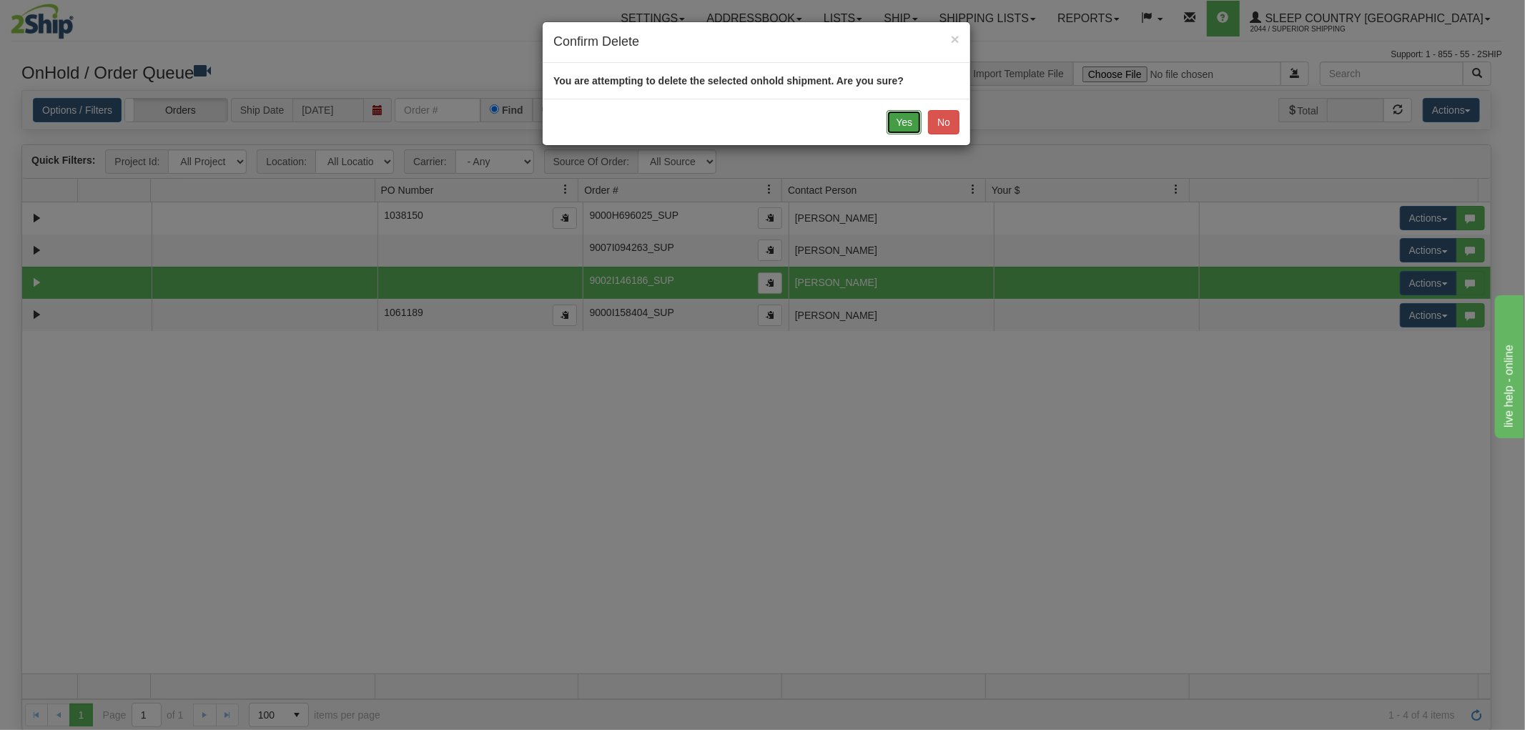
click at [896, 120] on button "Yes" at bounding box center [903, 122] width 35 height 24
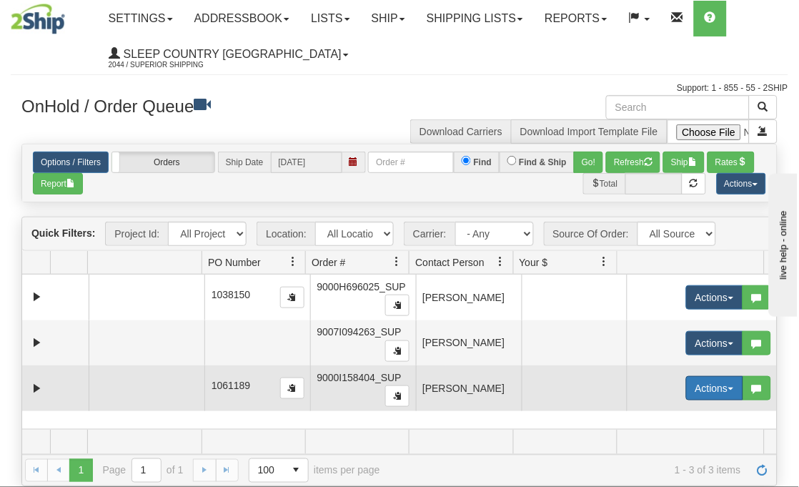
click at [686, 387] on button "Actions" at bounding box center [714, 388] width 57 height 24
click at [659, 412] on link "Open" at bounding box center [681, 415] width 124 height 19
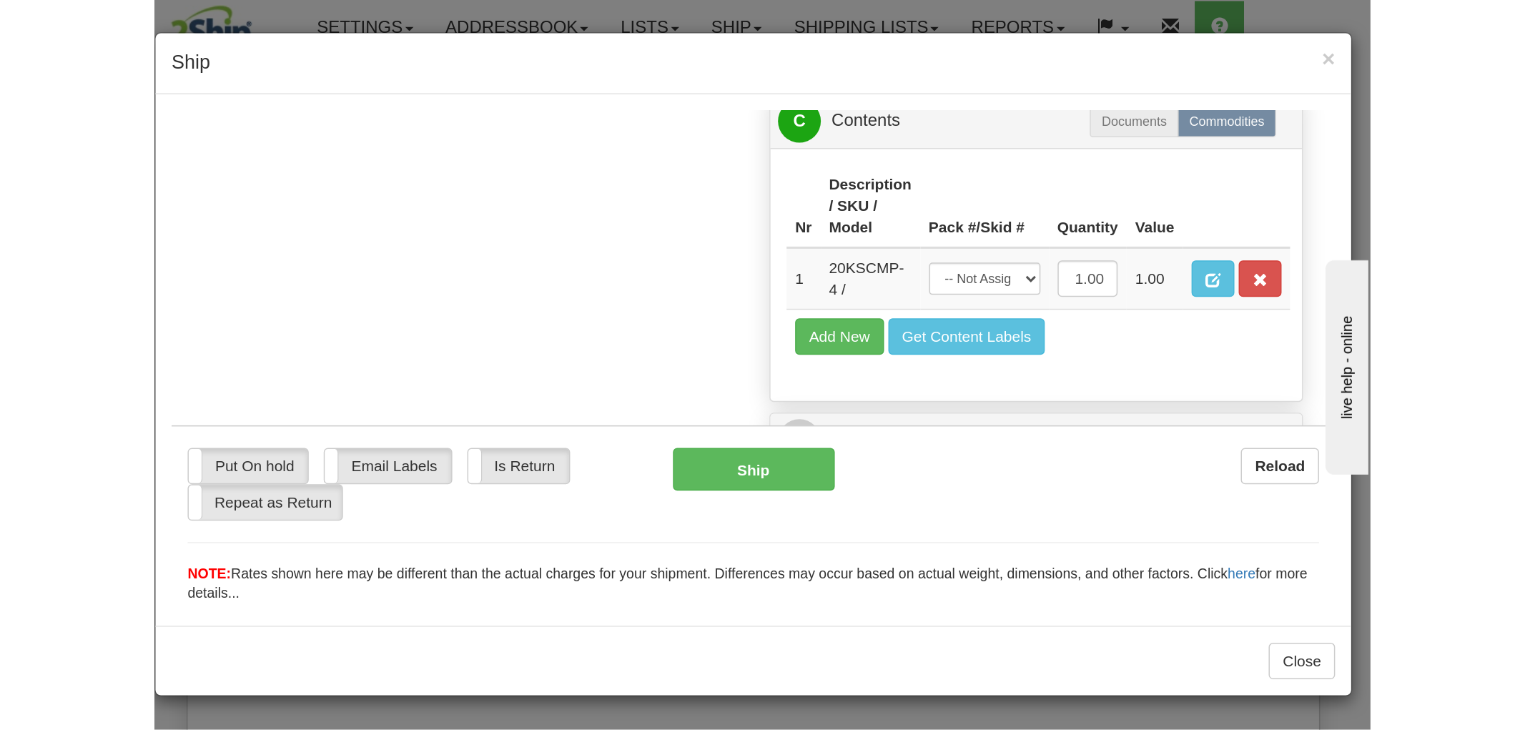
scroll to position [895, 0]
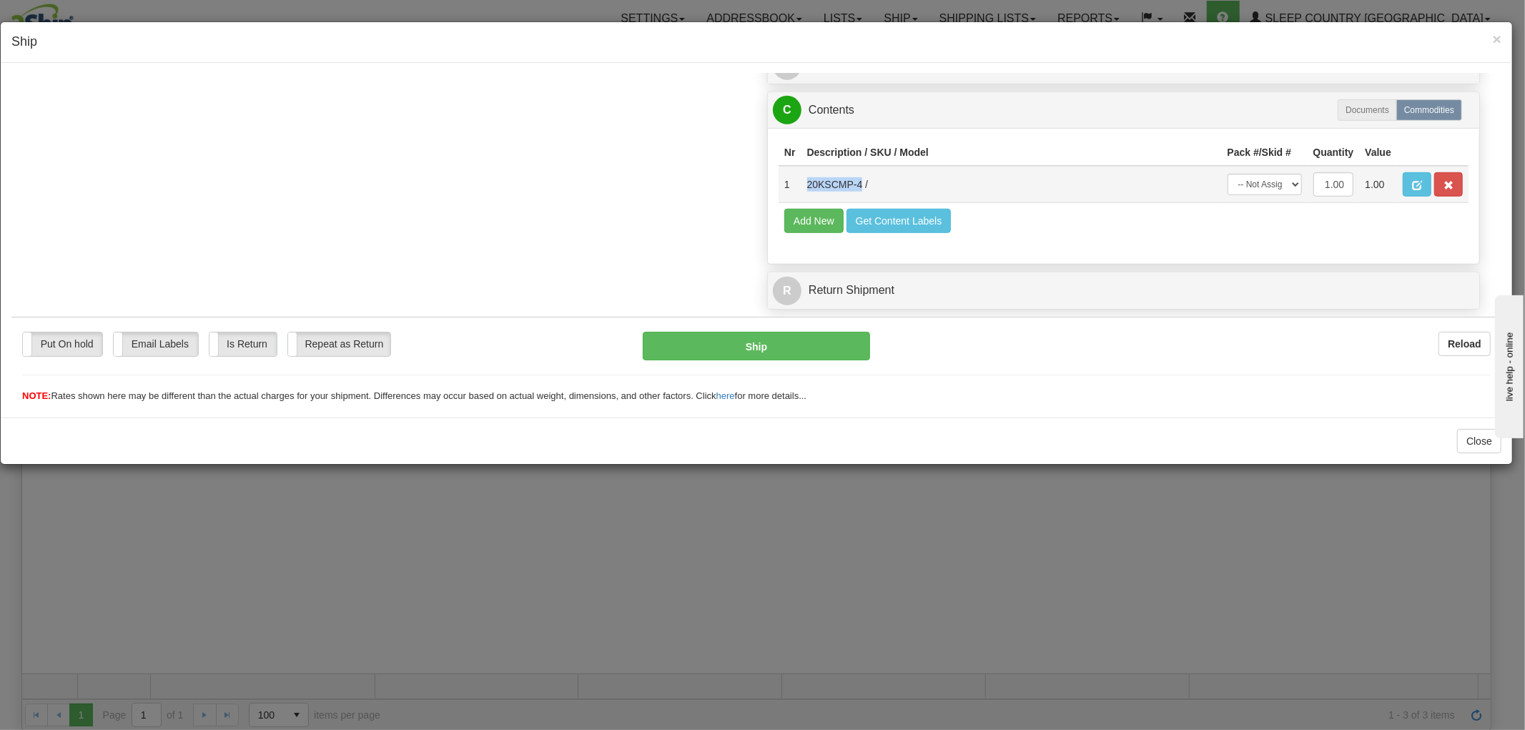
drag, startPoint x: 855, startPoint y: 169, endPoint x: 803, endPoint y: 173, distance: 52.4
click at [798, 173] on td "20KSCMP-4 /" at bounding box center [1011, 183] width 420 height 37
copy td "20KSCMP-4"
